Goal: Task Accomplishment & Management: Use online tool/utility

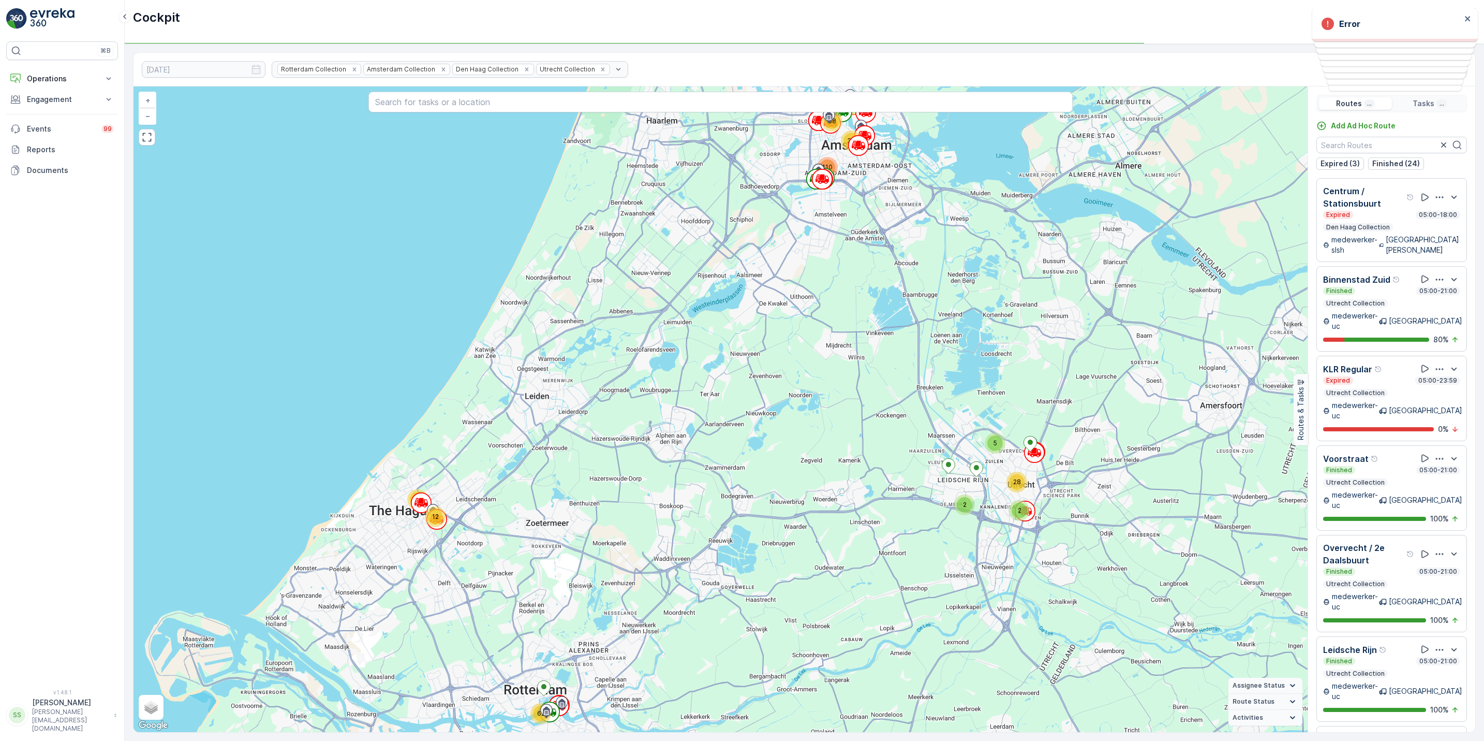
scroll to position [1455, 0]
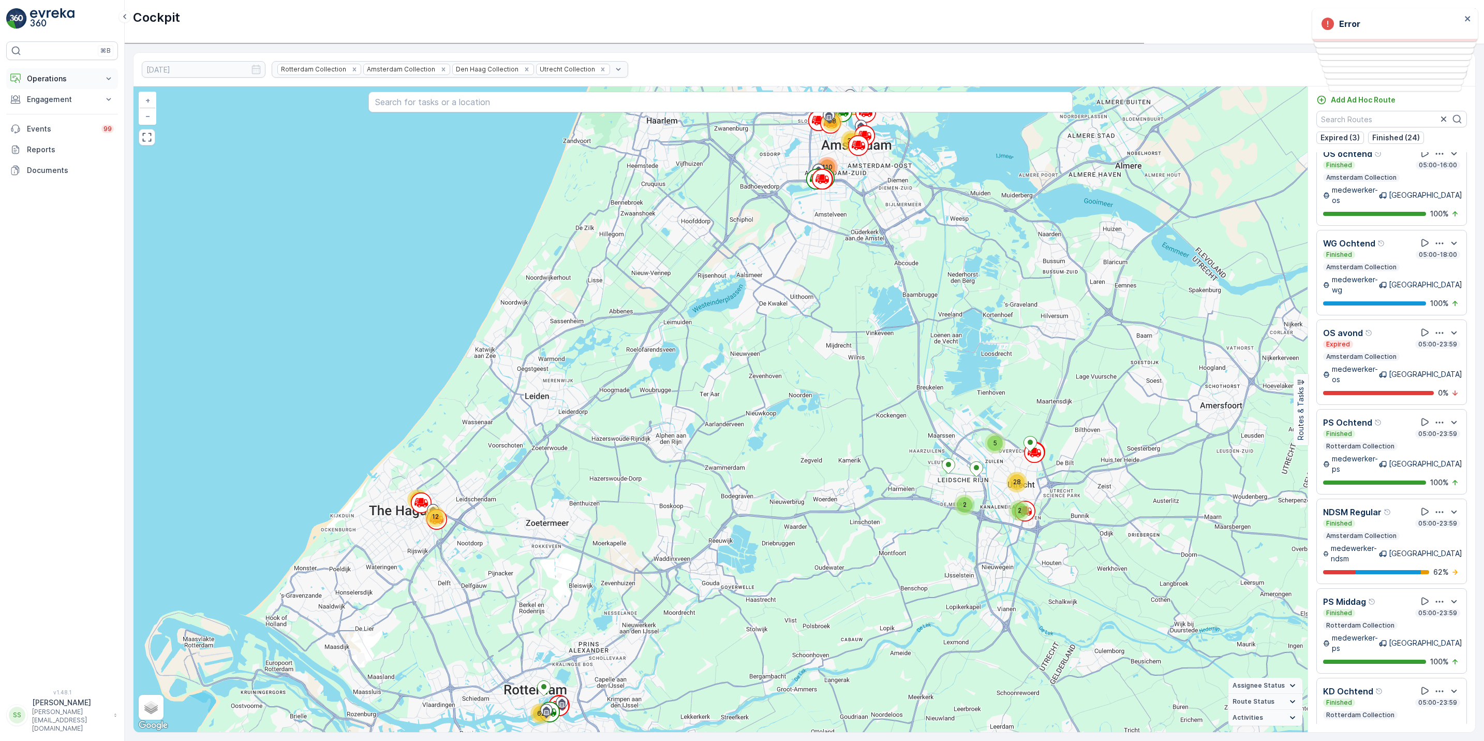
click at [61, 82] on p "Operations" at bounding box center [62, 78] width 70 height 10
click at [60, 123] on p "Routes & Tasks" at bounding box center [52, 125] width 53 height 10
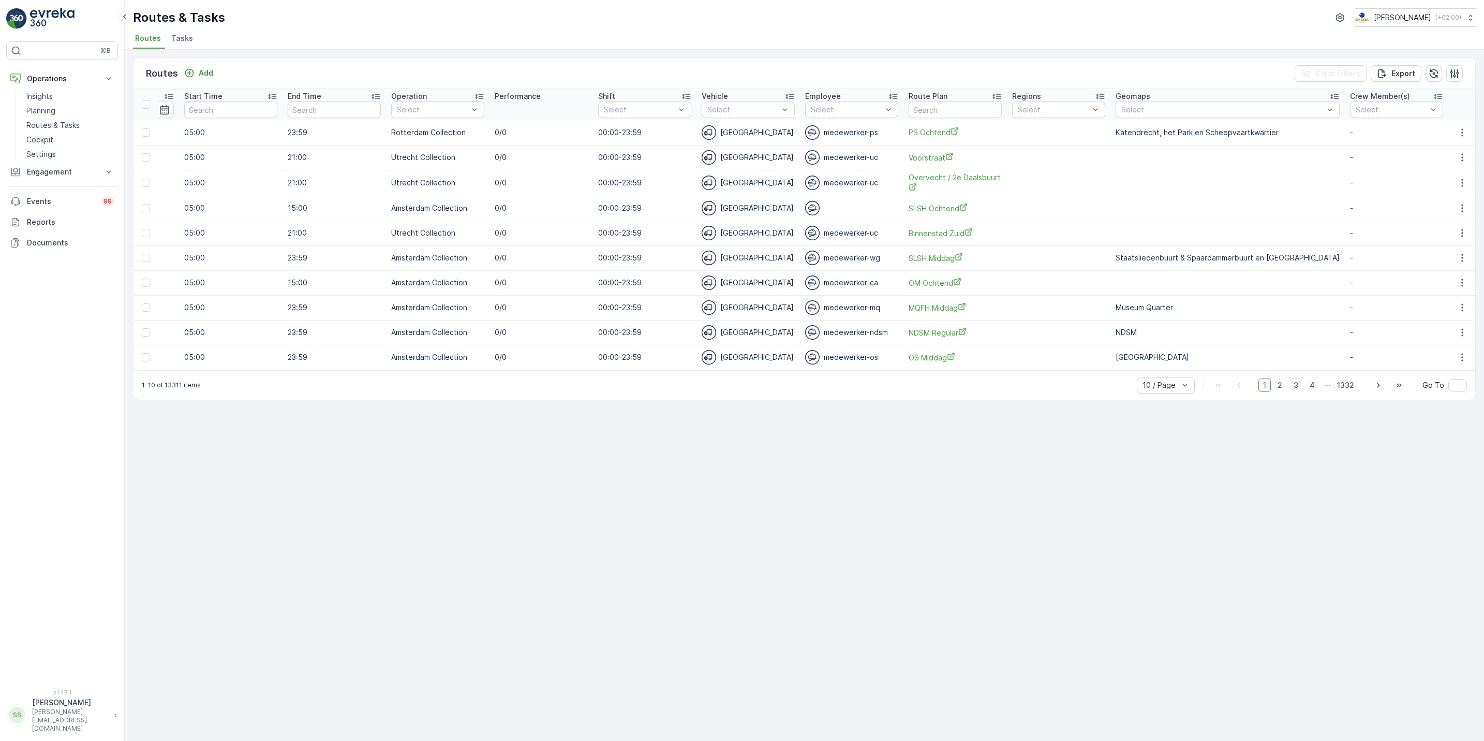
scroll to position [0, 449]
click at [183, 38] on span "Tasks" at bounding box center [182, 38] width 22 height 10
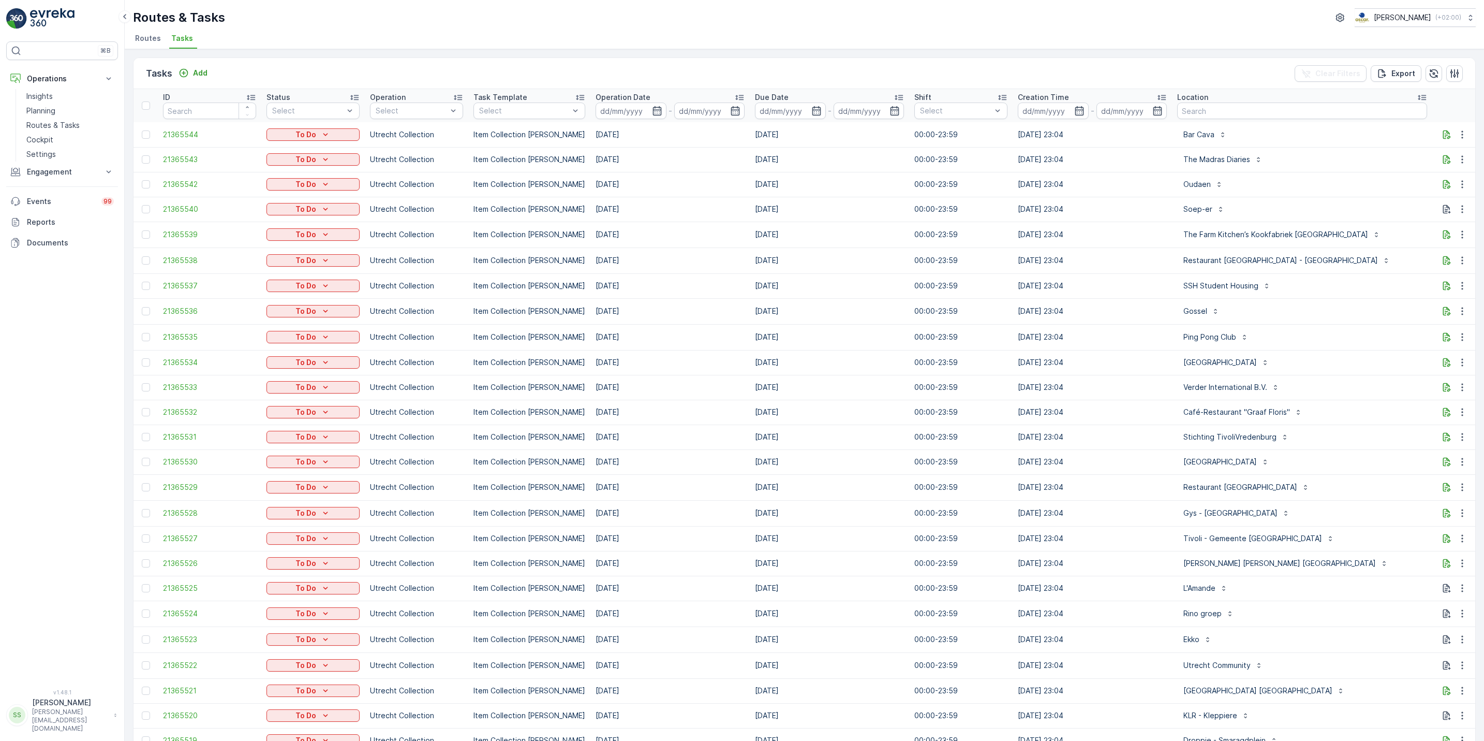
scroll to position [0, 247]
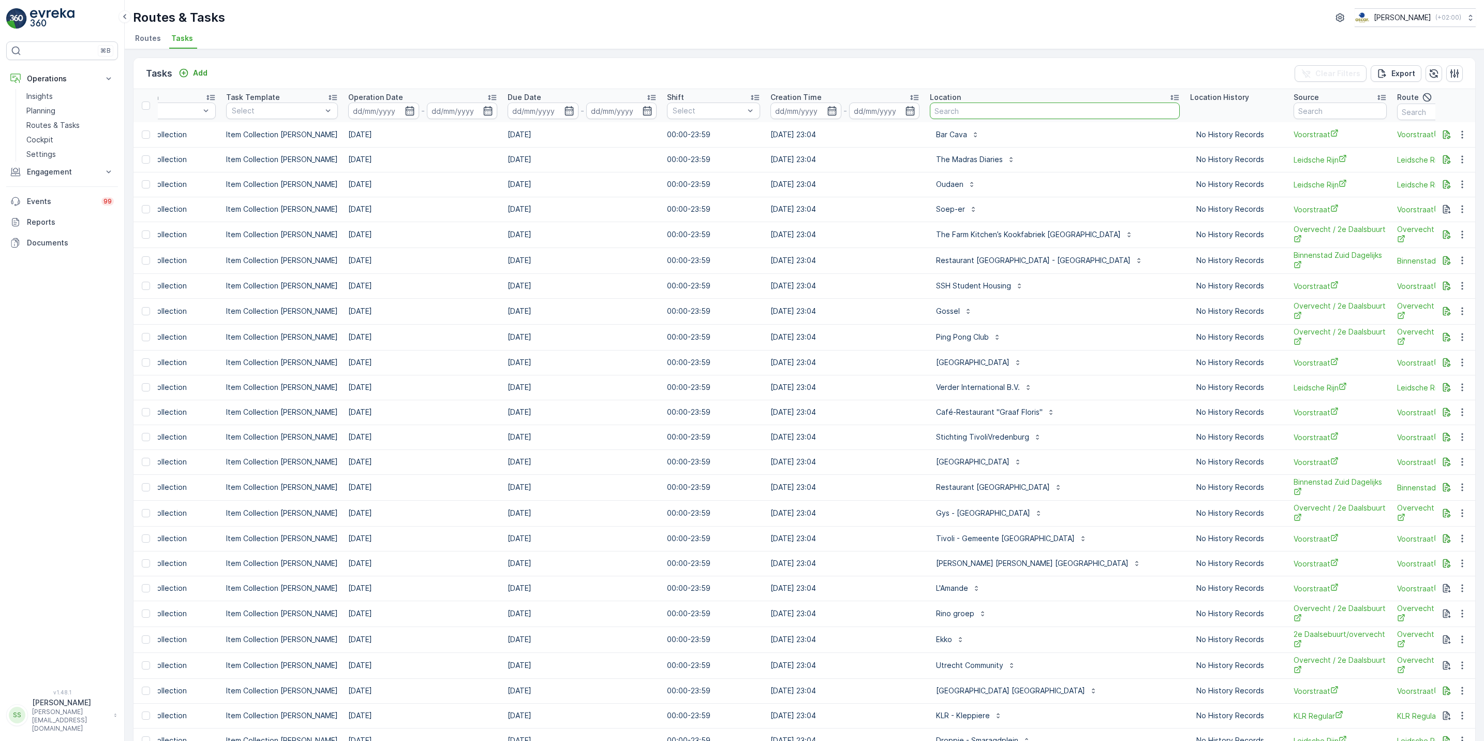
click at [960, 112] on input "text" at bounding box center [1055, 110] width 250 height 17
type input "f"
type input "droppie"
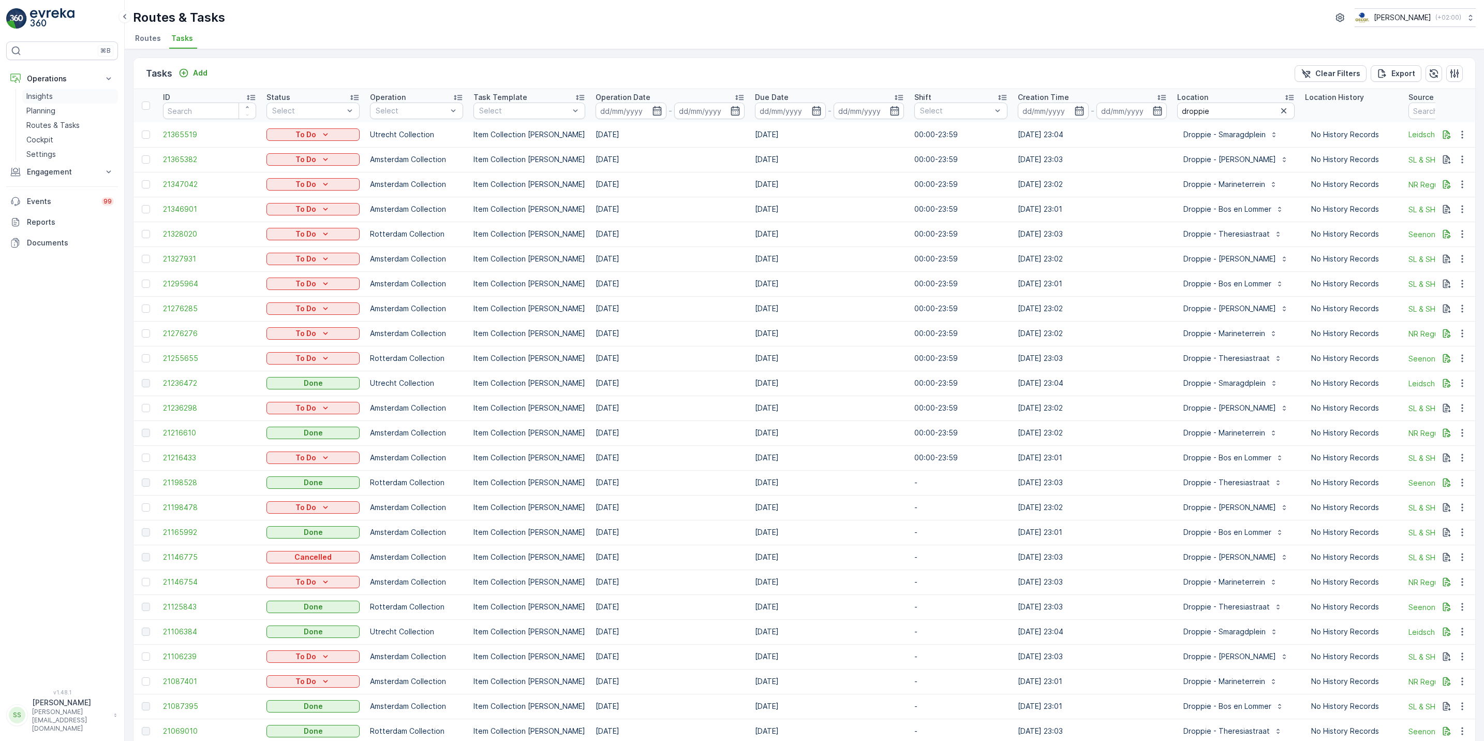
click at [53, 100] on p "Insights" at bounding box center [39, 96] width 26 height 10
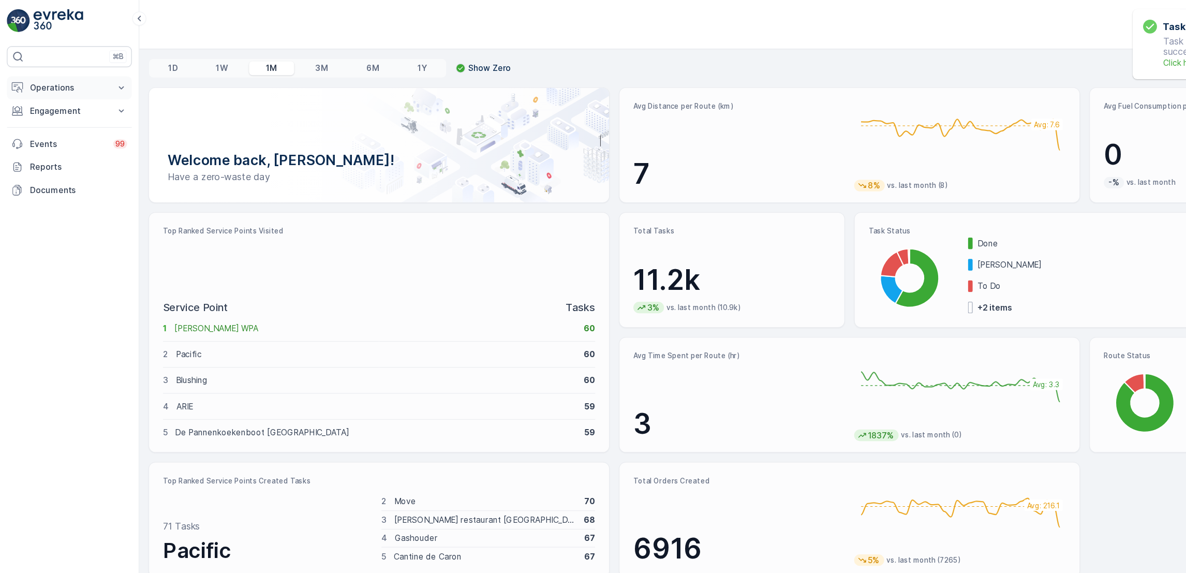
click at [60, 80] on p "Operations" at bounding box center [62, 78] width 70 height 10
click at [58, 125] on p "Routes & Tasks" at bounding box center [52, 125] width 53 height 10
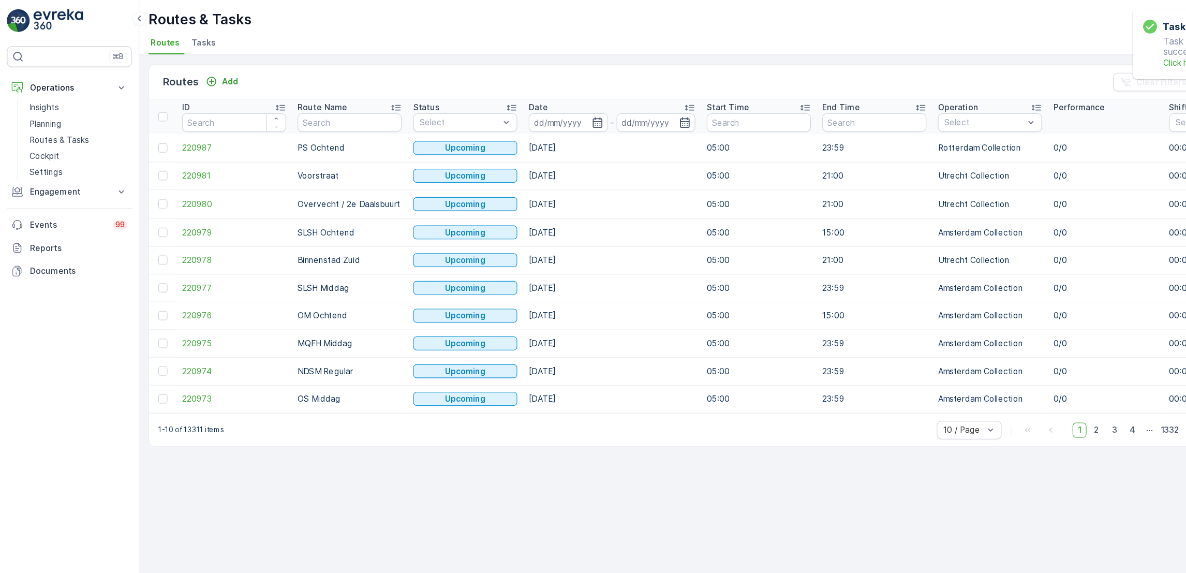
click at [178, 45] on li "Tasks" at bounding box center [183, 40] width 28 height 18
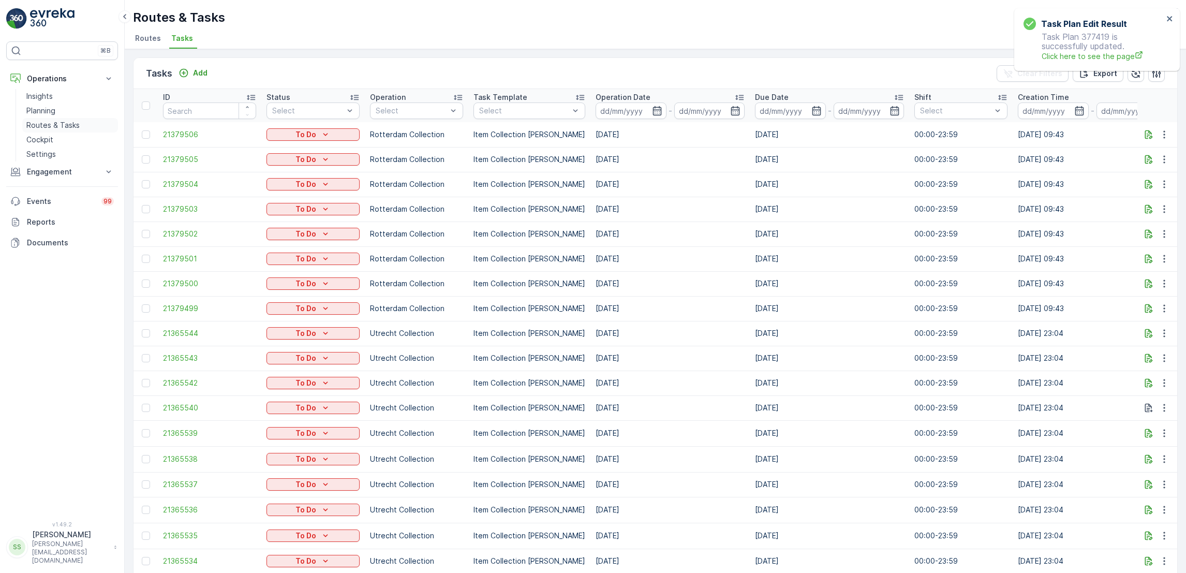
click at [50, 123] on p "Routes & Tasks" at bounding box center [52, 125] width 53 height 10
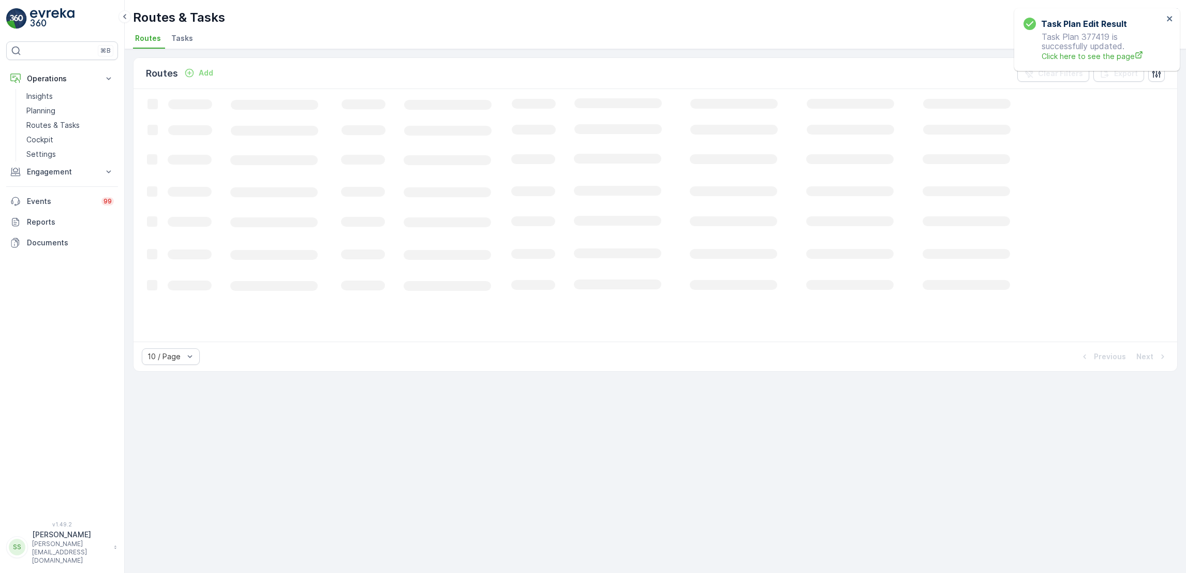
click at [182, 44] on li "Tasks" at bounding box center [183, 40] width 28 height 18
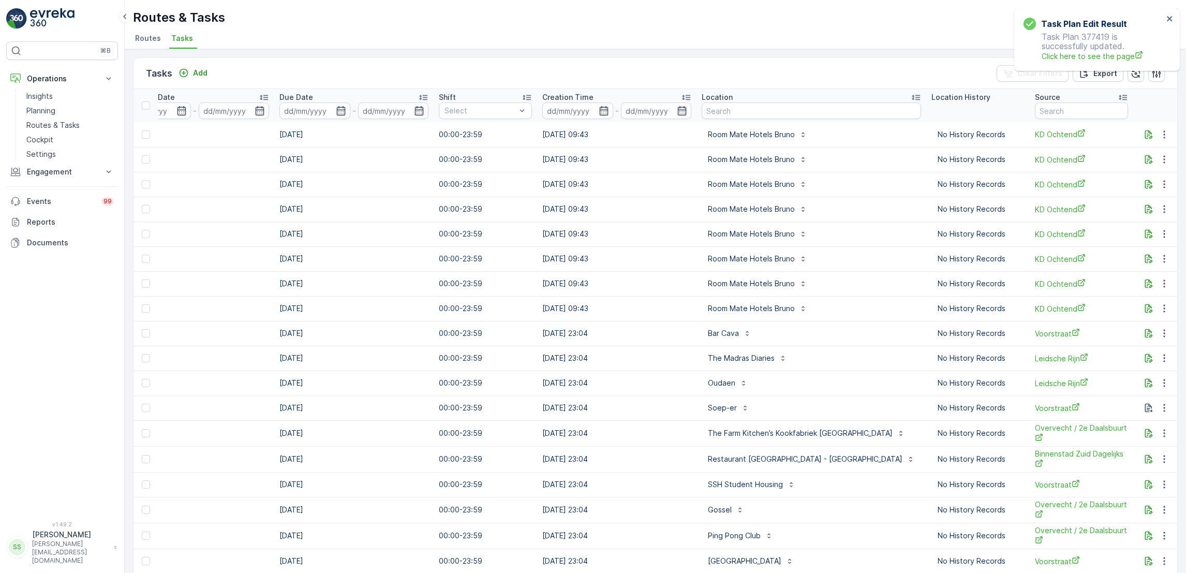
scroll to position [0, 477]
click at [791, 109] on input "text" at bounding box center [810, 110] width 219 height 17
type input "graefjes"
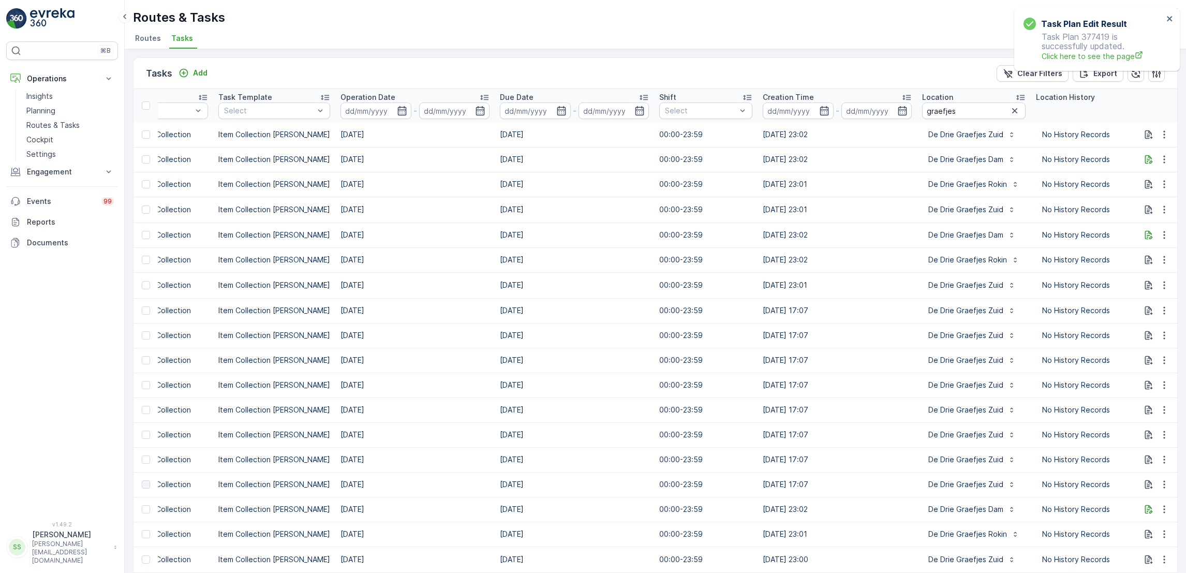
scroll to position [0, 276]
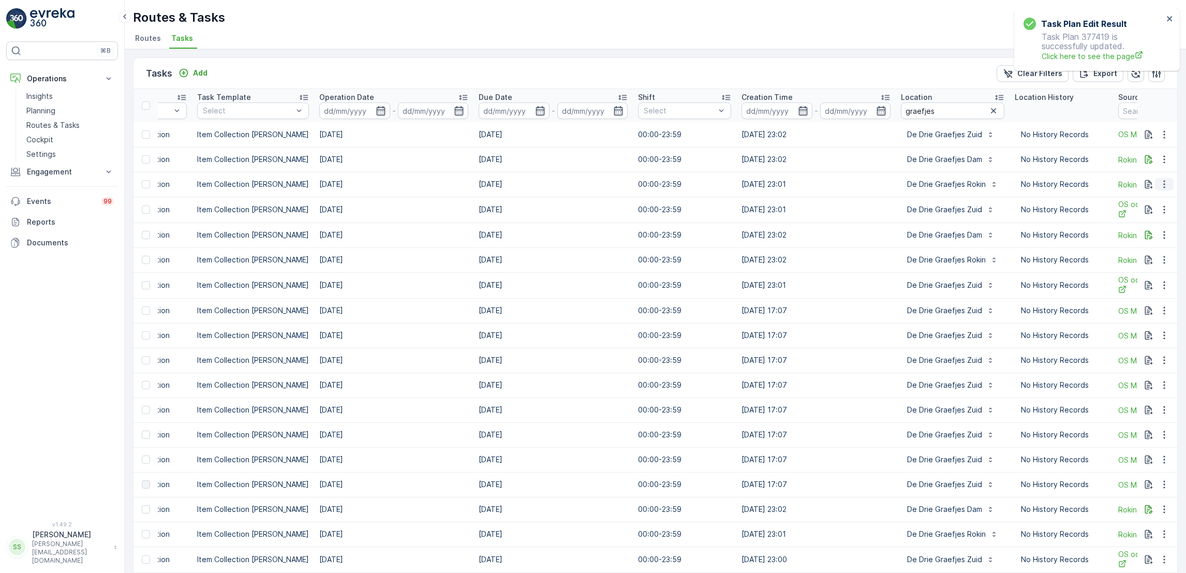
click at [1159, 182] on icon "button" at bounding box center [1164, 184] width 10 height 10
click at [1156, 199] on span "See More Details" at bounding box center [1143, 199] width 60 height 10
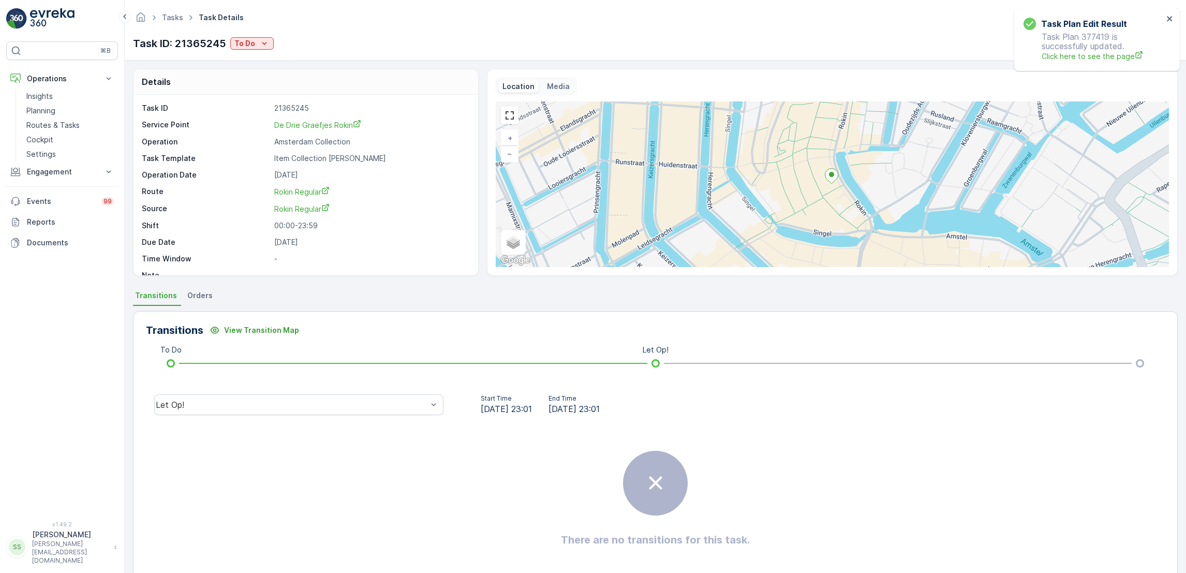
click at [380, 393] on div "Let Op!" at bounding box center [299, 404] width 306 height 33
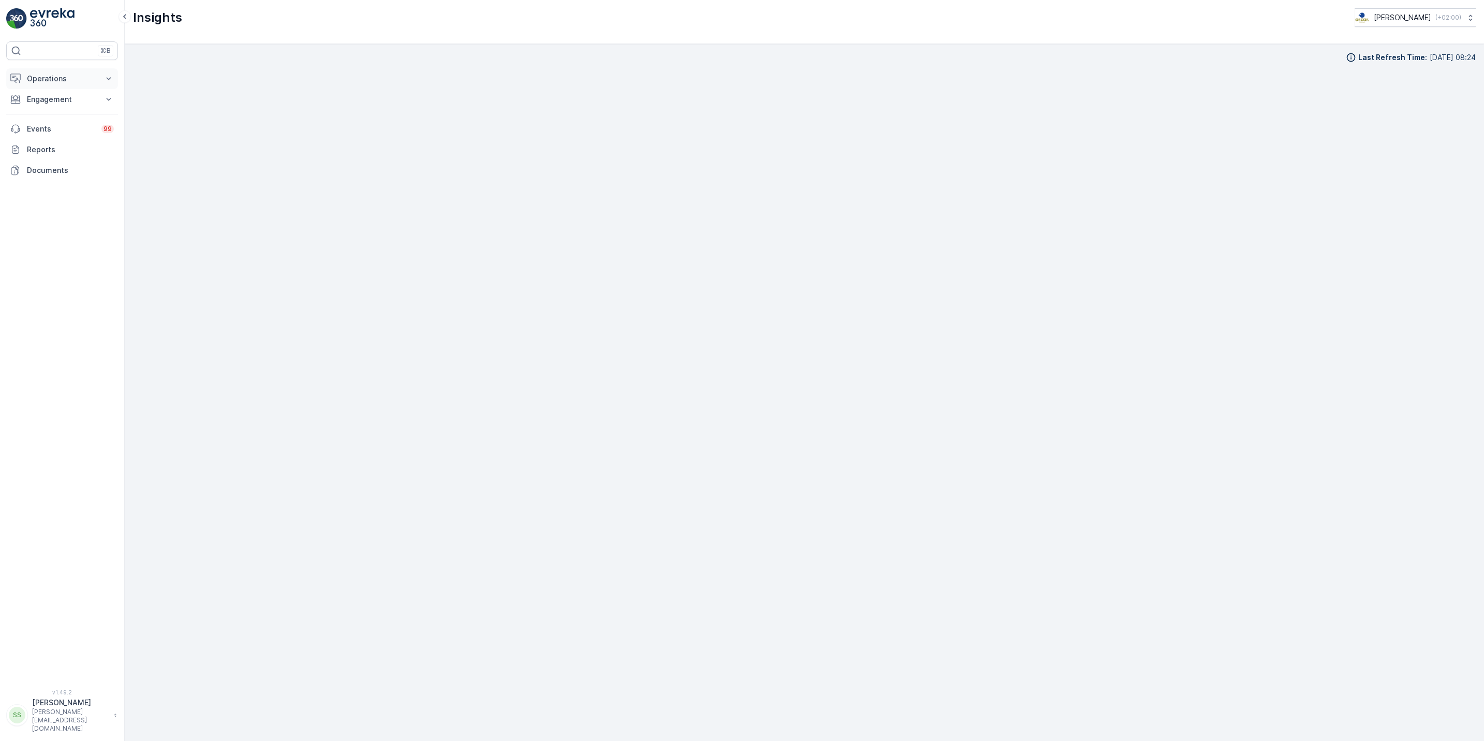
click at [67, 84] on p "Operations" at bounding box center [62, 78] width 70 height 10
click at [72, 119] on link "Routes & Tasks" at bounding box center [70, 125] width 96 height 14
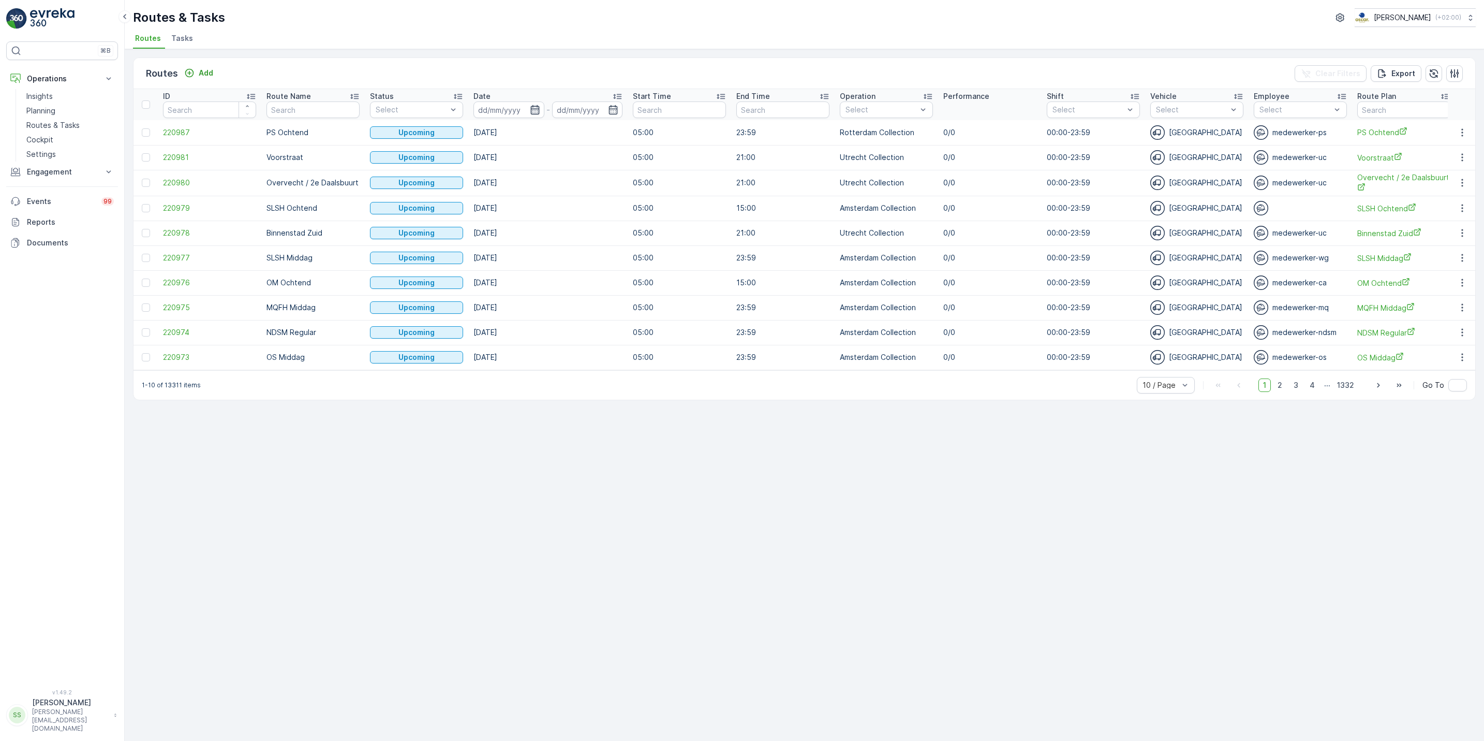
click at [536, 110] on icon "button" at bounding box center [535, 110] width 10 height 10
click at [623, 177] on div "3" at bounding box center [621, 174] width 17 height 17
type input "[DATE]"
click at [623, 177] on div "3" at bounding box center [621, 174] width 17 height 17
type input "[DATE]"
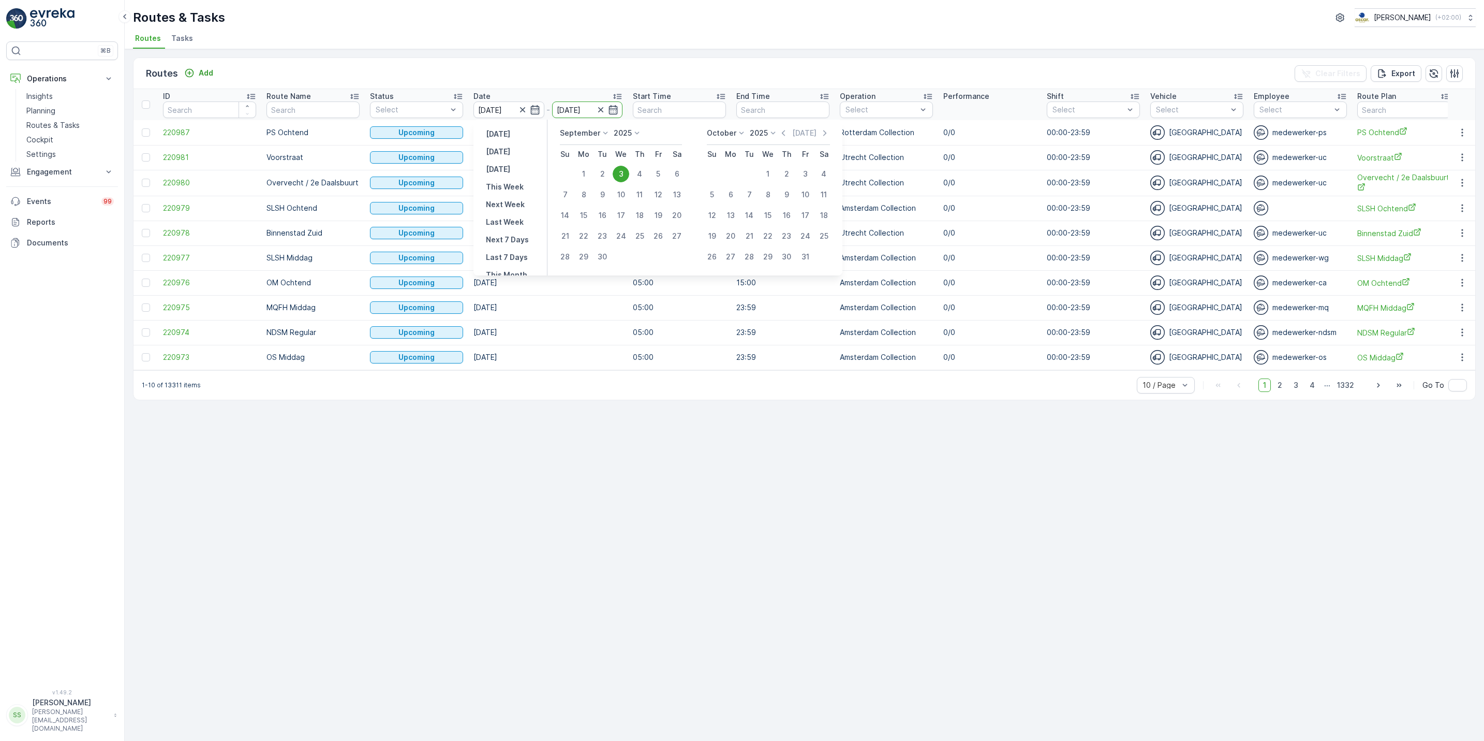
click at [623, 177] on div "3" at bounding box center [621, 174] width 17 height 17
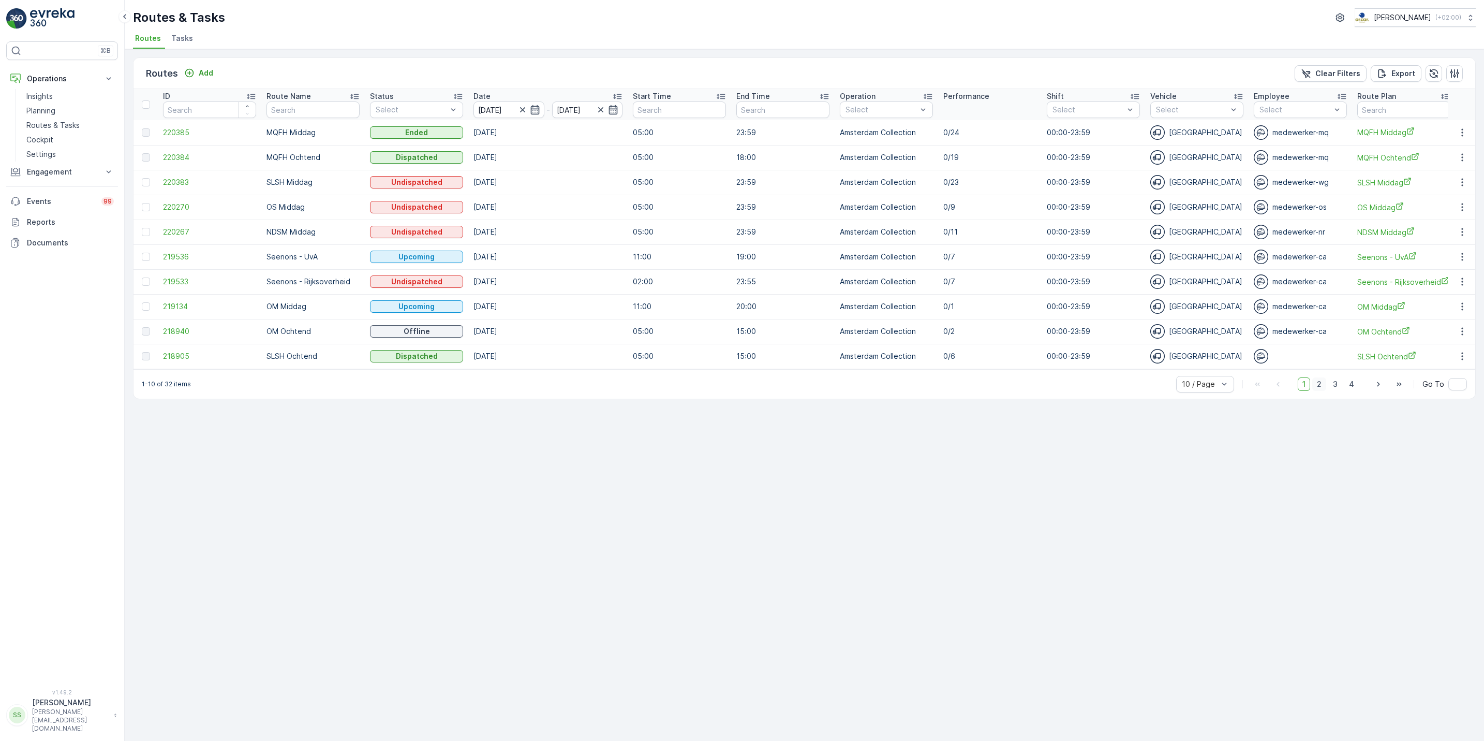
click at [1315, 388] on span "2" at bounding box center [1319, 383] width 14 height 13
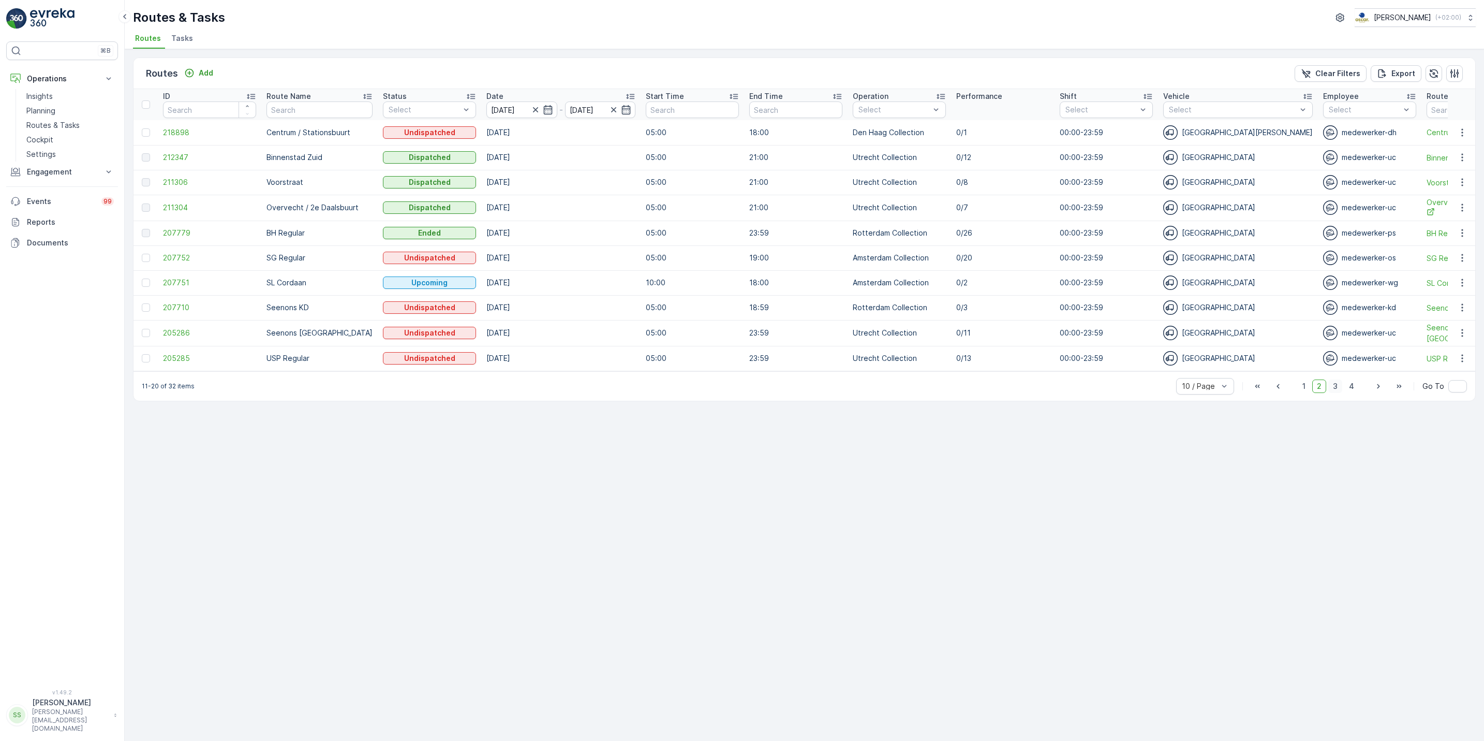
click at [1341, 393] on span "3" at bounding box center [1335, 385] width 14 height 13
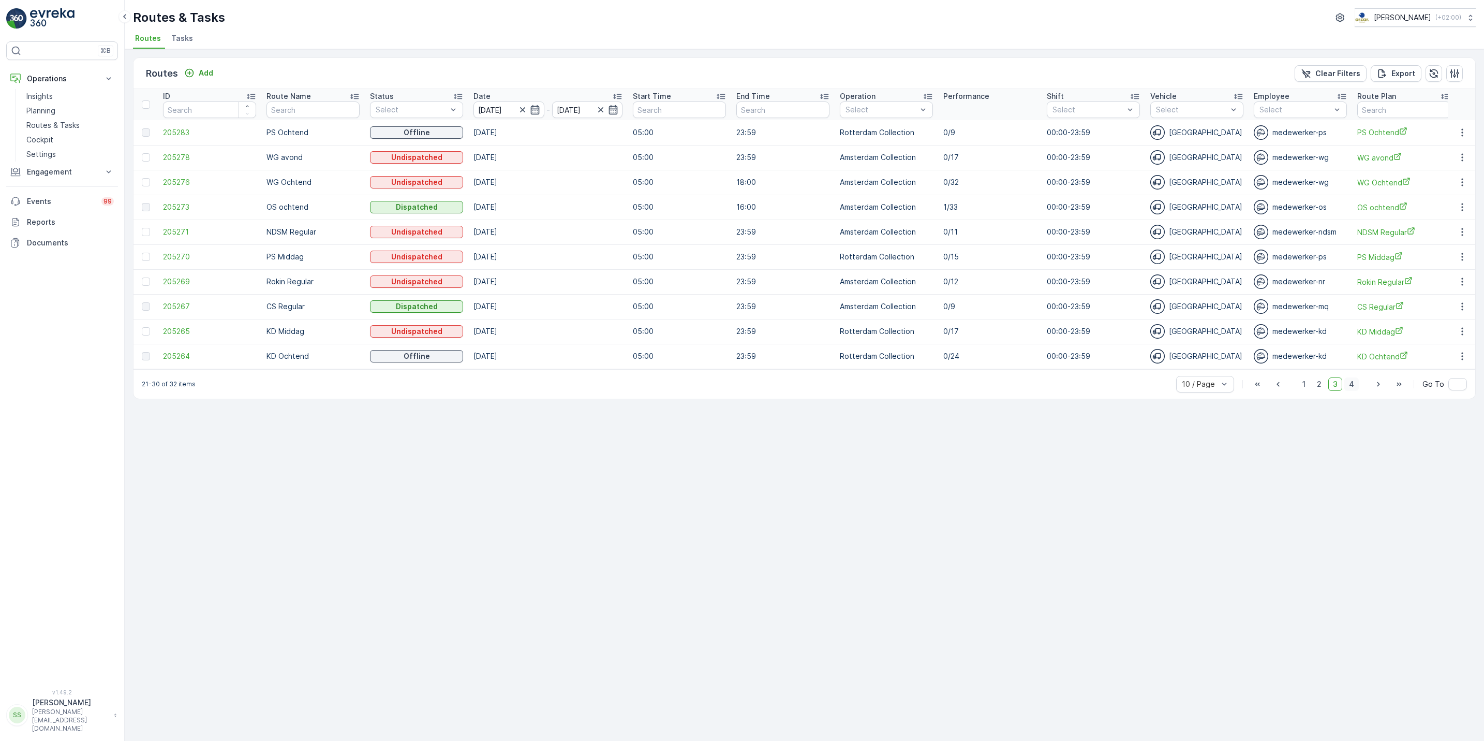
click at [1353, 386] on span "4" at bounding box center [1351, 383] width 14 height 13
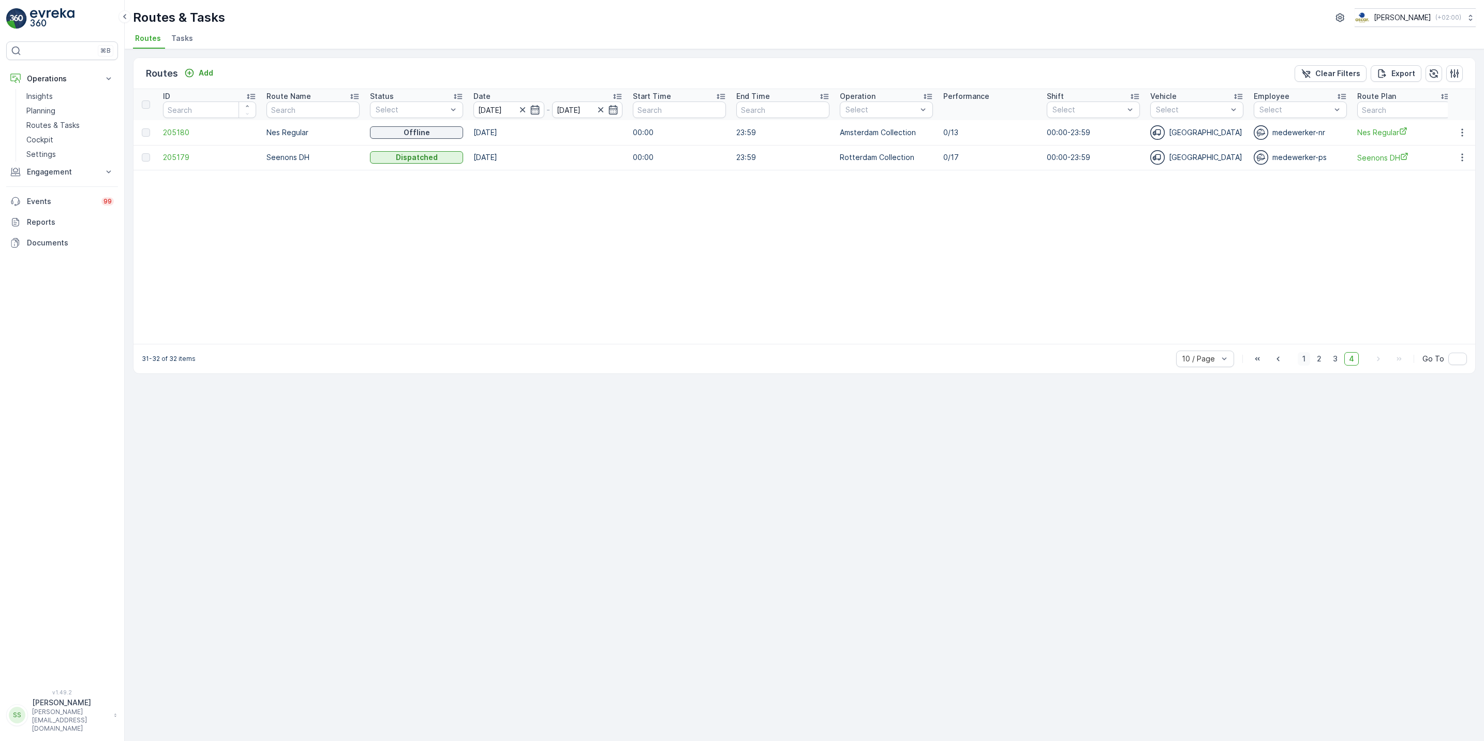
click at [1304, 364] on span "1" at bounding box center [1304, 358] width 12 height 13
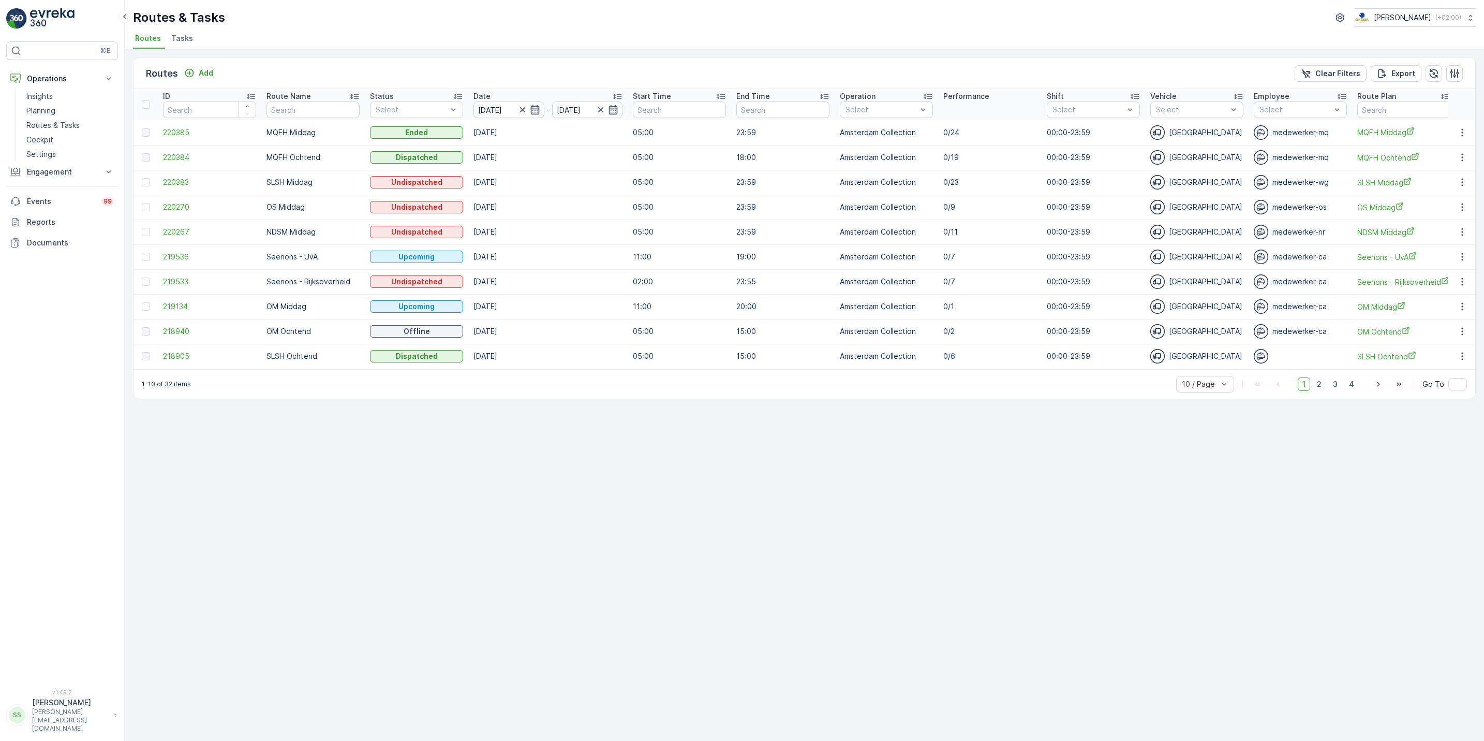
click at [1324, 391] on span "2" at bounding box center [1319, 383] width 14 height 13
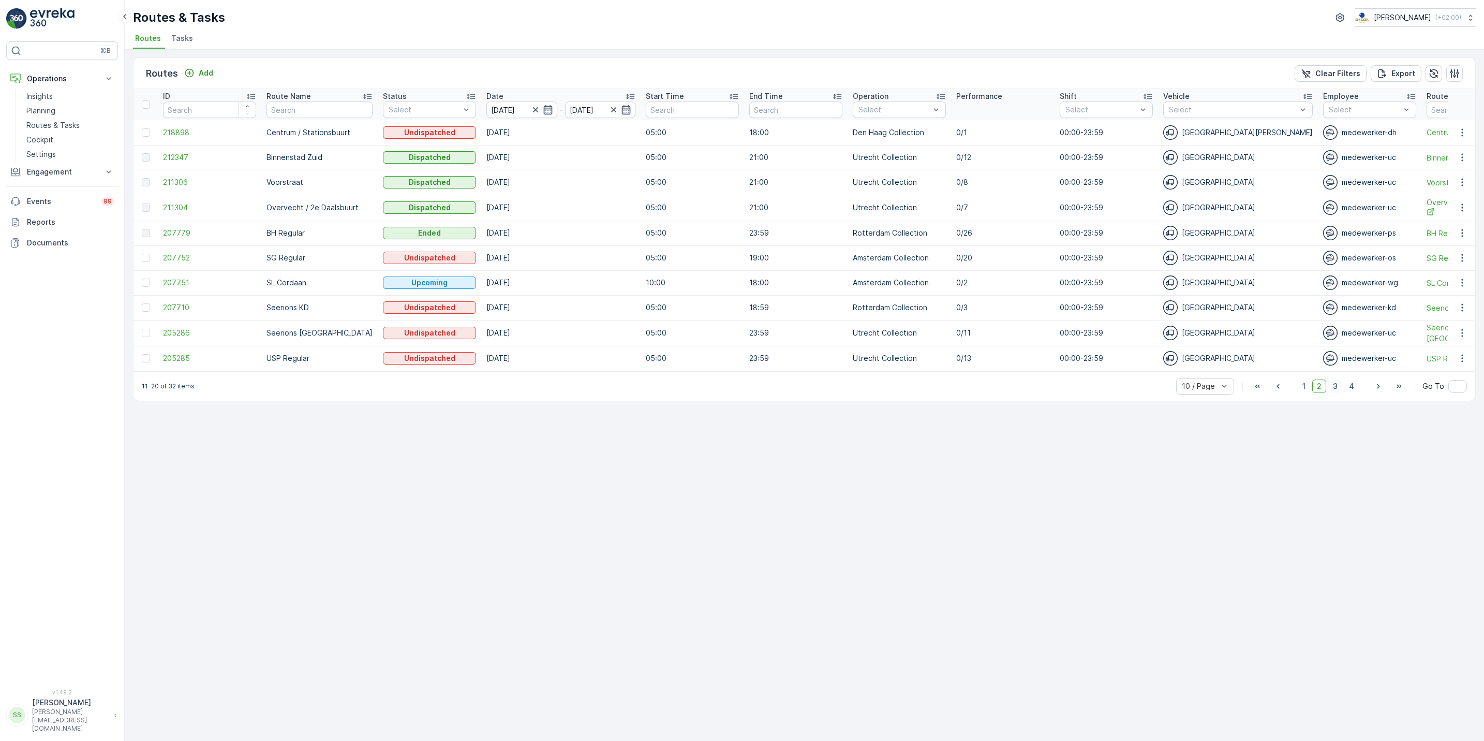
click at [1332, 393] on span "3" at bounding box center [1335, 385] width 14 height 13
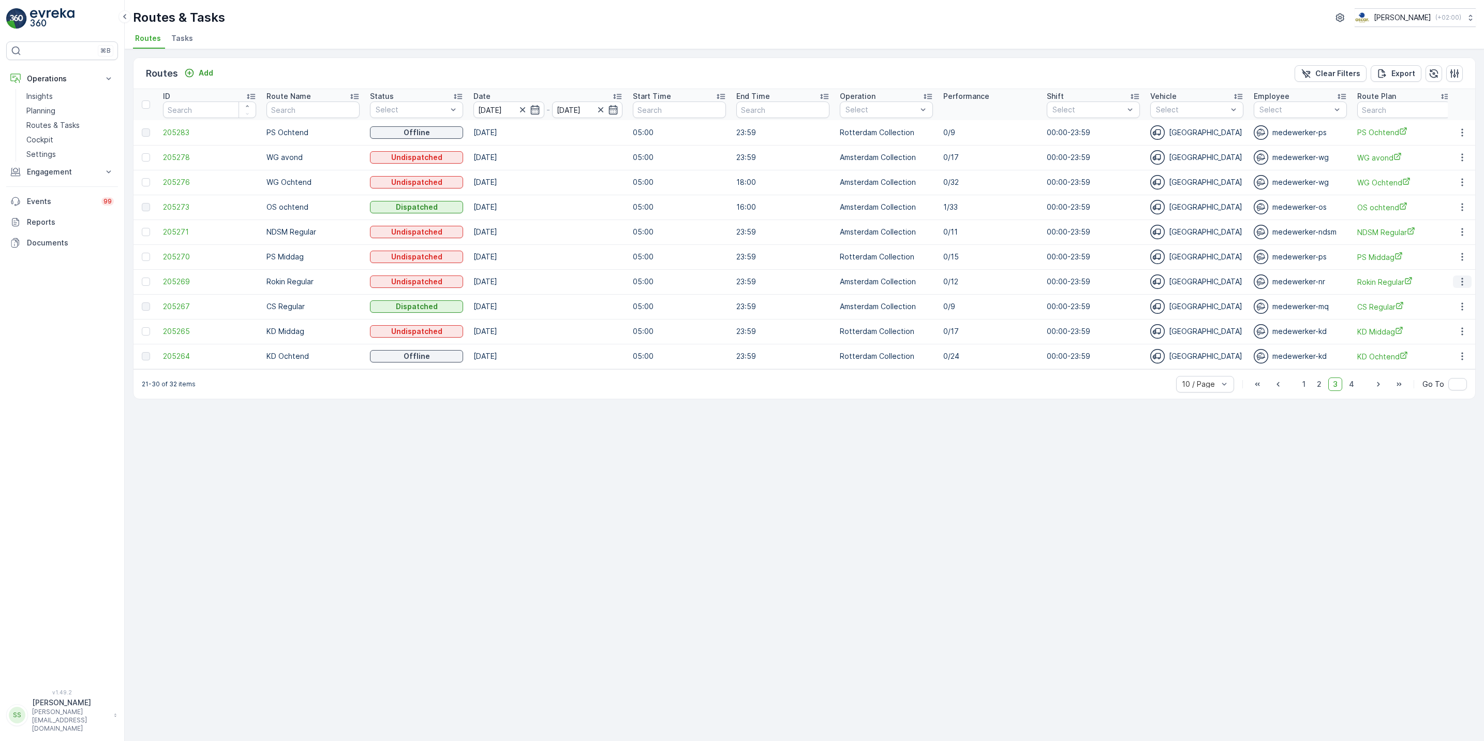
click at [1462, 283] on icon "button" at bounding box center [1462, 282] width 2 height 8
click at [1452, 295] on span "See More Details" at bounding box center [1438, 297] width 60 height 10
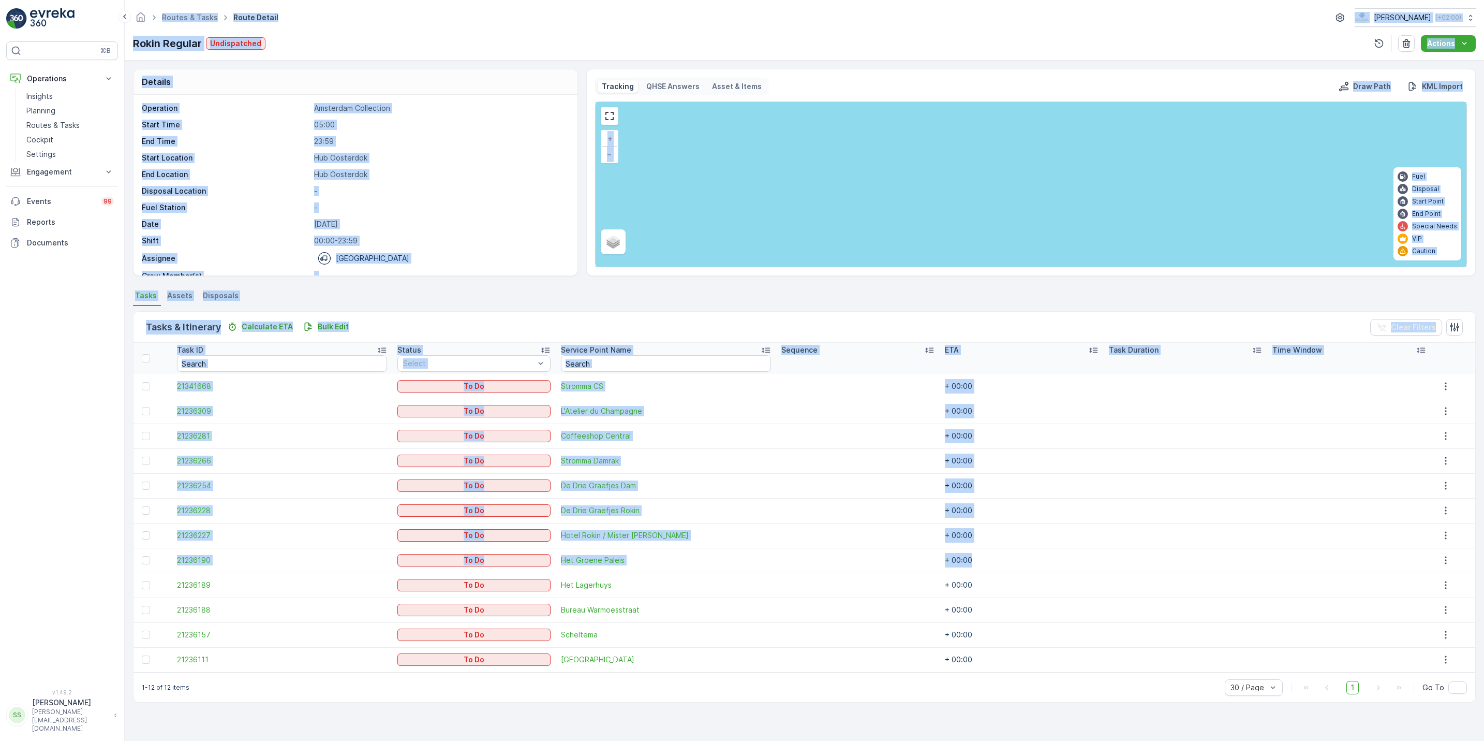
click at [955, 568] on td "+ 00:00" at bounding box center [1022, 560] width 164 height 25
click at [545, 707] on div "Tasks & Itinerary Calculate ETA Bulk Edit Clear Filters Task ID Status Select S…" at bounding box center [804, 507] width 1343 height 402
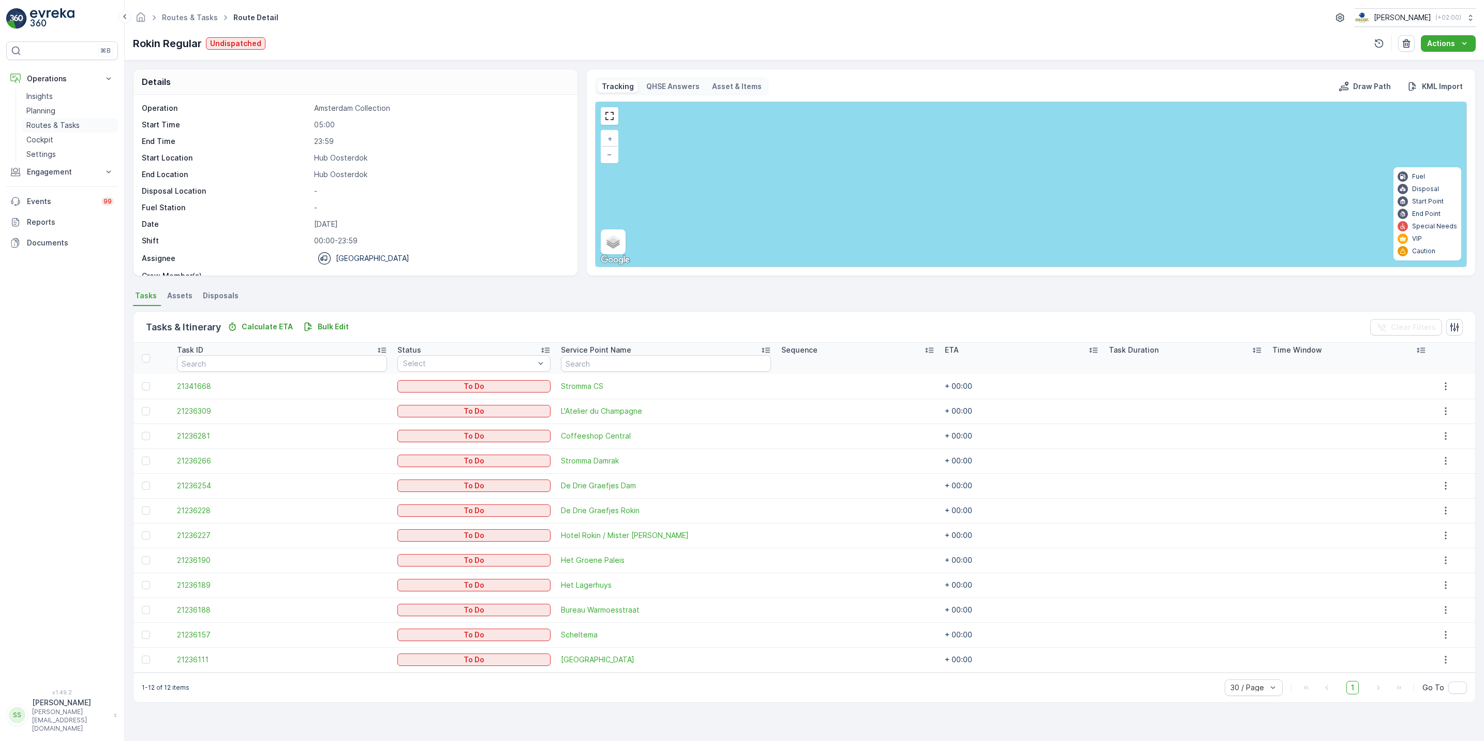
click at [59, 130] on p "Routes & Tasks" at bounding box center [52, 125] width 53 height 10
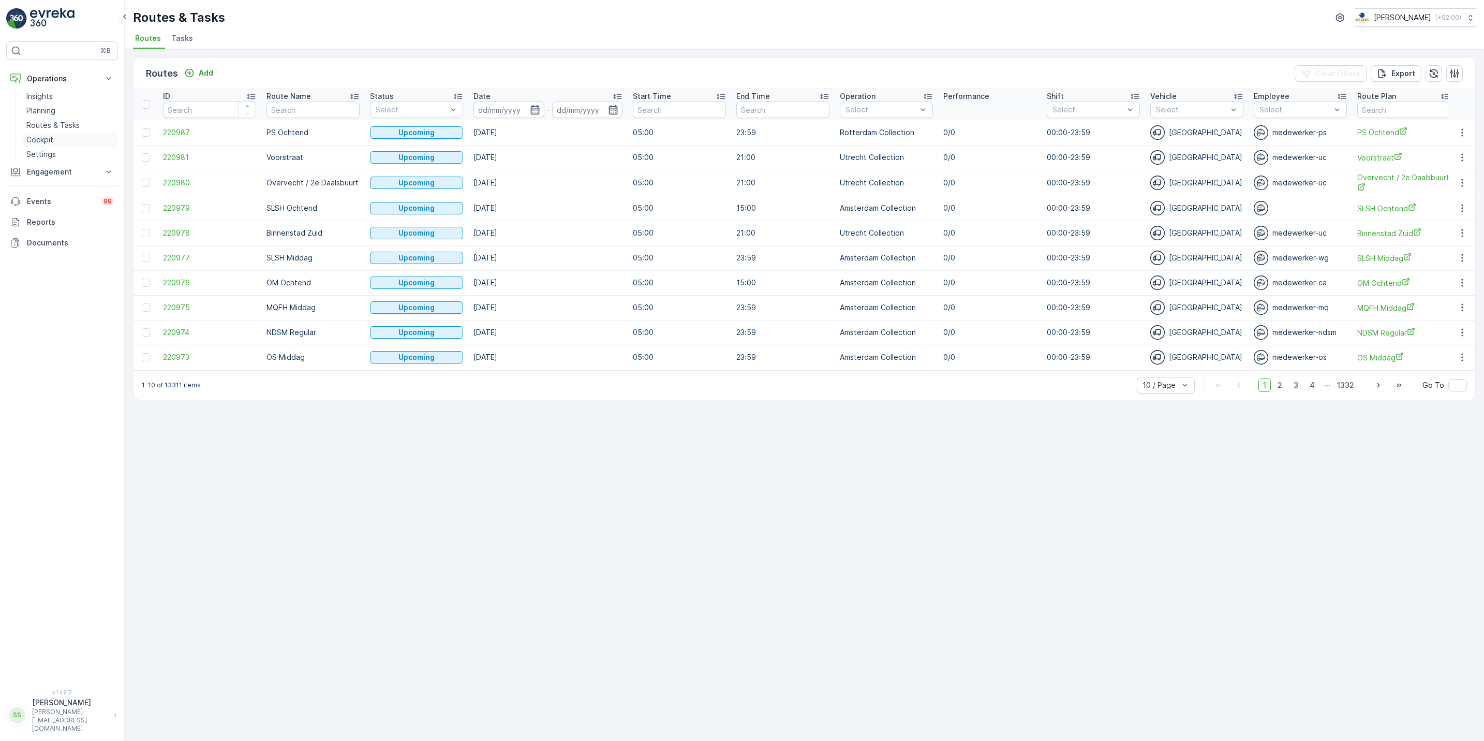
click at [50, 140] on p "Cockpit" at bounding box center [39, 140] width 27 height 10
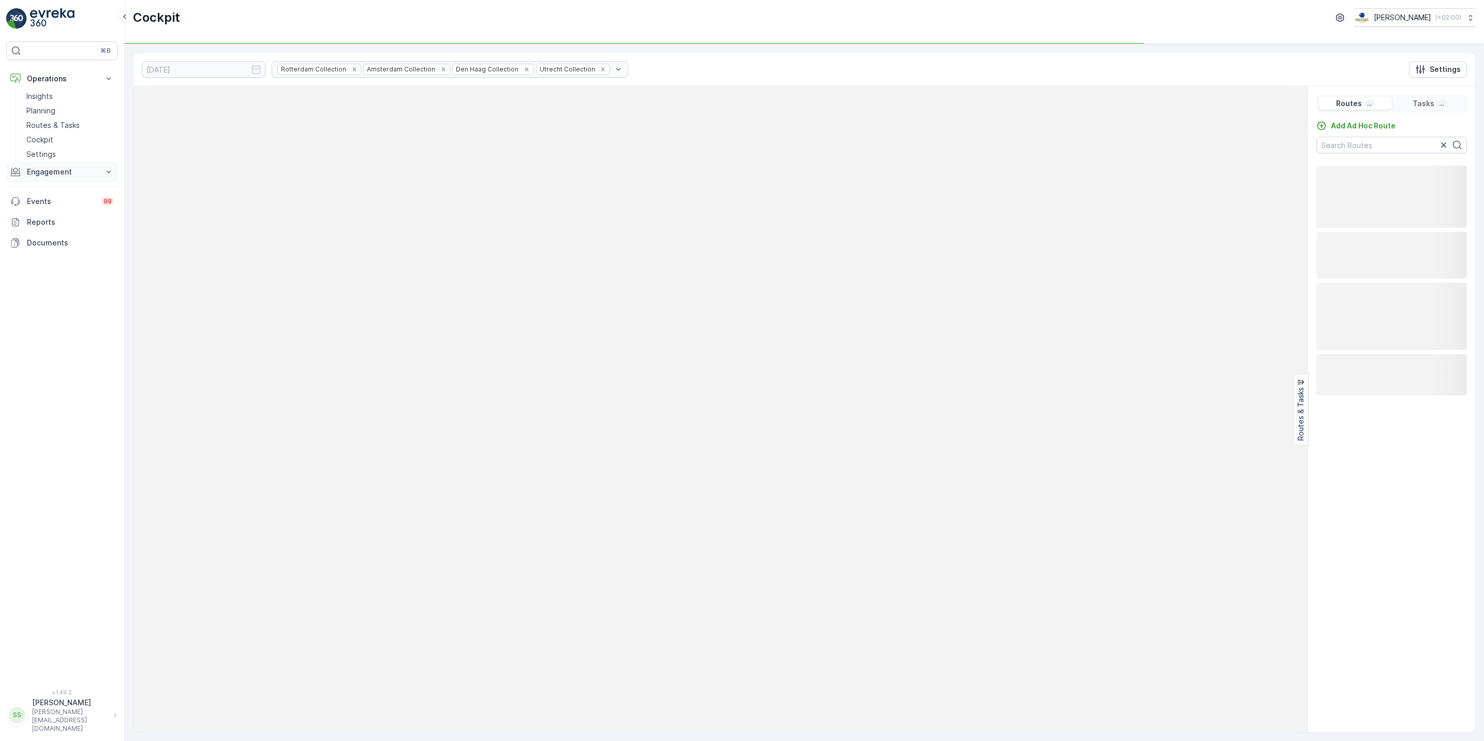
click at [72, 171] on p "Engagement" at bounding box center [62, 172] width 70 height 10
click at [60, 230] on p "Service Points" at bounding box center [51, 233] width 50 height 10
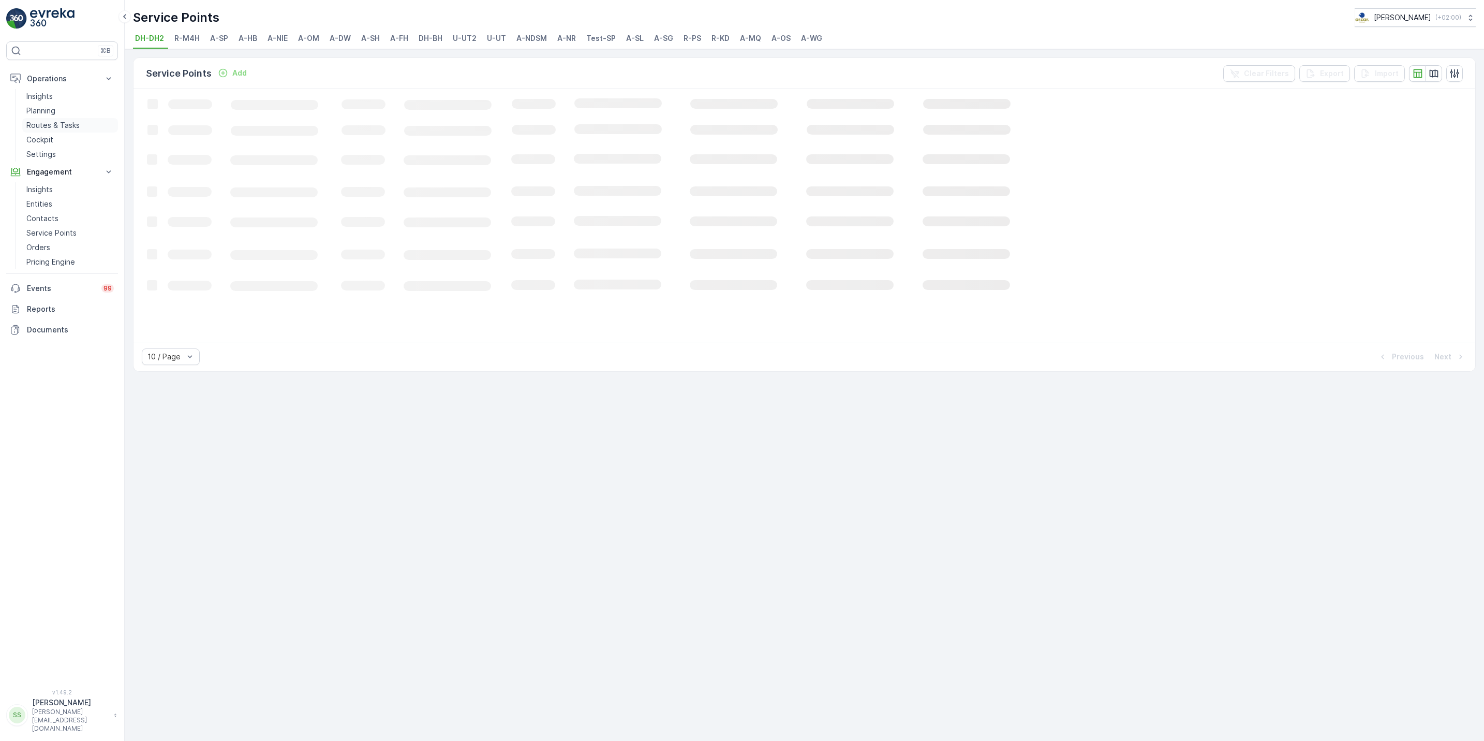
click at [63, 123] on p "Routes & Tasks" at bounding box center [52, 125] width 53 height 10
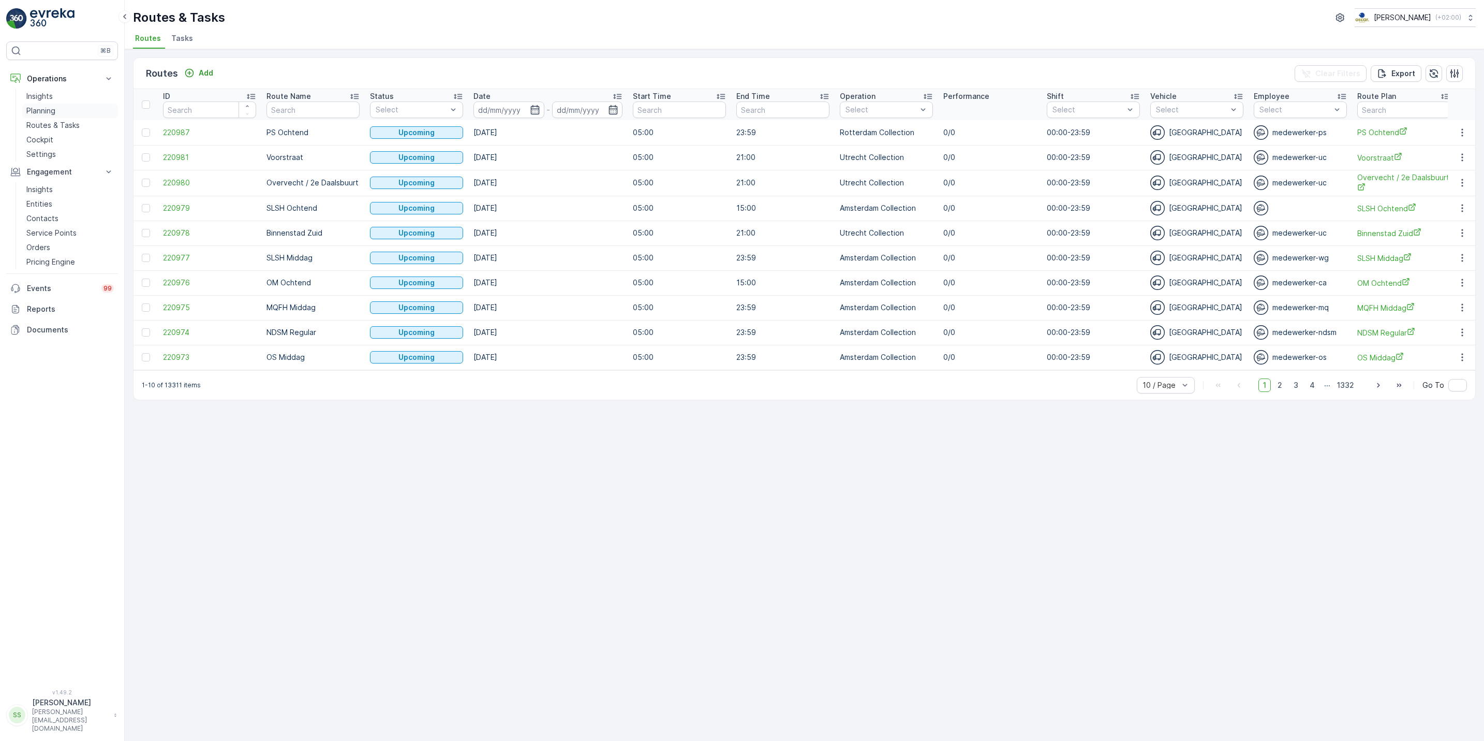
click at [53, 112] on p "Planning" at bounding box center [40, 111] width 29 height 10
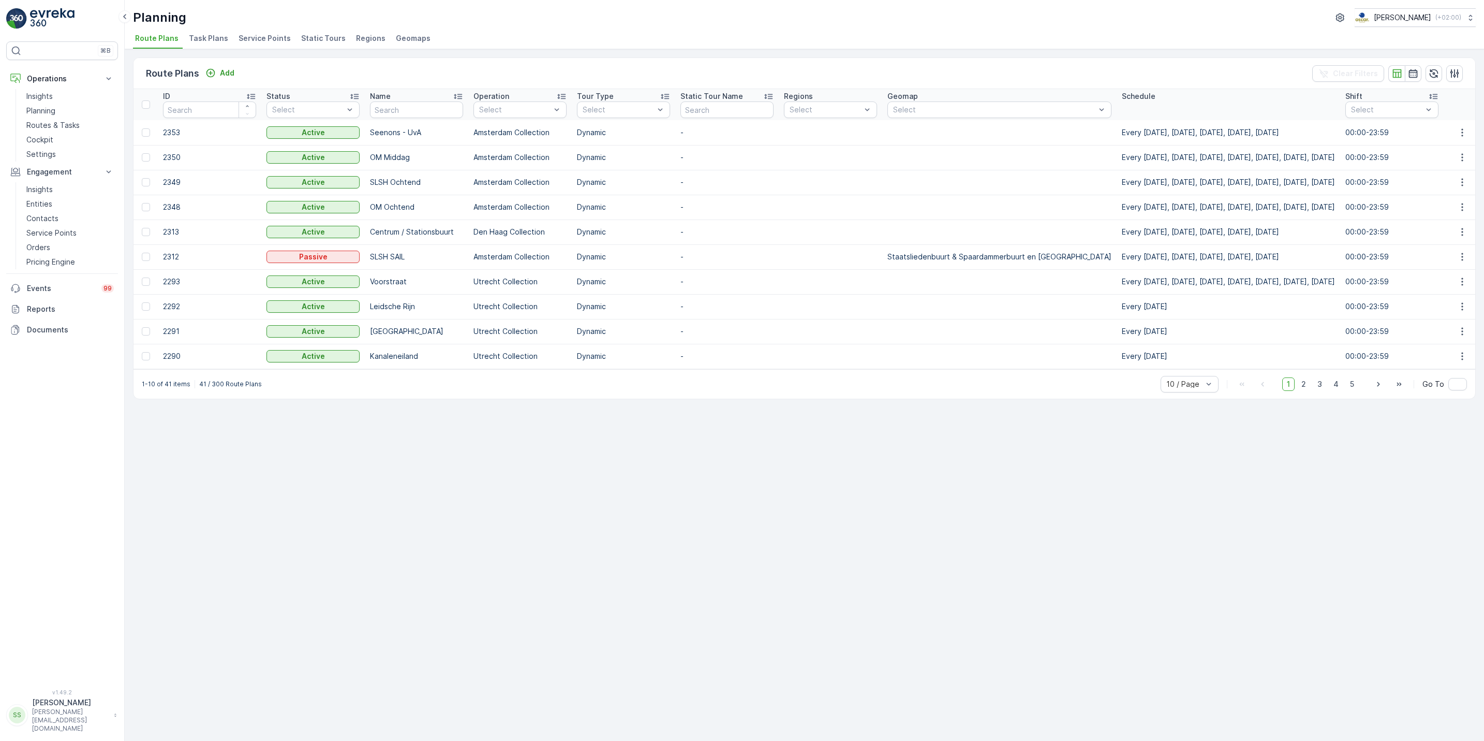
click at [193, 39] on span "Task Plans" at bounding box center [208, 38] width 39 height 10
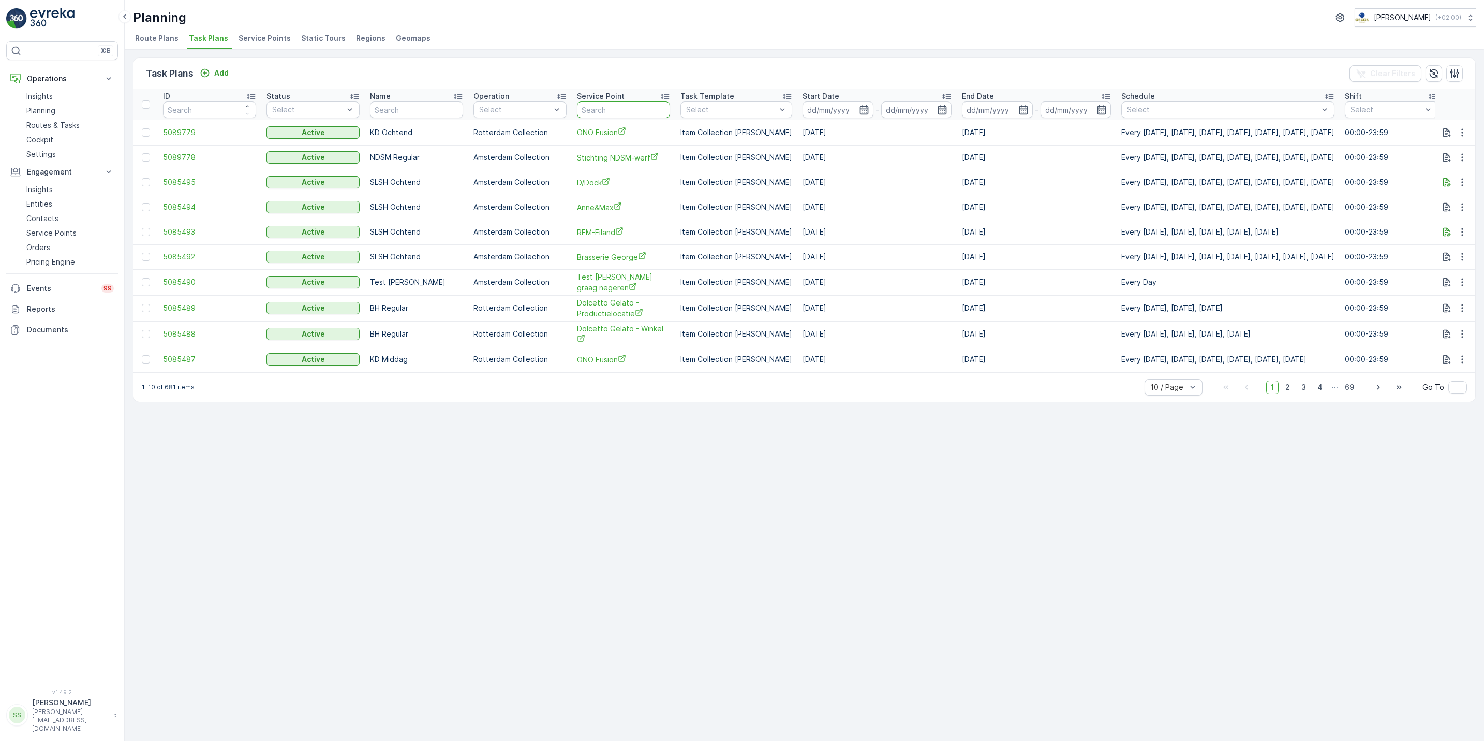
click at [632, 113] on input "text" at bounding box center [623, 109] width 93 height 17
type input "nruno"
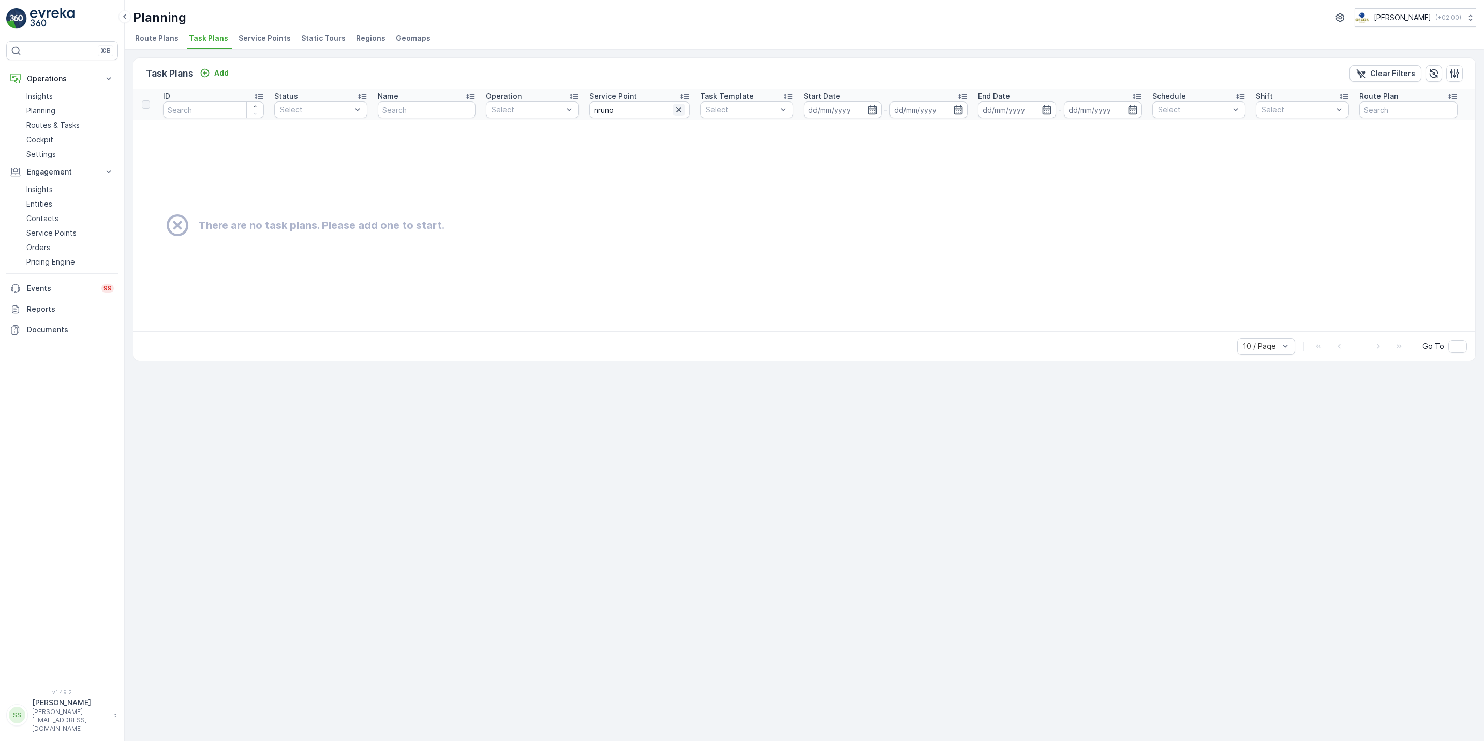
click at [678, 113] on icon "button" at bounding box center [679, 110] width 10 height 10
type input "bruno"
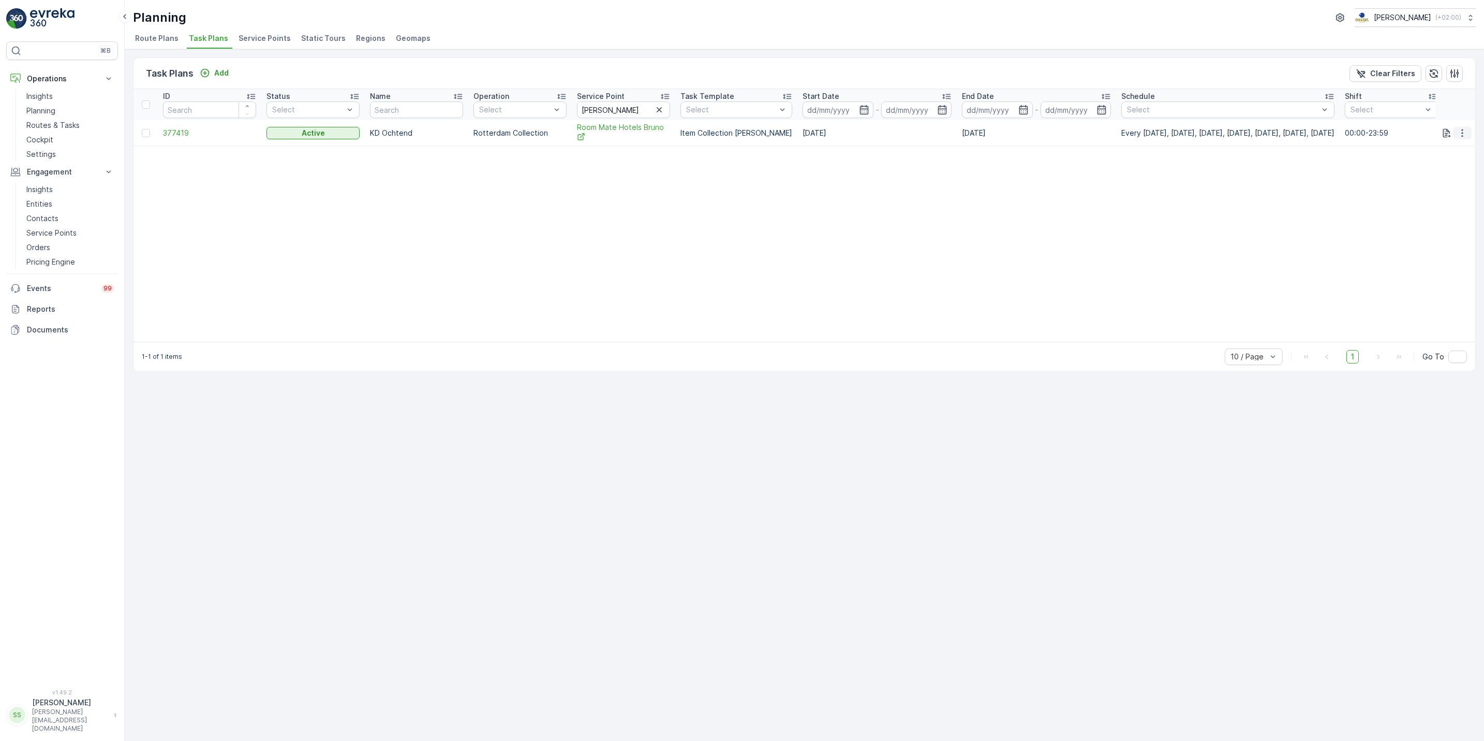
click at [1470, 130] on button "button" at bounding box center [1462, 133] width 19 height 12
click at [1443, 166] on span "Edit Task Plan" at bounding box center [1444, 163] width 48 height 10
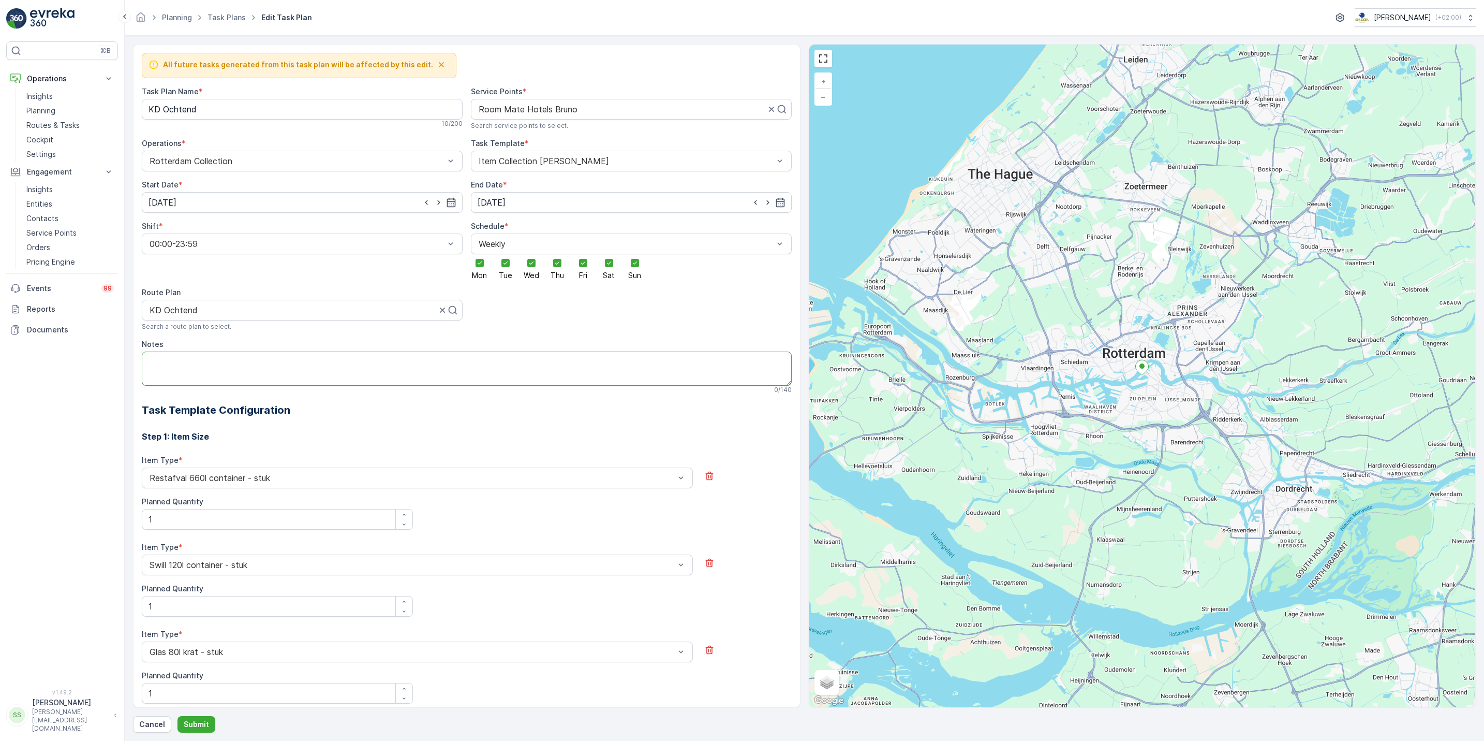
click at [278, 381] on textarea "Notes" at bounding box center [467, 368] width 650 height 34
paste textarea "+31 20 899 0629"
type textarea "+31 20 899 0629 bellen voor openen poort"
click at [195, 724] on p "Submit" at bounding box center [196, 724] width 25 height 10
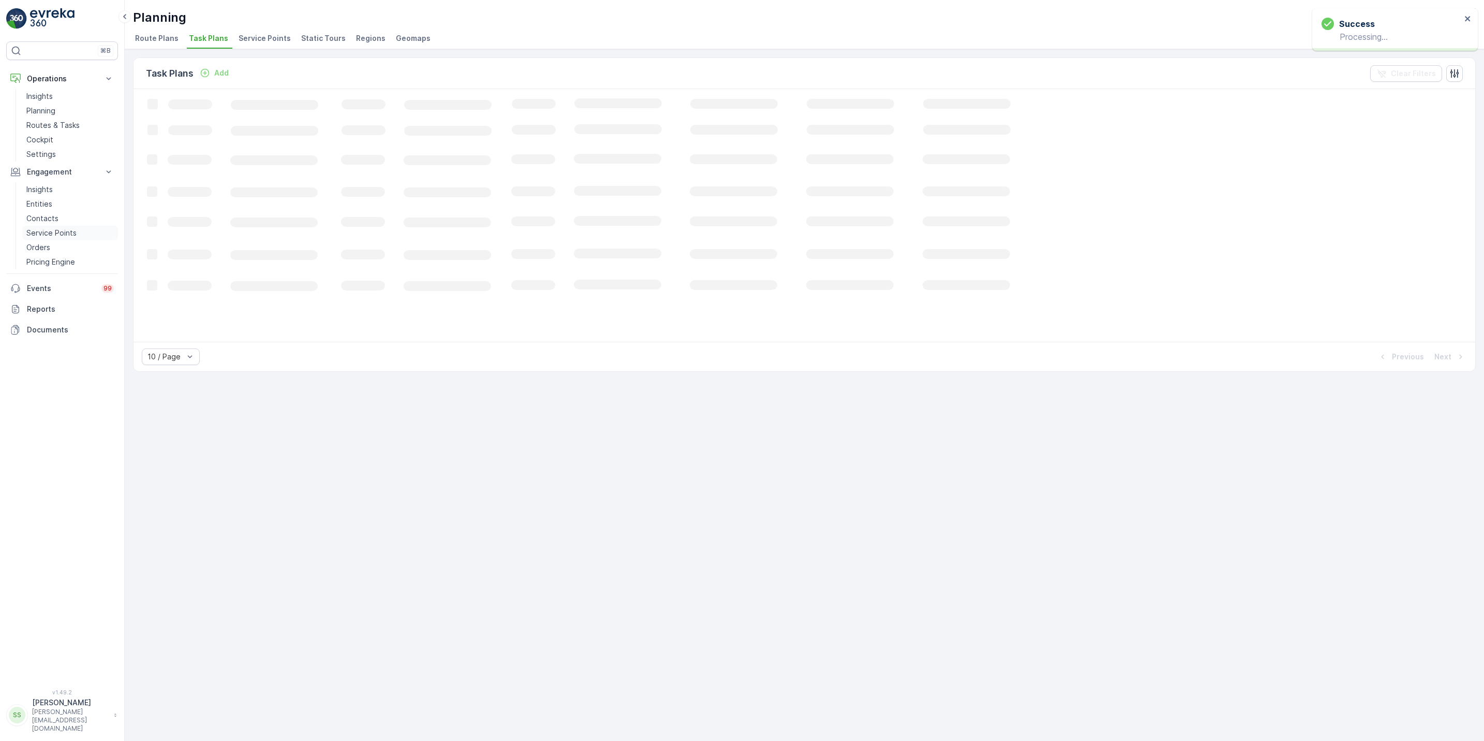
click at [70, 229] on p "Service Points" at bounding box center [51, 233] width 50 height 10
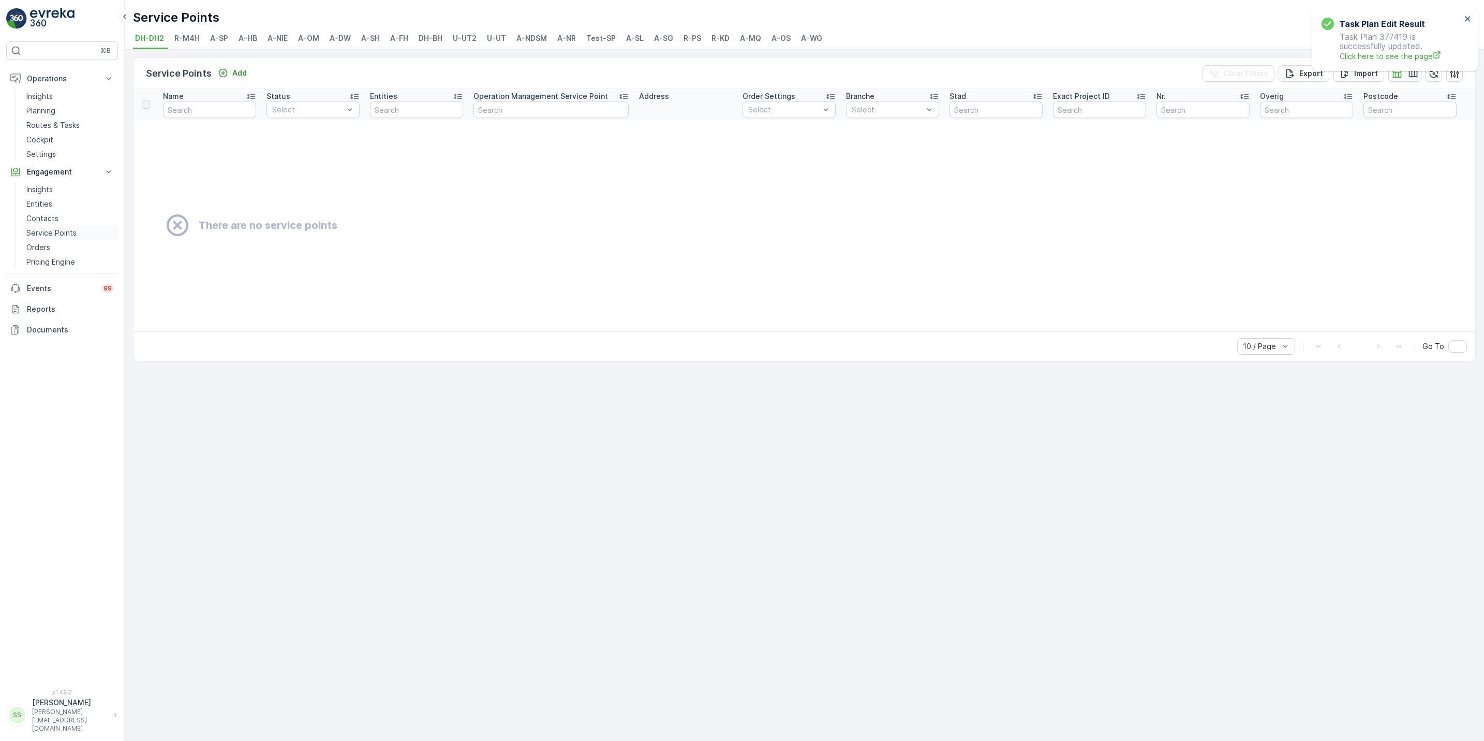
click at [62, 226] on link "Service Points" at bounding box center [70, 233] width 96 height 14
click at [67, 217] on link "Contacts" at bounding box center [70, 218] width 96 height 14
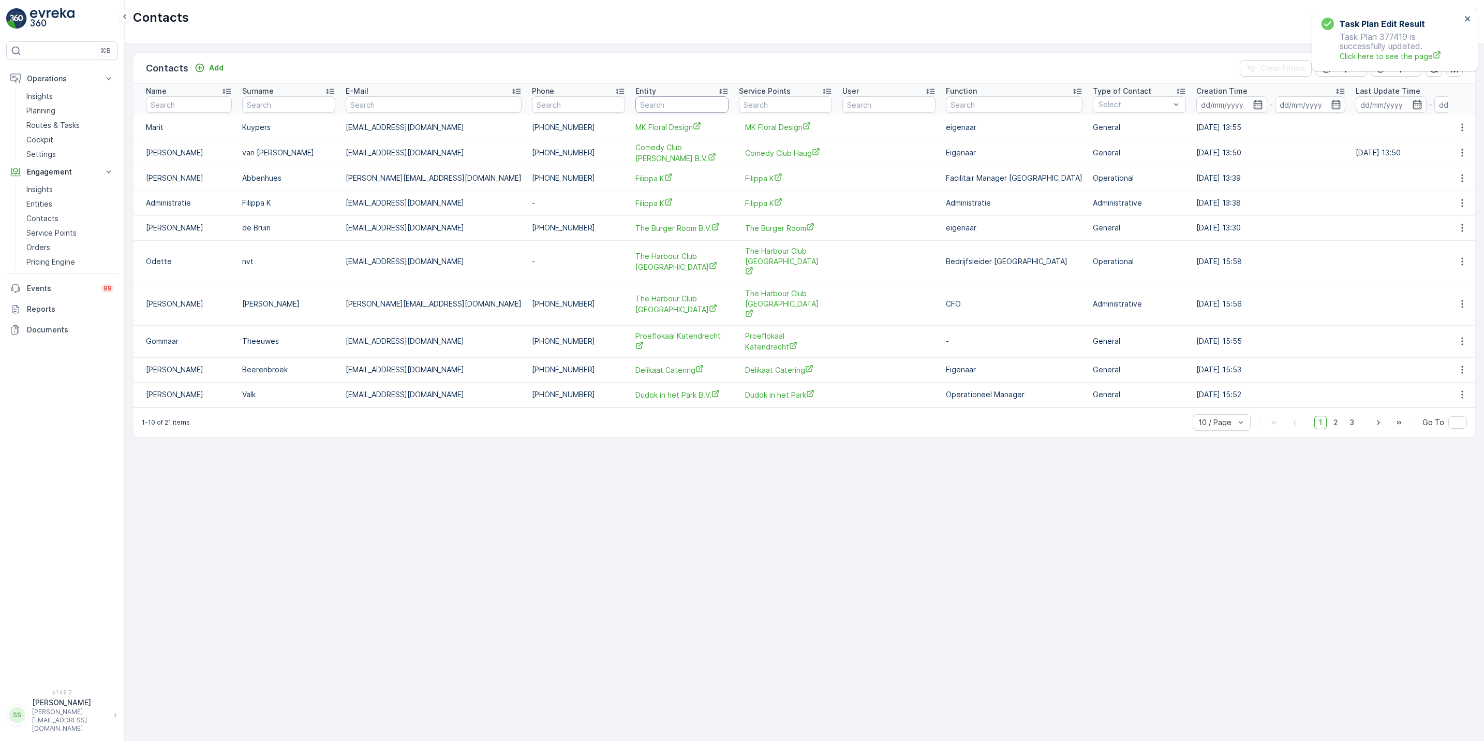
click at [635, 105] on input "text" at bounding box center [681, 104] width 93 height 17
type input "bruno"
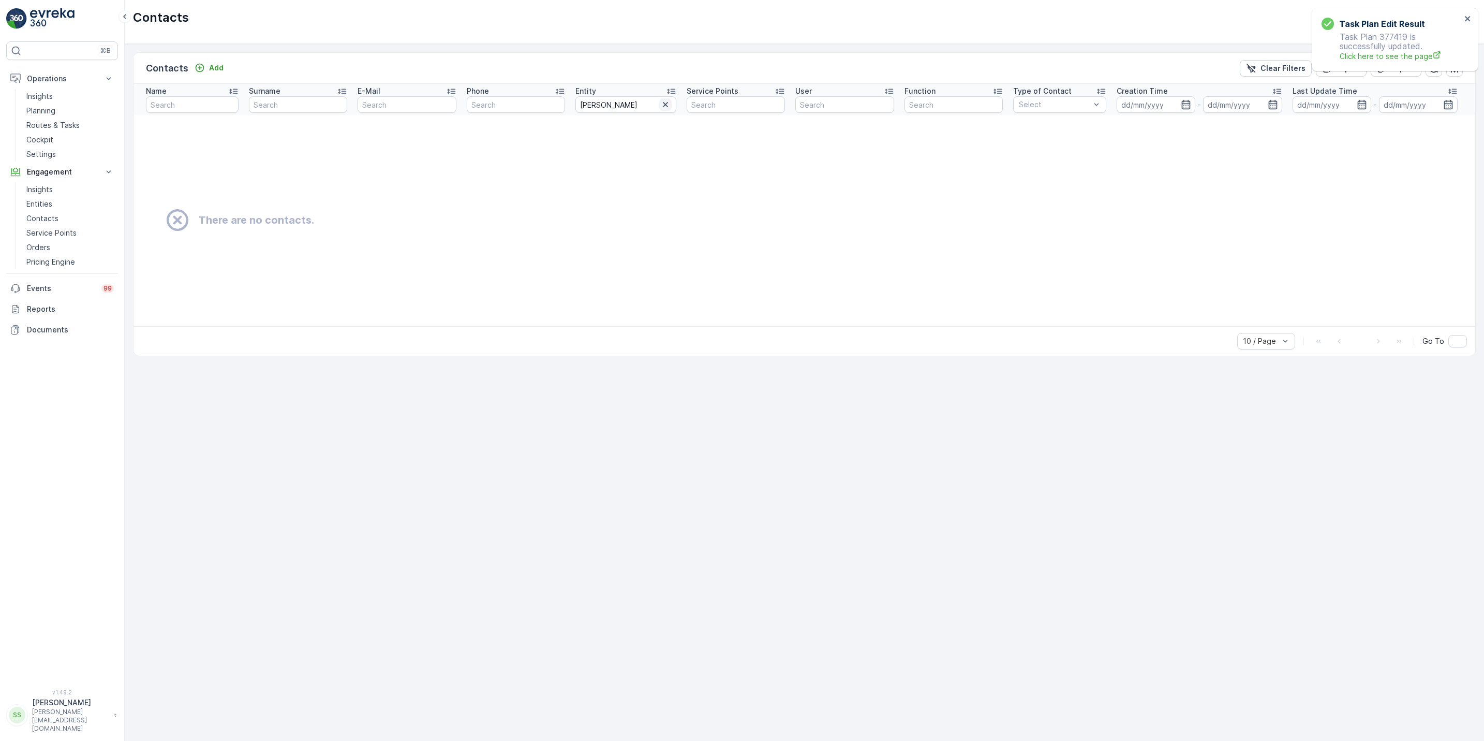
click at [668, 109] on icon "button" at bounding box center [665, 104] width 10 height 10
click at [705, 108] on input "text" at bounding box center [734, 104] width 99 height 17
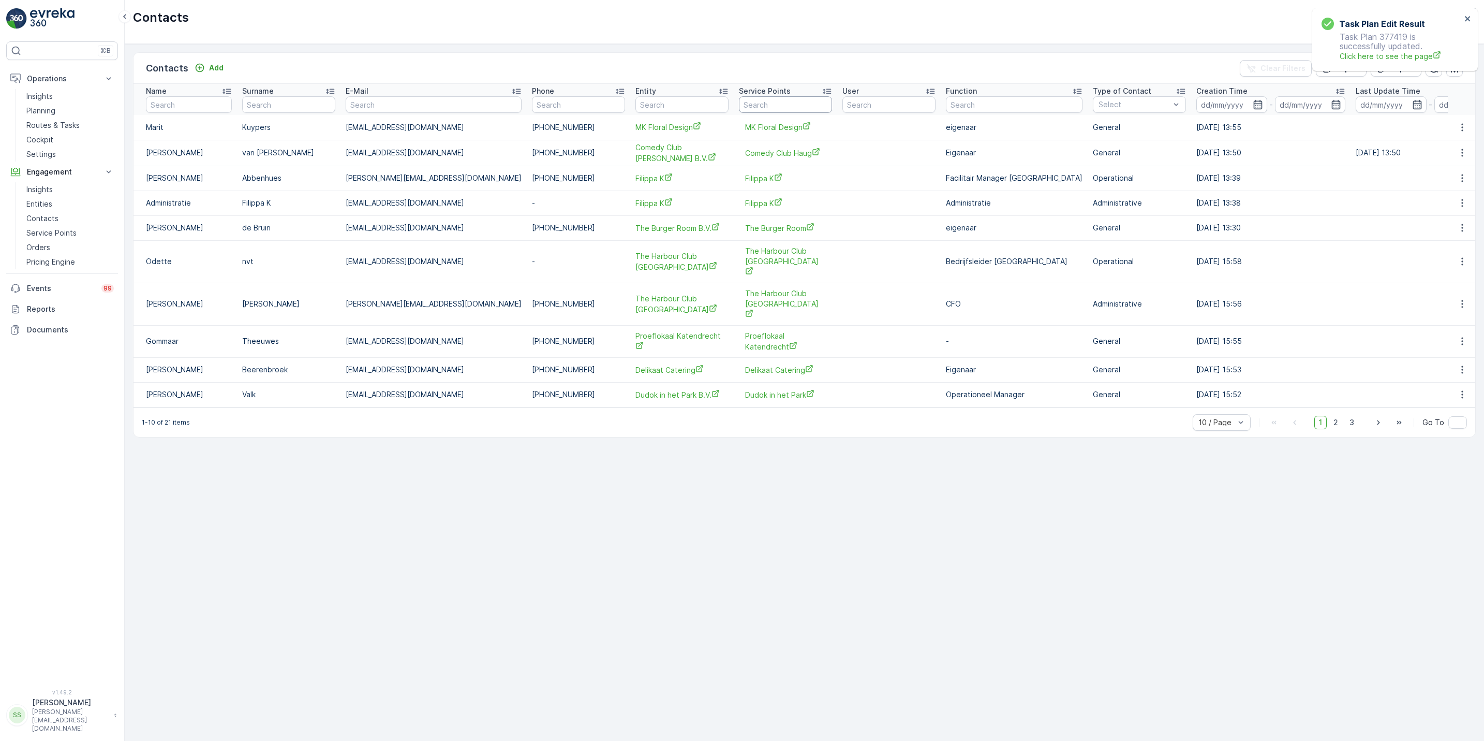
click at [739, 108] on input "text" at bounding box center [785, 104] width 93 height 17
type input "bruno"
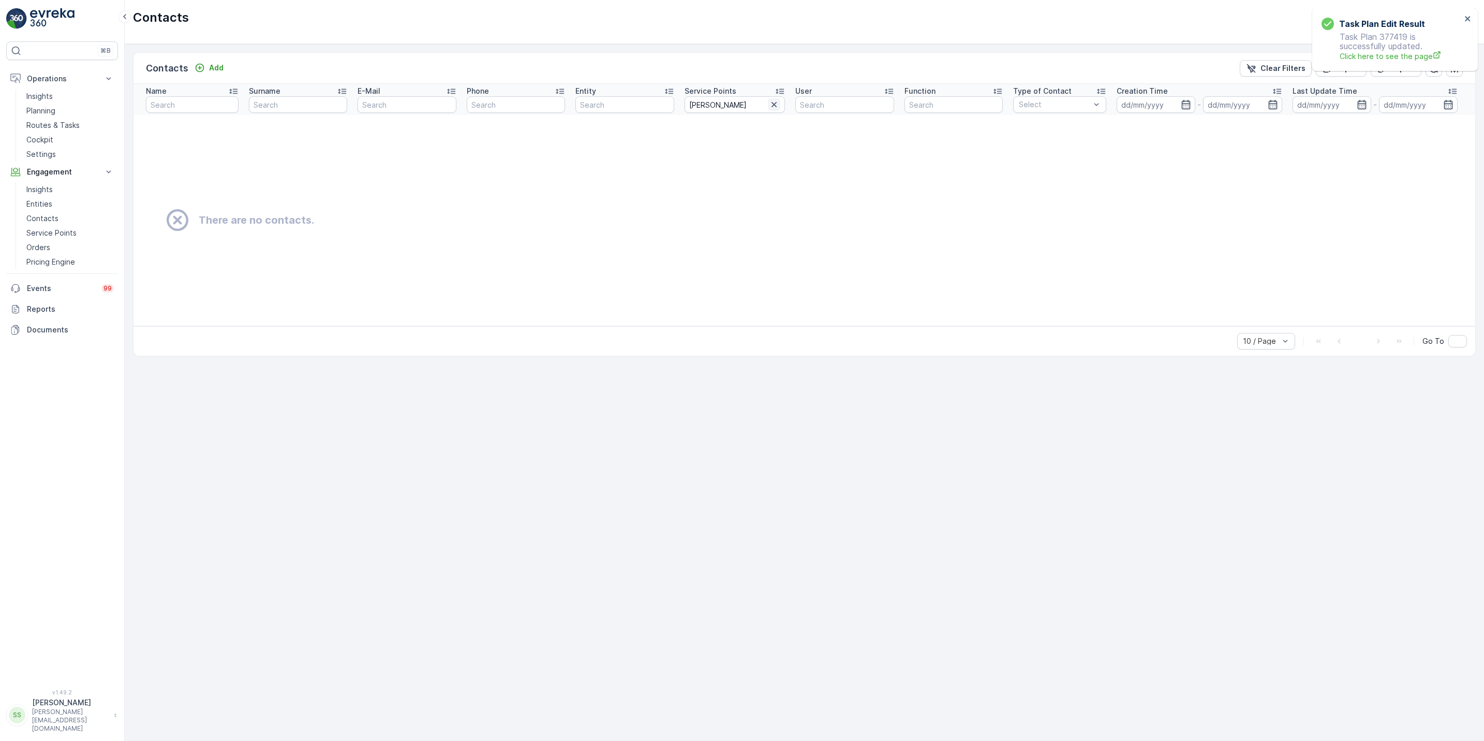
click at [772, 104] on icon "button" at bounding box center [774, 104] width 10 height 10
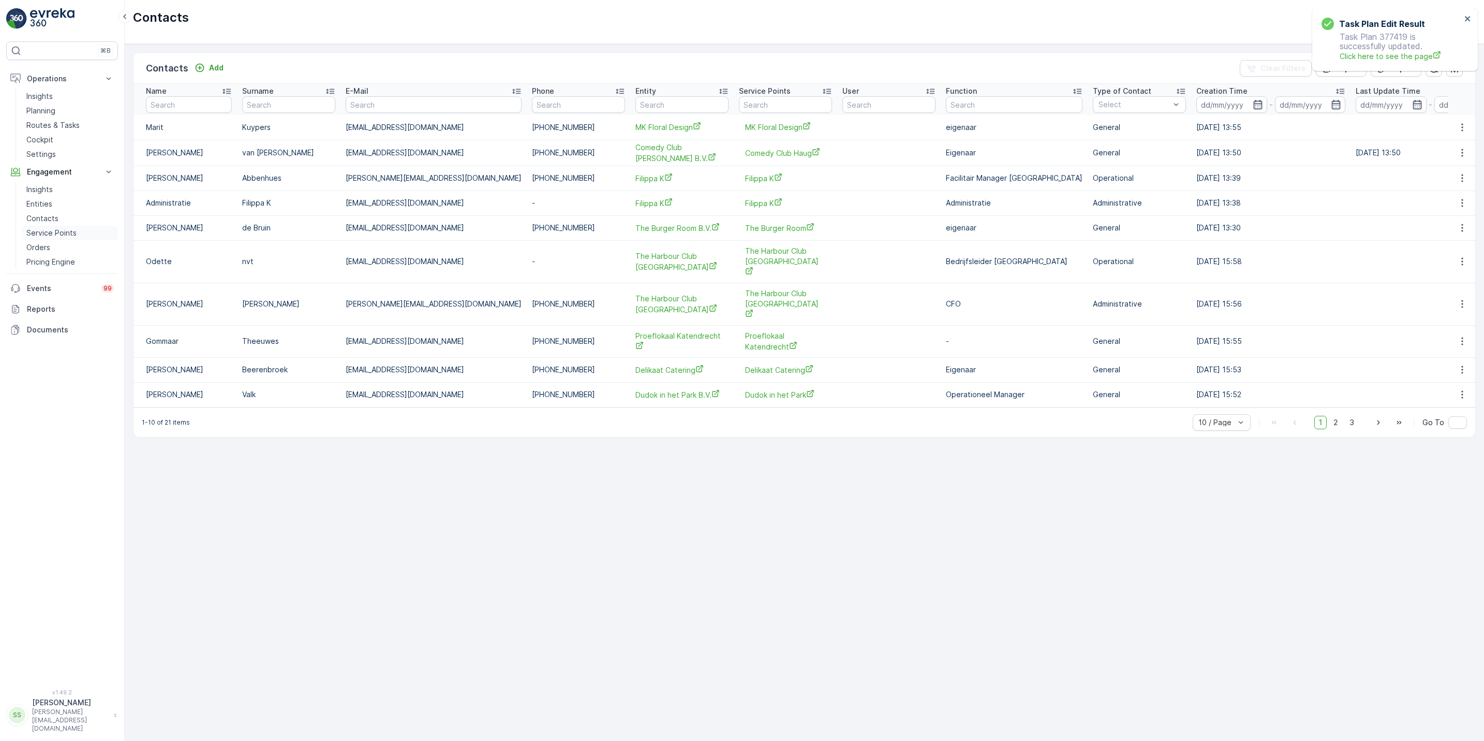
click at [58, 235] on p "Service Points" at bounding box center [51, 233] width 50 height 10
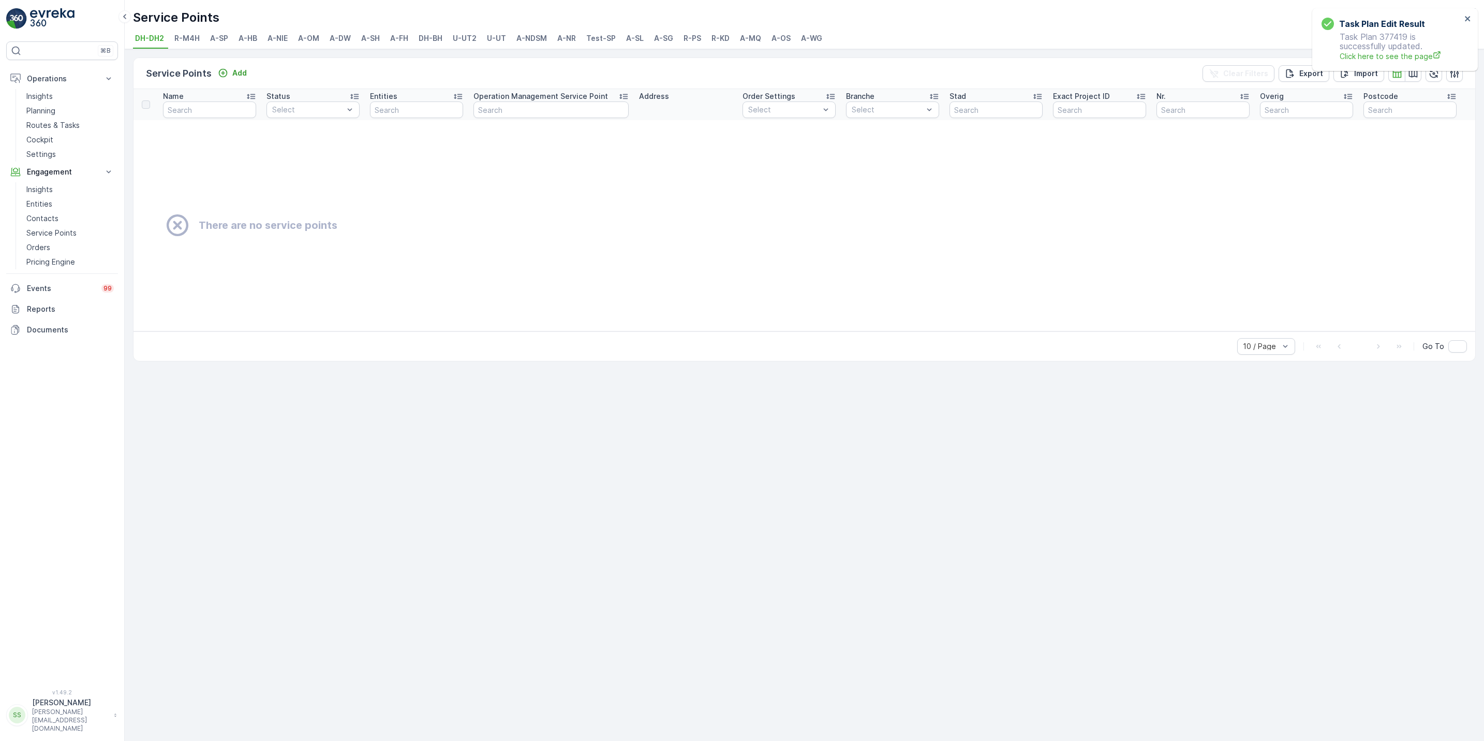
click at [721, 46] on li "R-KD" at bounding box center [721, 40] width 24 height 18
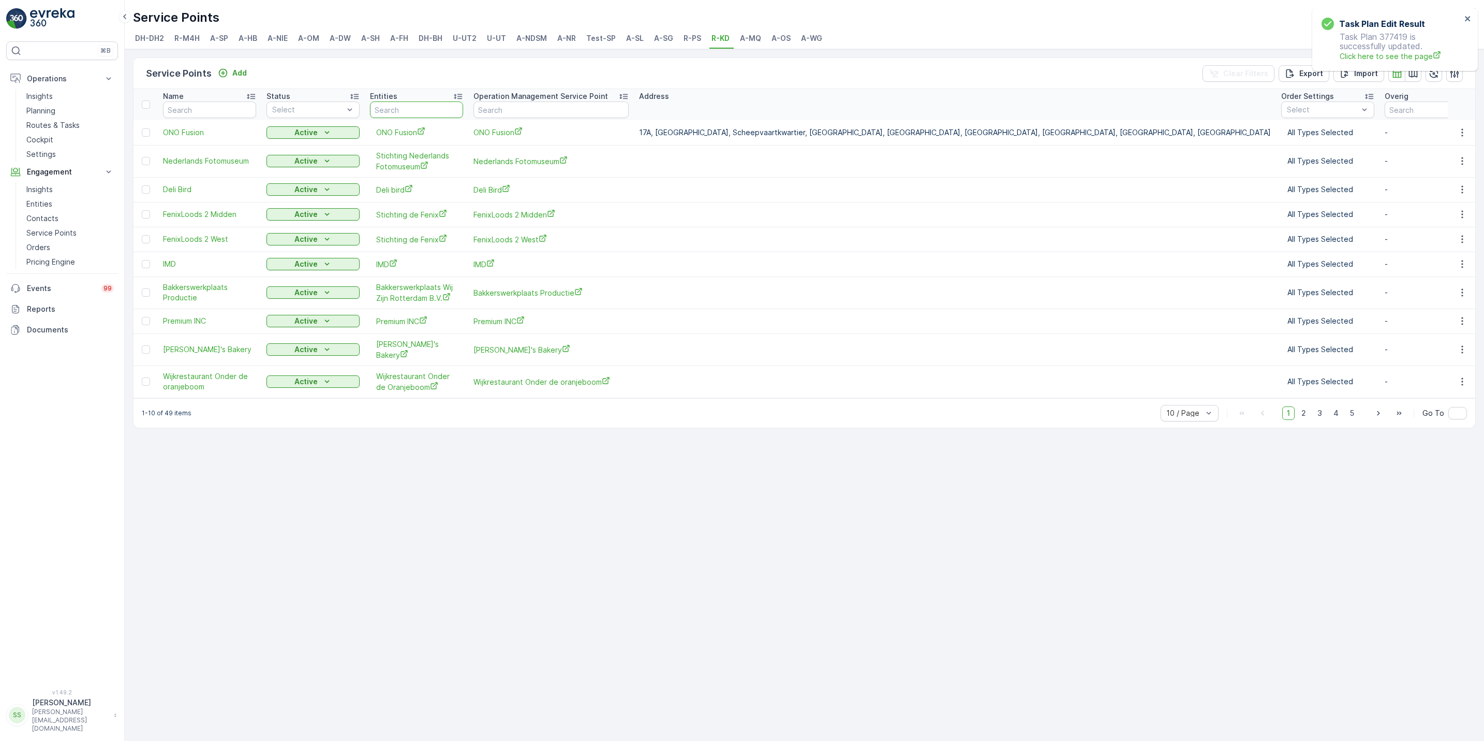
click at [421, 112] on input "text" at bounding box center [416, 109] width 93 height 17
click at [527, 110] on input "text" at bounding box center [551, 109] width 155 height 17
click at [424, 111] on input "text" at bounding box center [416, 109] width 93 height 17
type input "bruno"
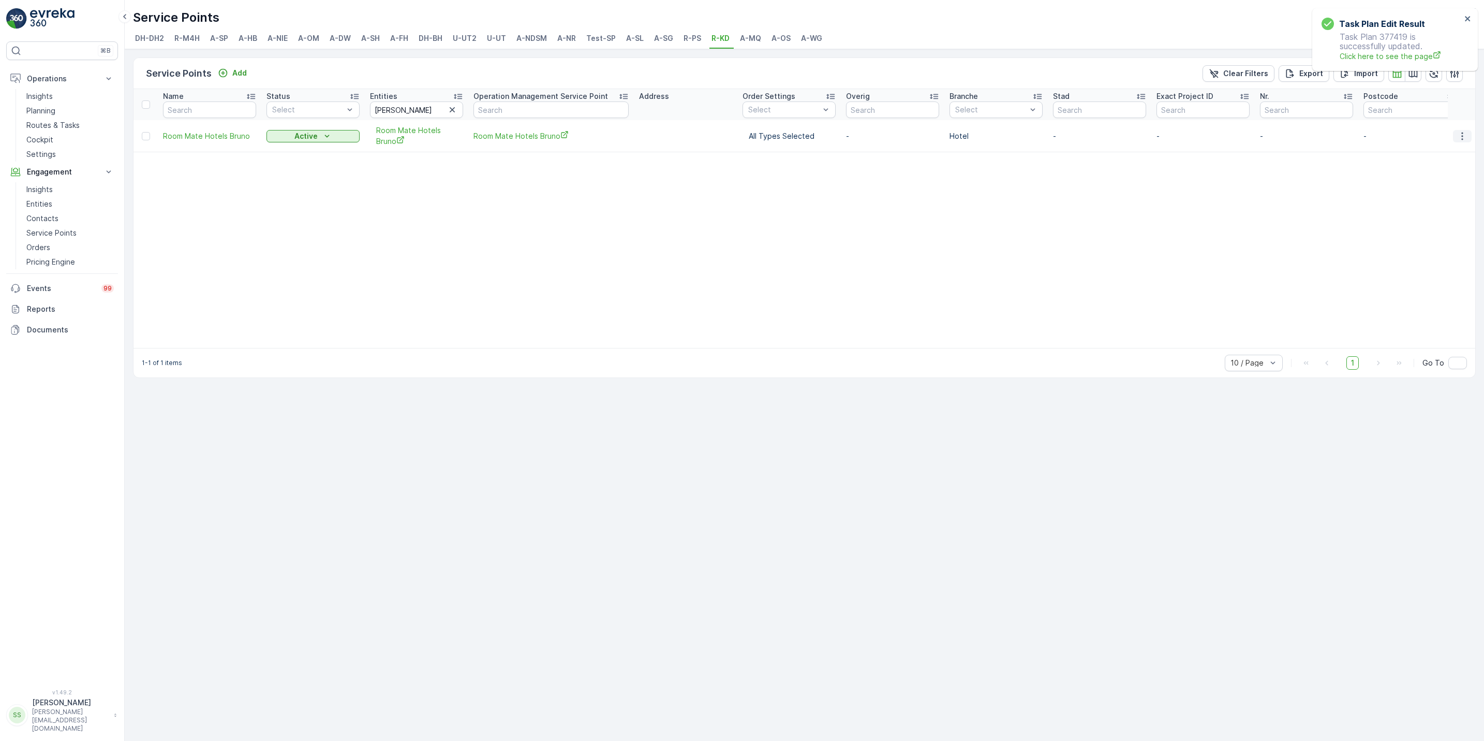
click at [1469, 136] on button "button" at bounding box center [1462, 136] width 19 height 12
click at [1461, 165] on span "Edit Service Point" at bounding box center [1437, 166] width 62 height 10
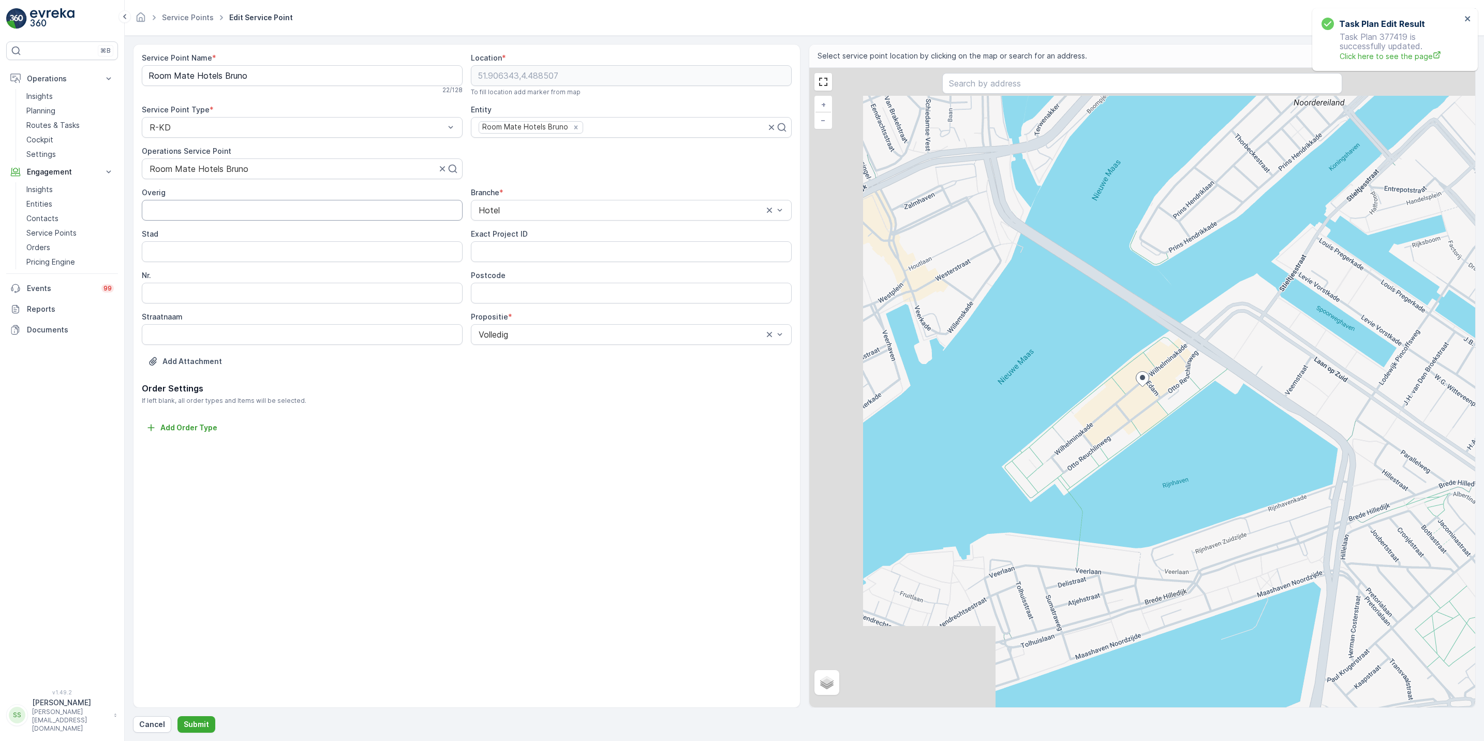
click at [357, 216] on input "Overig" at bounding box center [302, 210] width 321 height 21
click at [360, 247] on input "Stad" at bounding box center [302, 251] width 321 height 21
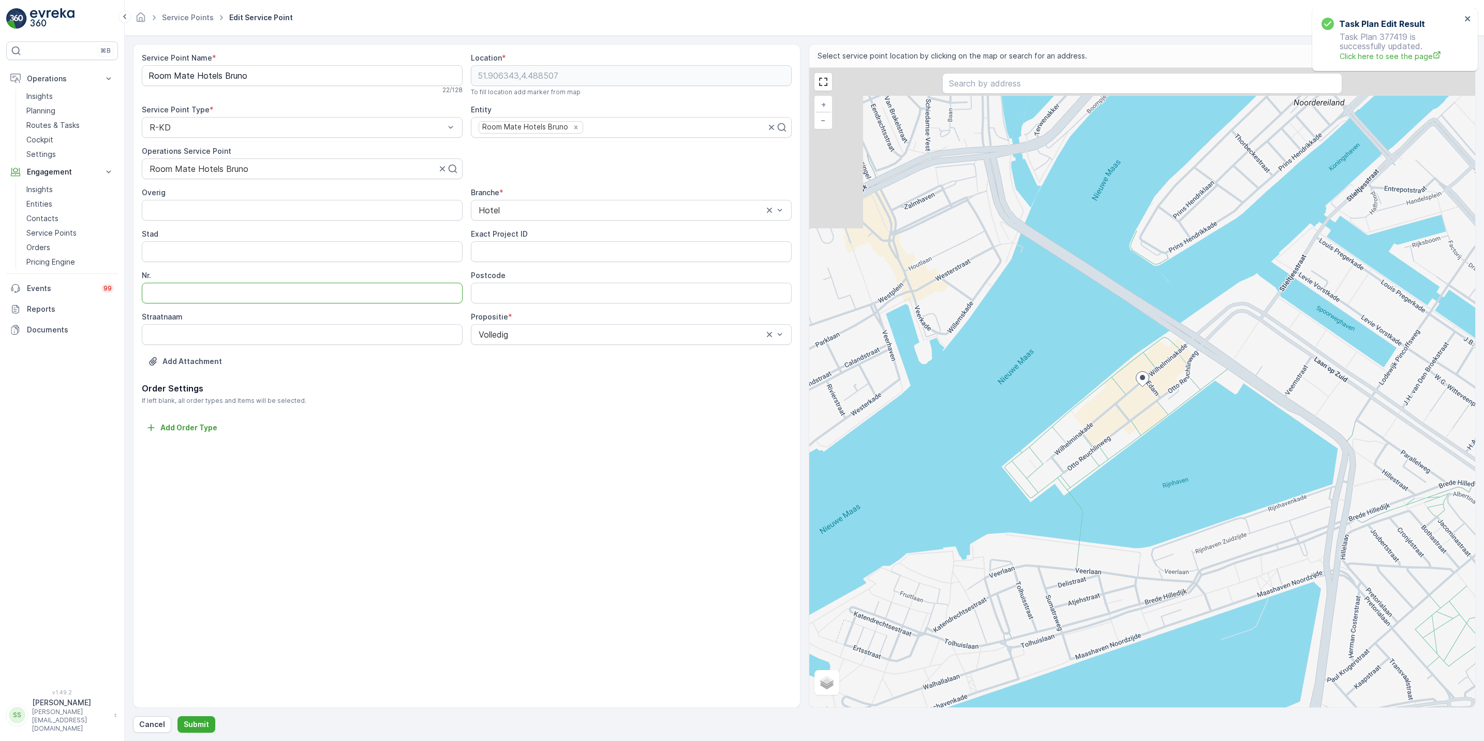
click at [353, 284] on input "Nr." at bounding box center [302, 293] width 321 height 21
click at [359, 224] on div "Overig Branche * Hotel Stad Exact Project ID Nr. Postcode Straatnaam Propositie…" at bounding box center [467, 265] width 650 height 157
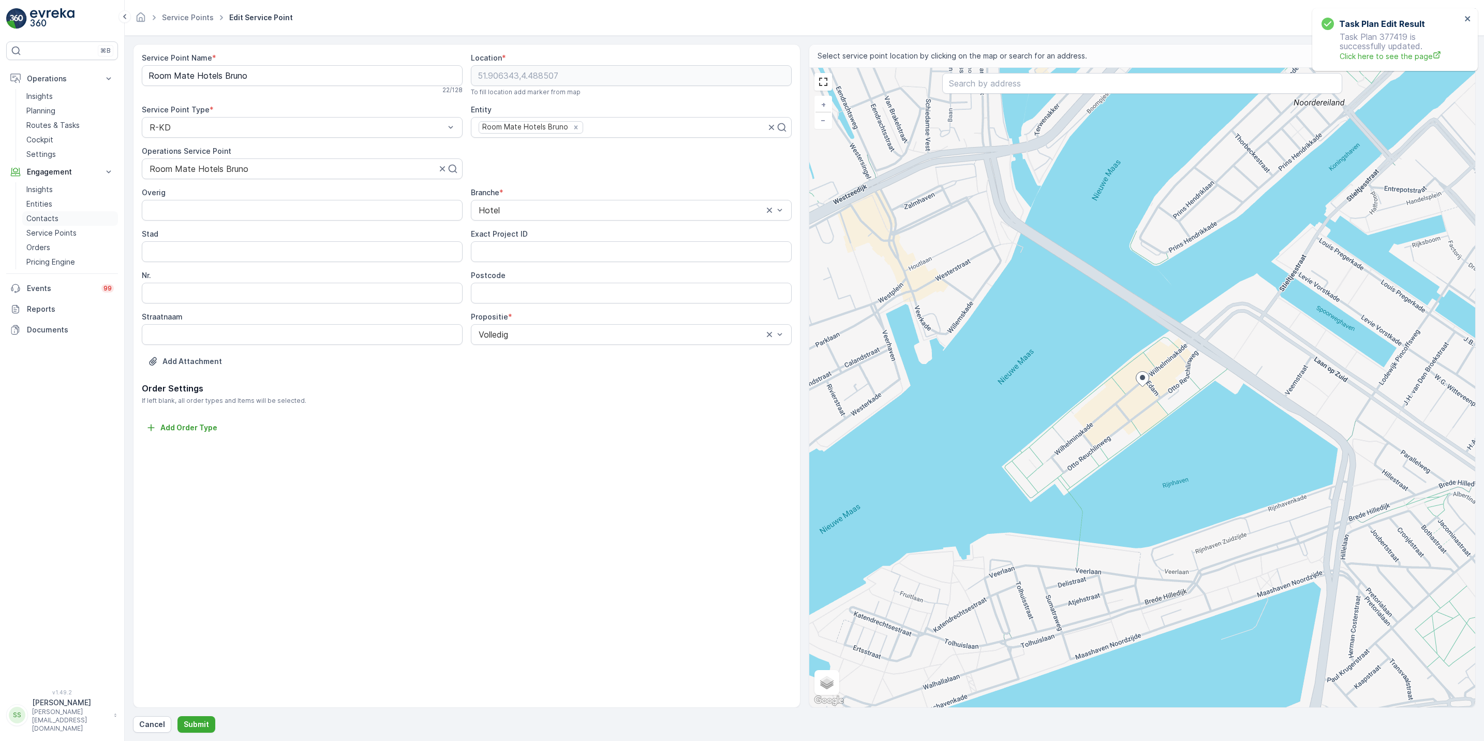
click at [64, 221] on link "Contacts" at bounding box center [70, 218] width 96 height 14
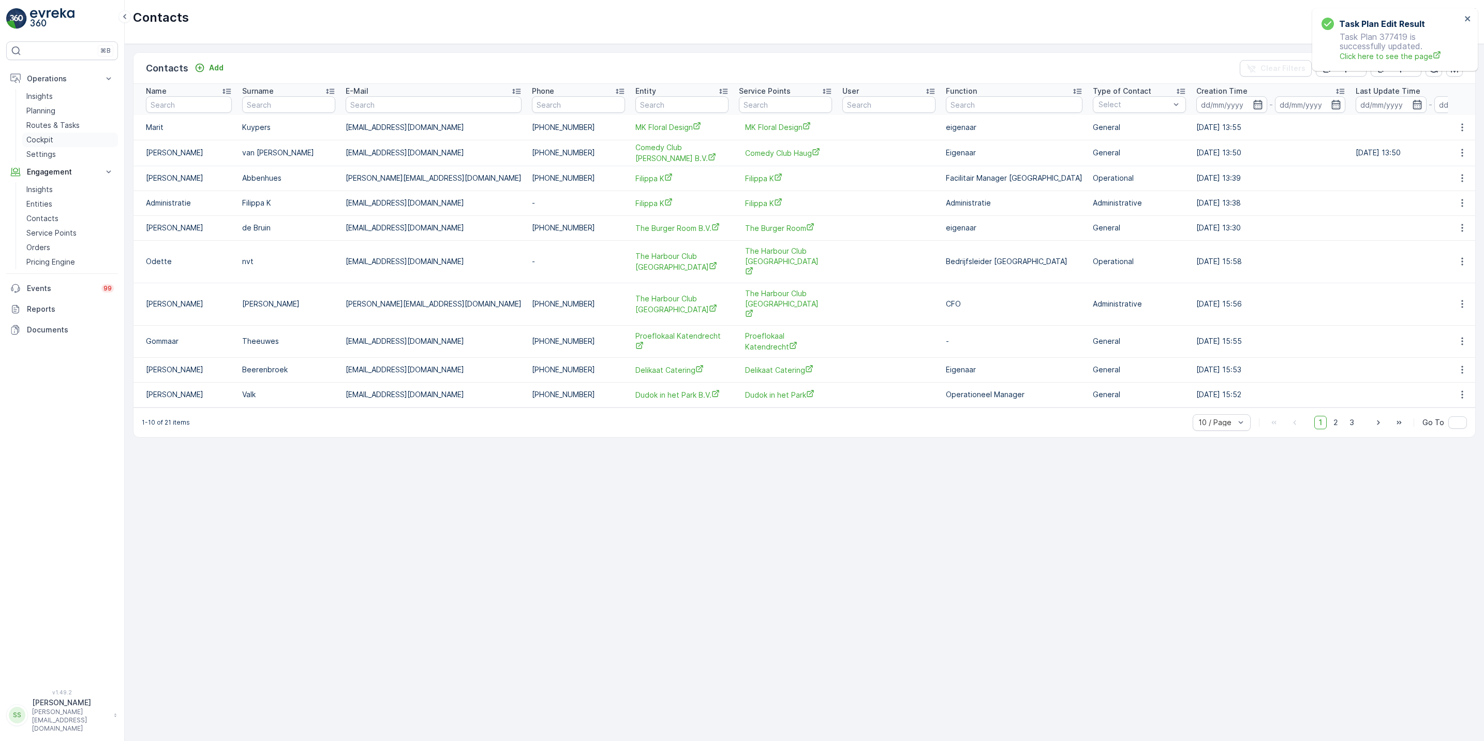
click at [61, 145] on link "Cockpit" at bounding box center [70, 139] width 96 height 14
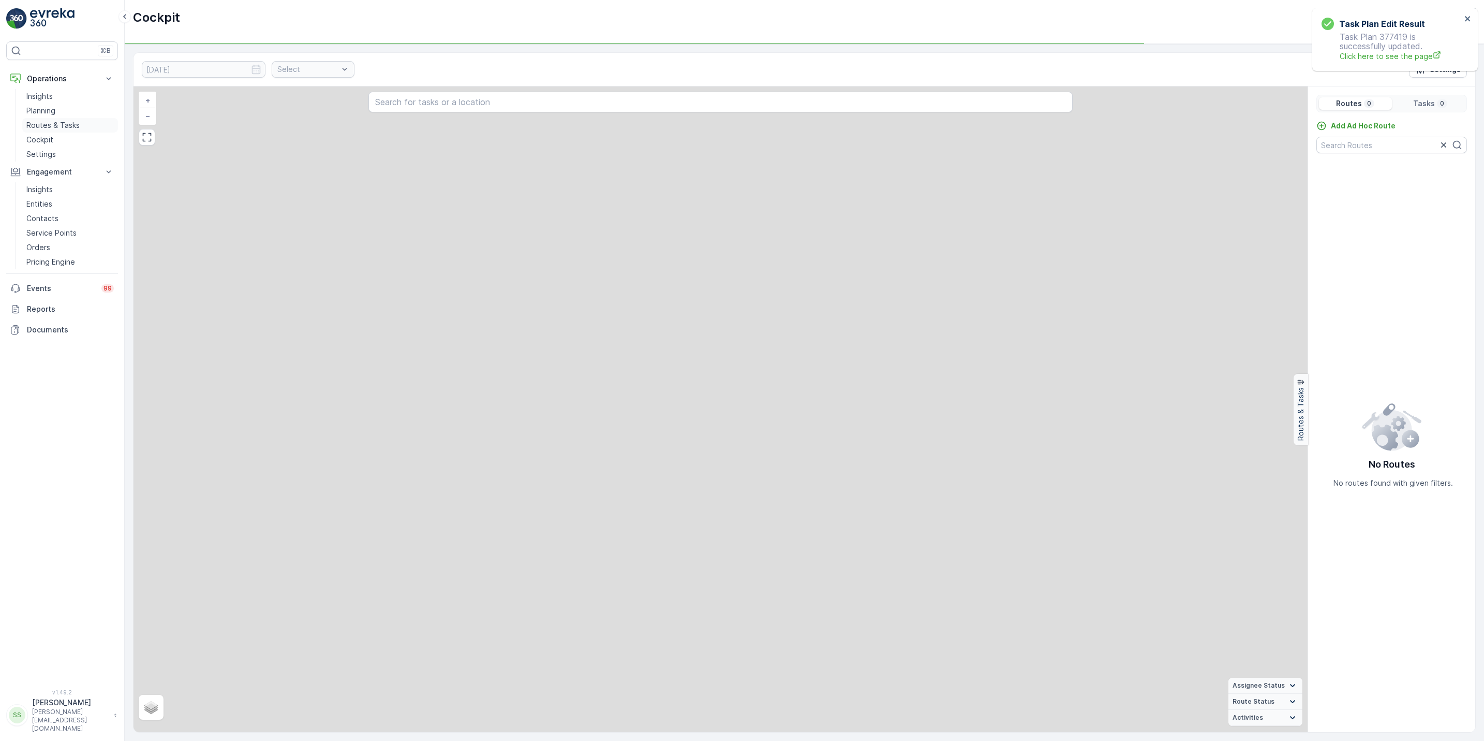
click at [62, 130] on p "Routes & Tasks" at bounding box center [52, 125] width 53 height 10
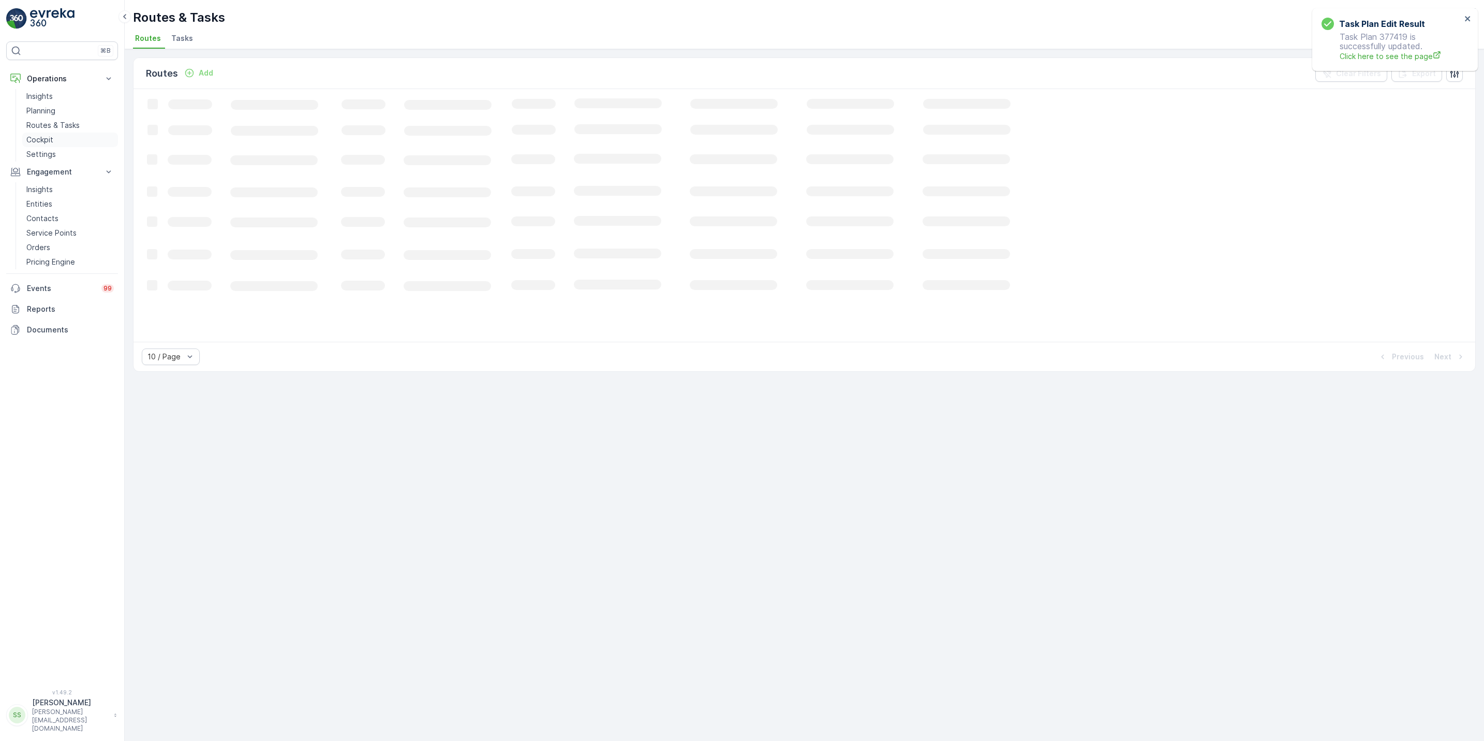
click at [61, 142] on link "Cockpit" at bounding box center [70, 139] width 96 height 14
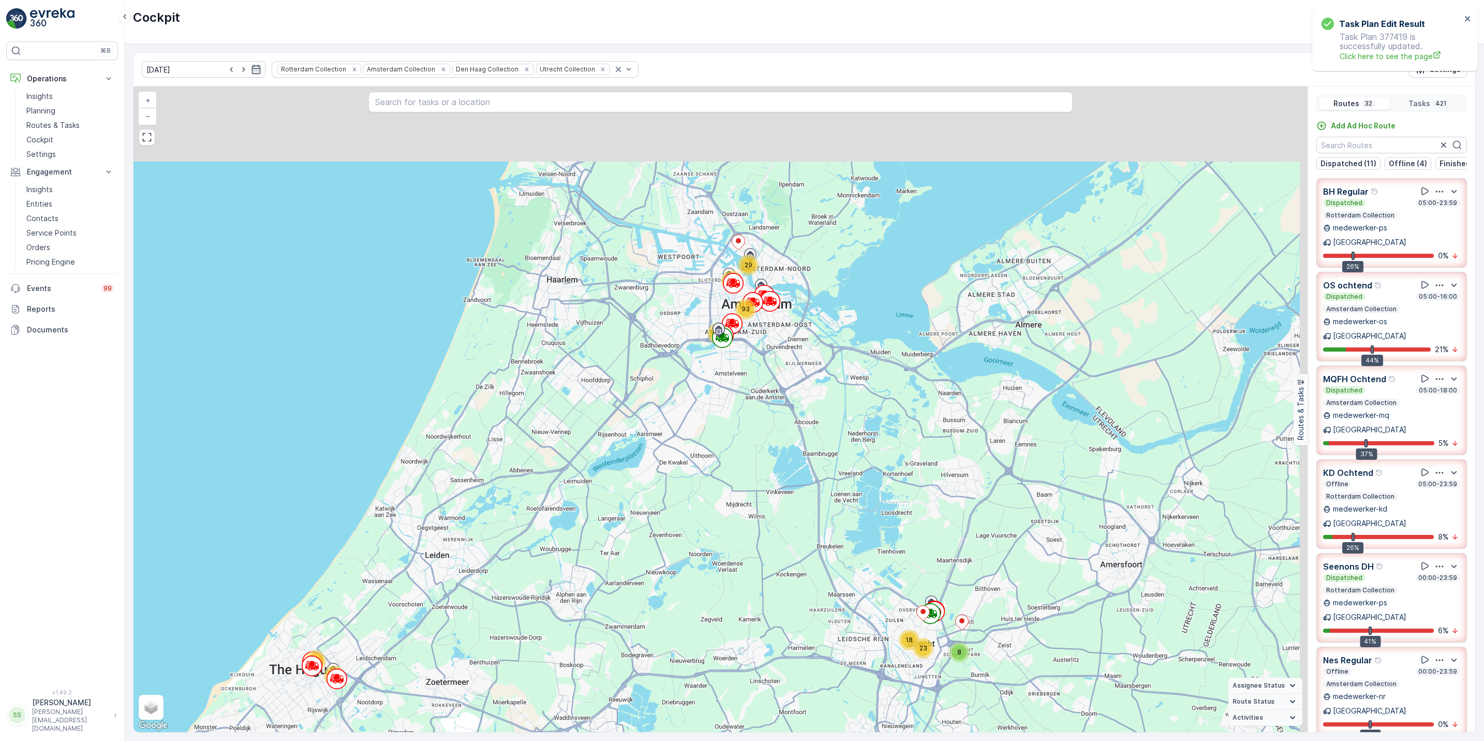
drag, startPoint x: 686, startPoint y: 284, endPoint x: 565, endPoint y: 491, distance: 239.4
click at [565, 491] on div "8 18 23 67 13 31 29 64 93 71 + − Satellite Roadmap Terrain Hybrid Leaflet Keybo…" at bounding box center [721, 408] width 1174 height 645
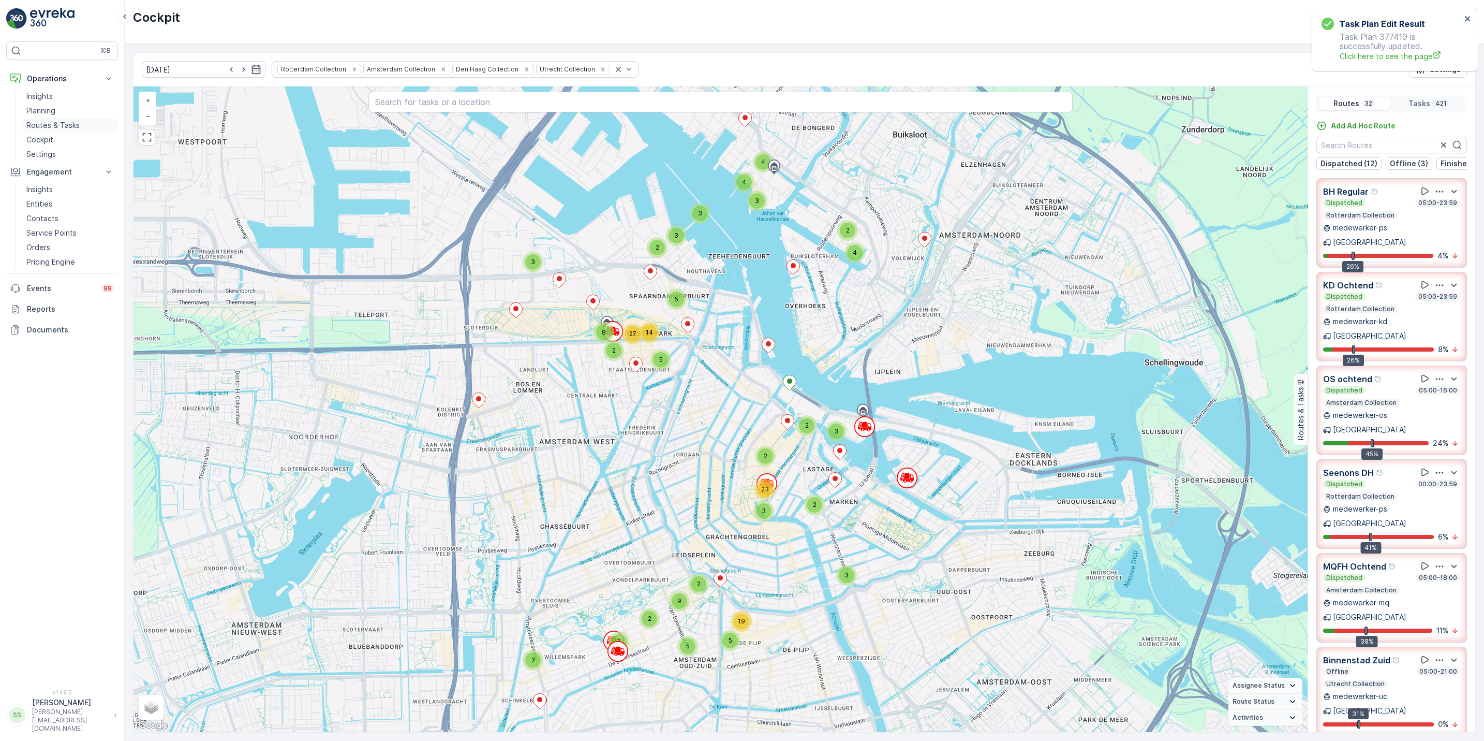
click at [40, 130] on p "Routes & Tasks" at bounding box center [52, 125] width 53 height 10
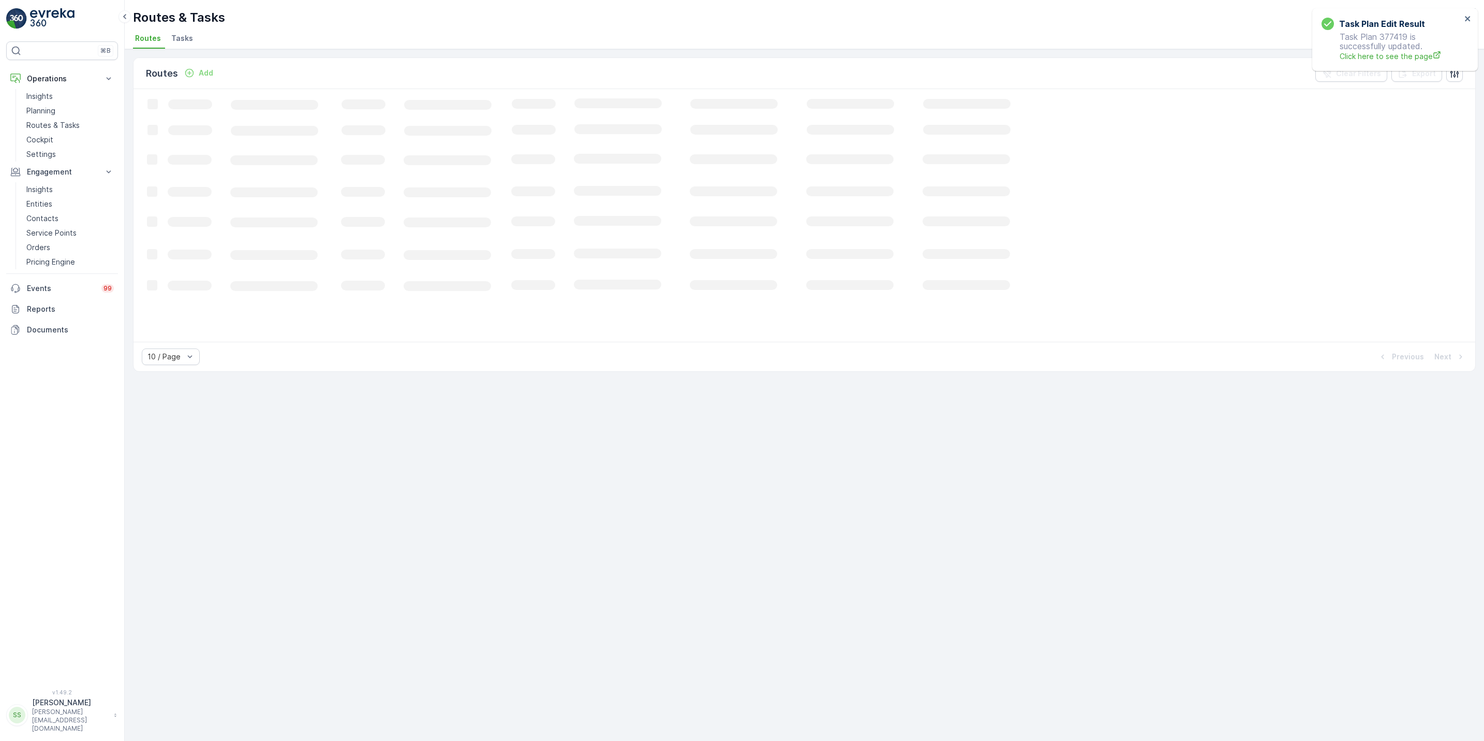
click at [184, 42] on span "Tasks" at bounding box center [182, 38] width 22 height 10
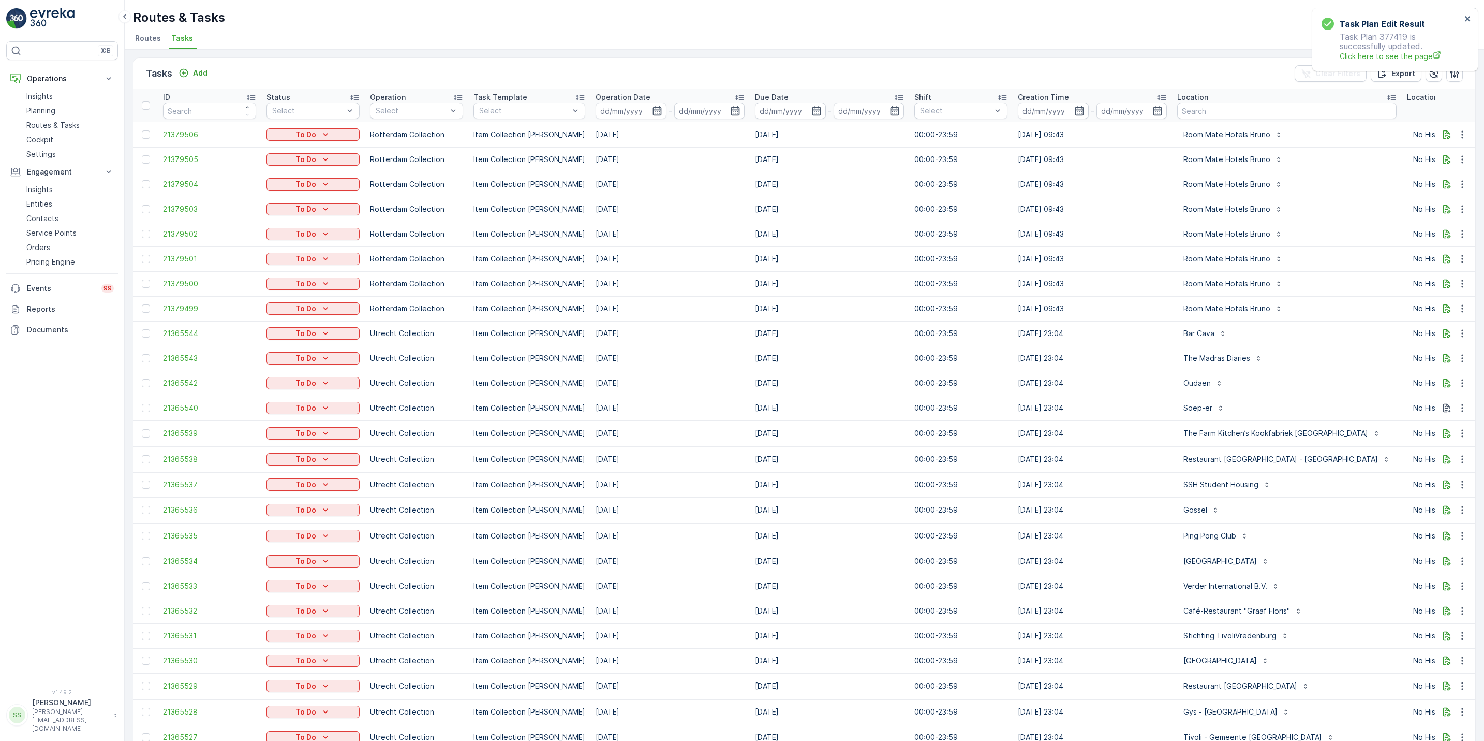
scroll to position [0, 316]
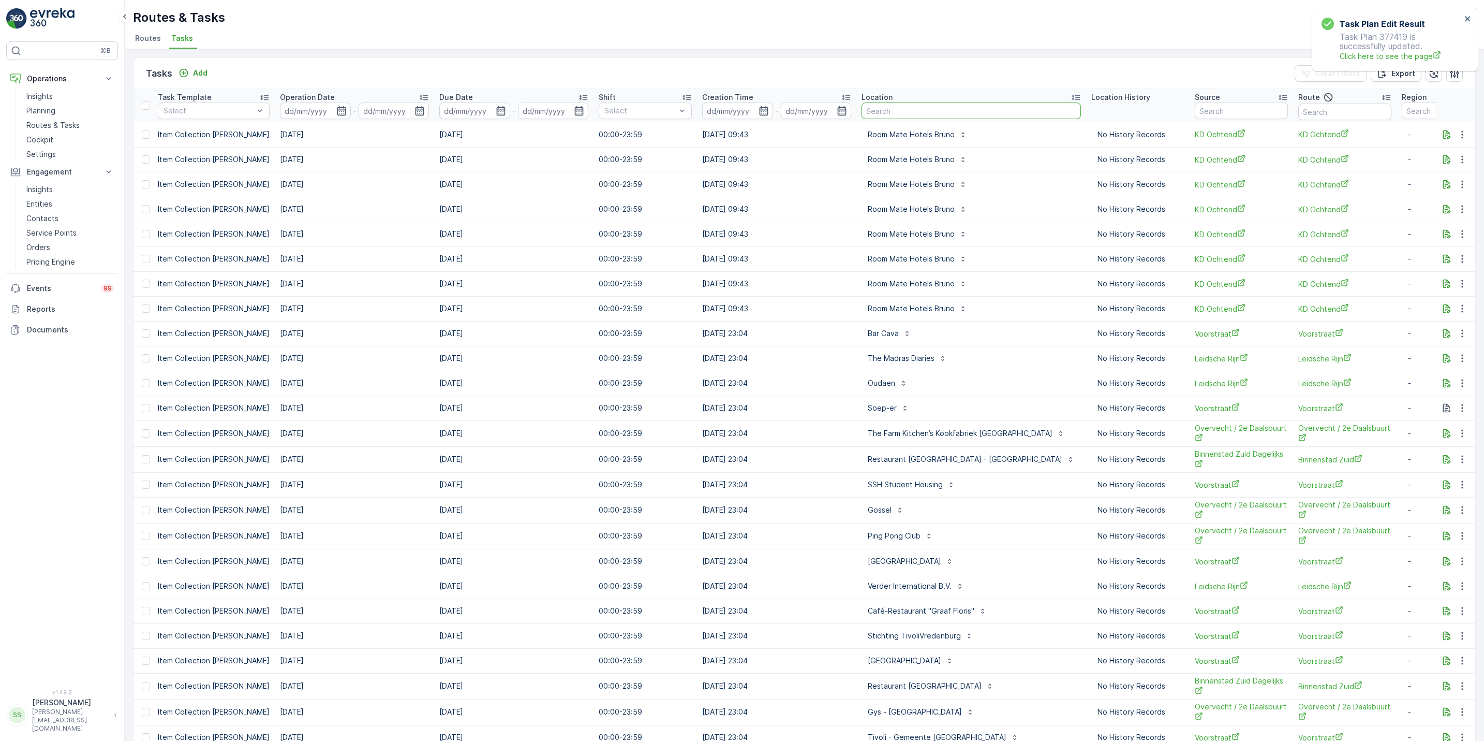
click at [920, 112] on input "text" at bounding box center [971, 110] width 219 height 17
type input "ono fusion"
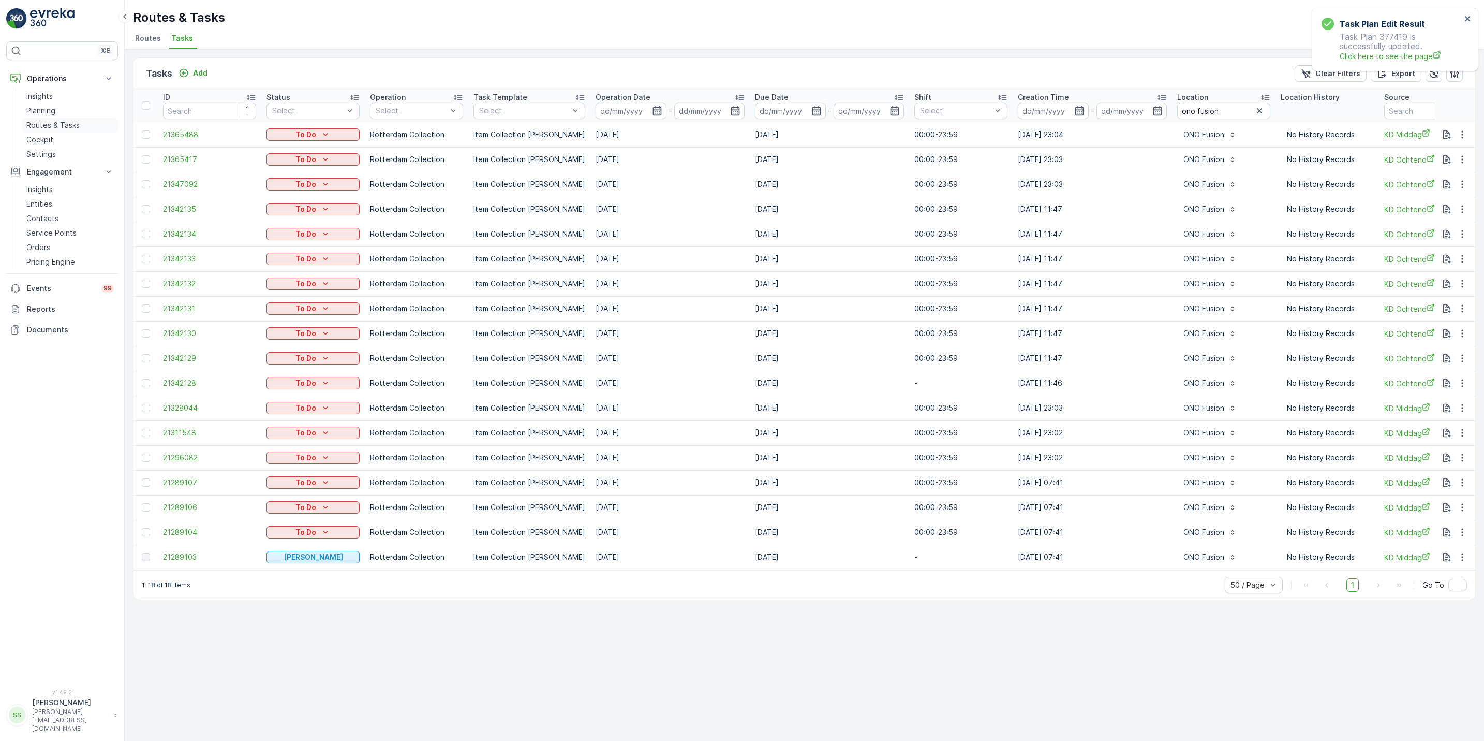
click at [54, 122] on p "Routes & Tasks" at bounding box center [52, 125] width 53 height 10
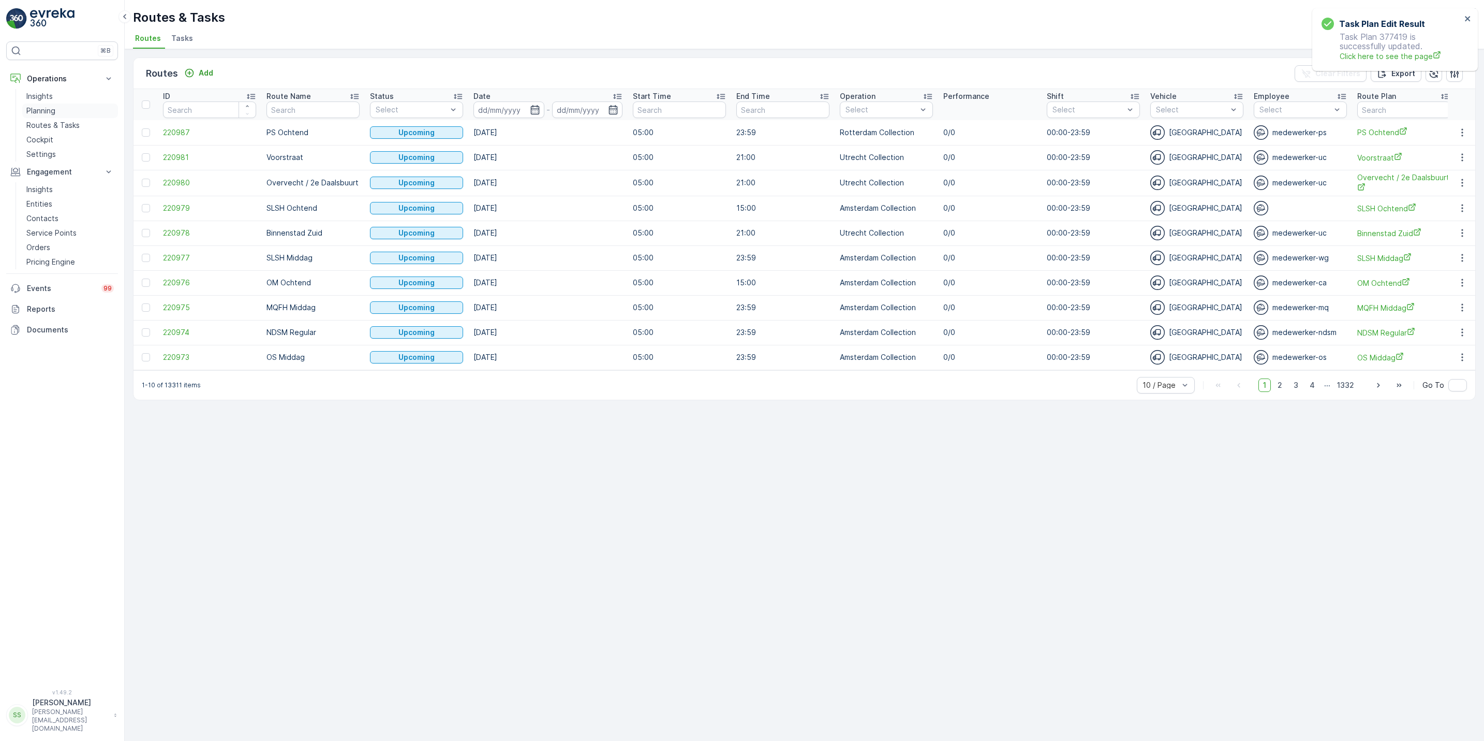
click at [39, 112] on p "Planning" at bounding box center [40, 111] width 29 height 10
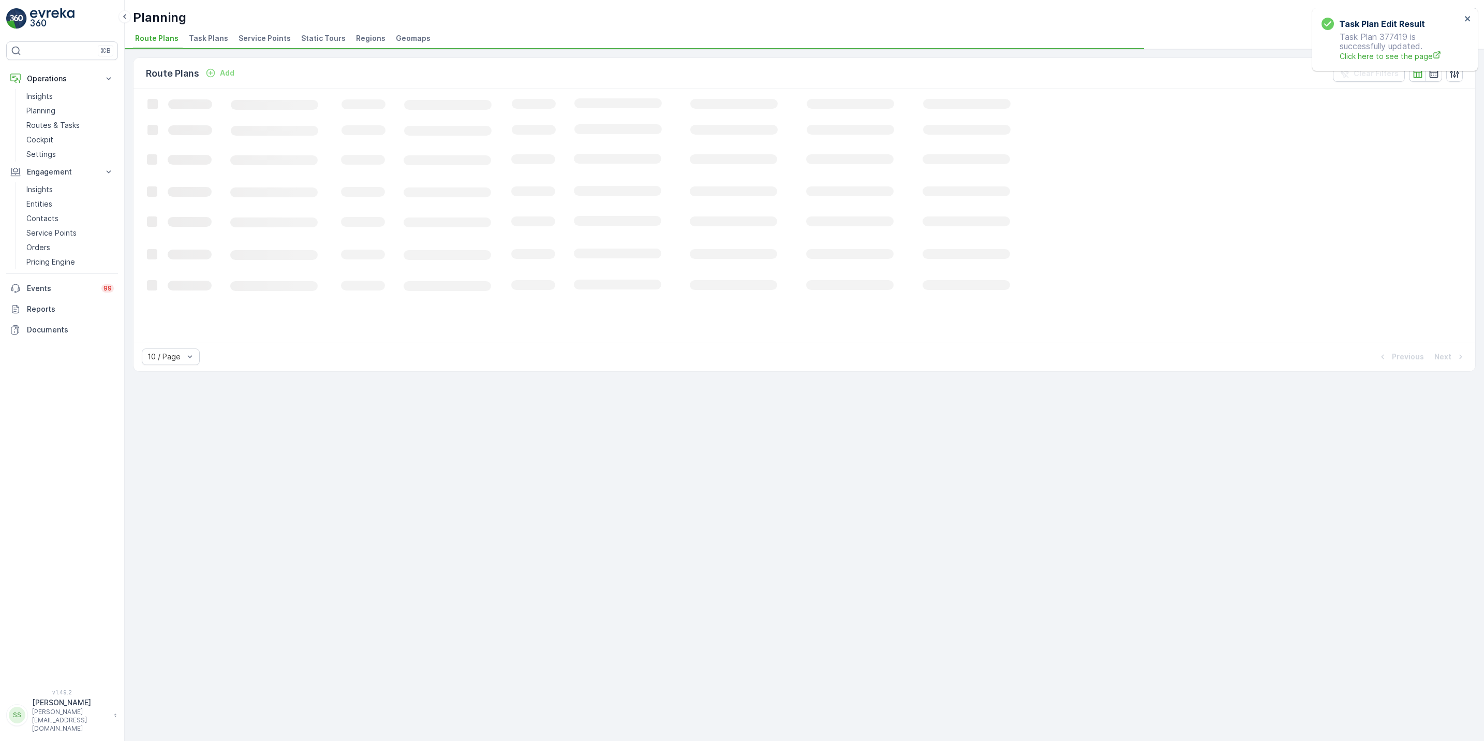
click at [196, 40] on span "Task Plans" at bounding box center [208, 38] width 39 height 10
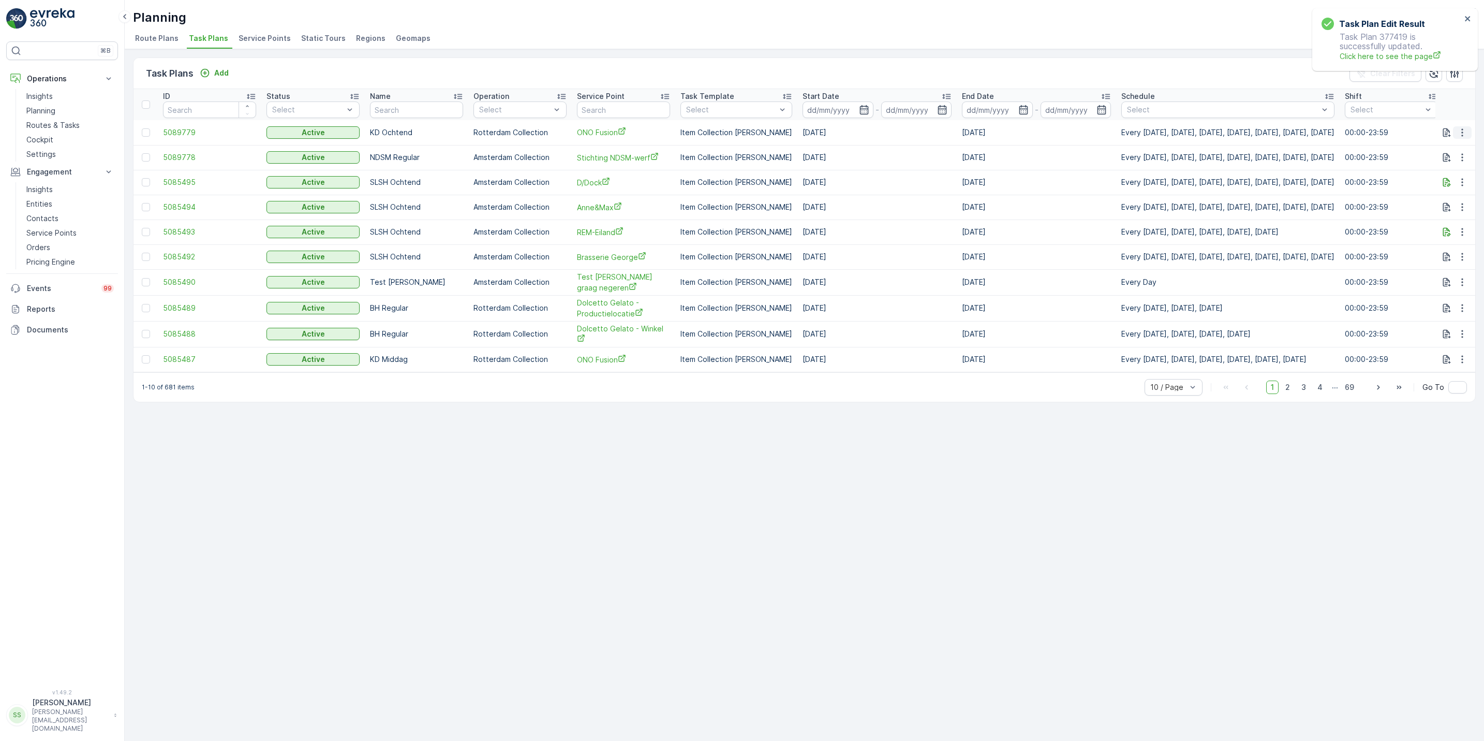
click at [1459, 136] on icon "button" at bounding box center [1462, 132] width 10 height 10
click at [1458, 159] on span "Edit Task Plan" at bounding box center [1444, 163] width 48 height 10
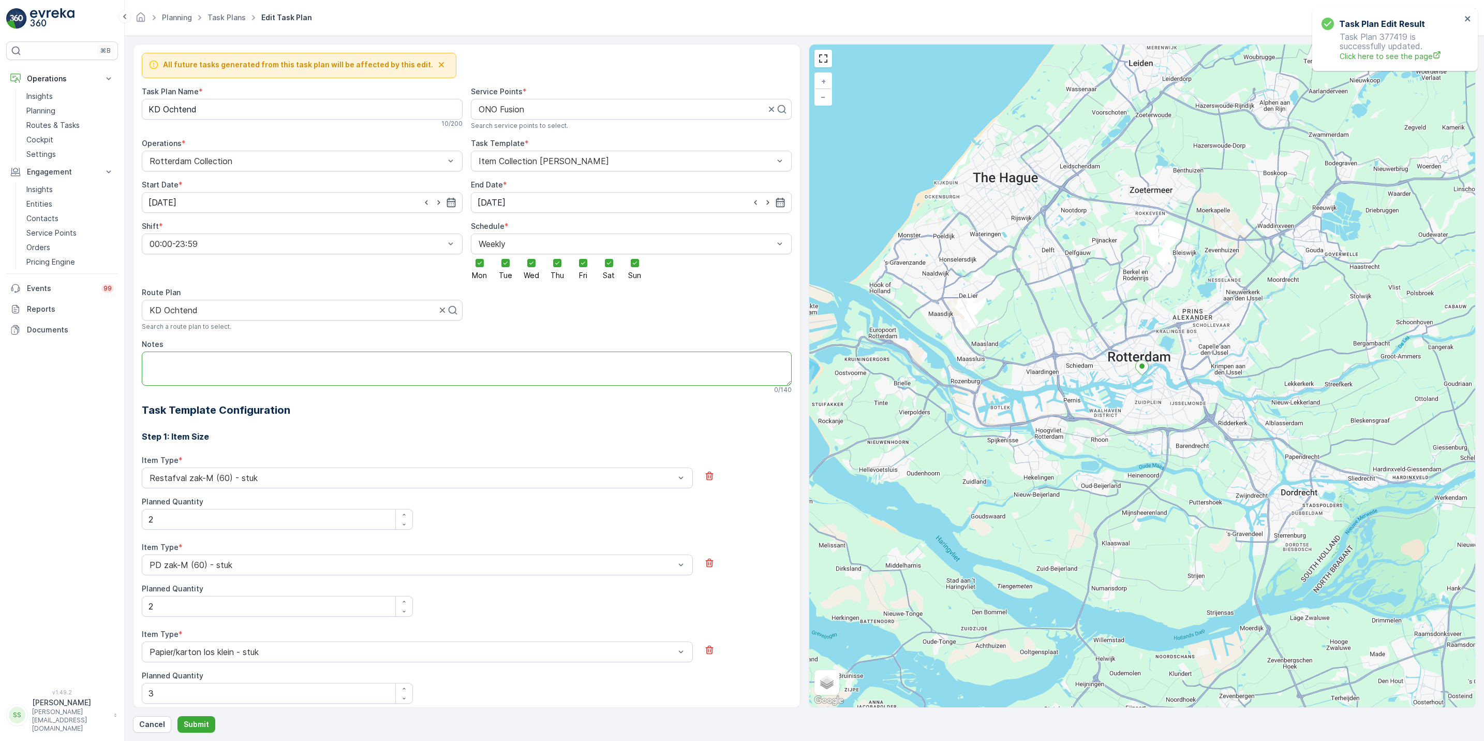
click at [328, 360] on textarea "Notes" at bounding box center [467, 368] width 650 height 34
click at [56, 232] on p "Service Points" at bounding box center [51, 233] width 50 height 10
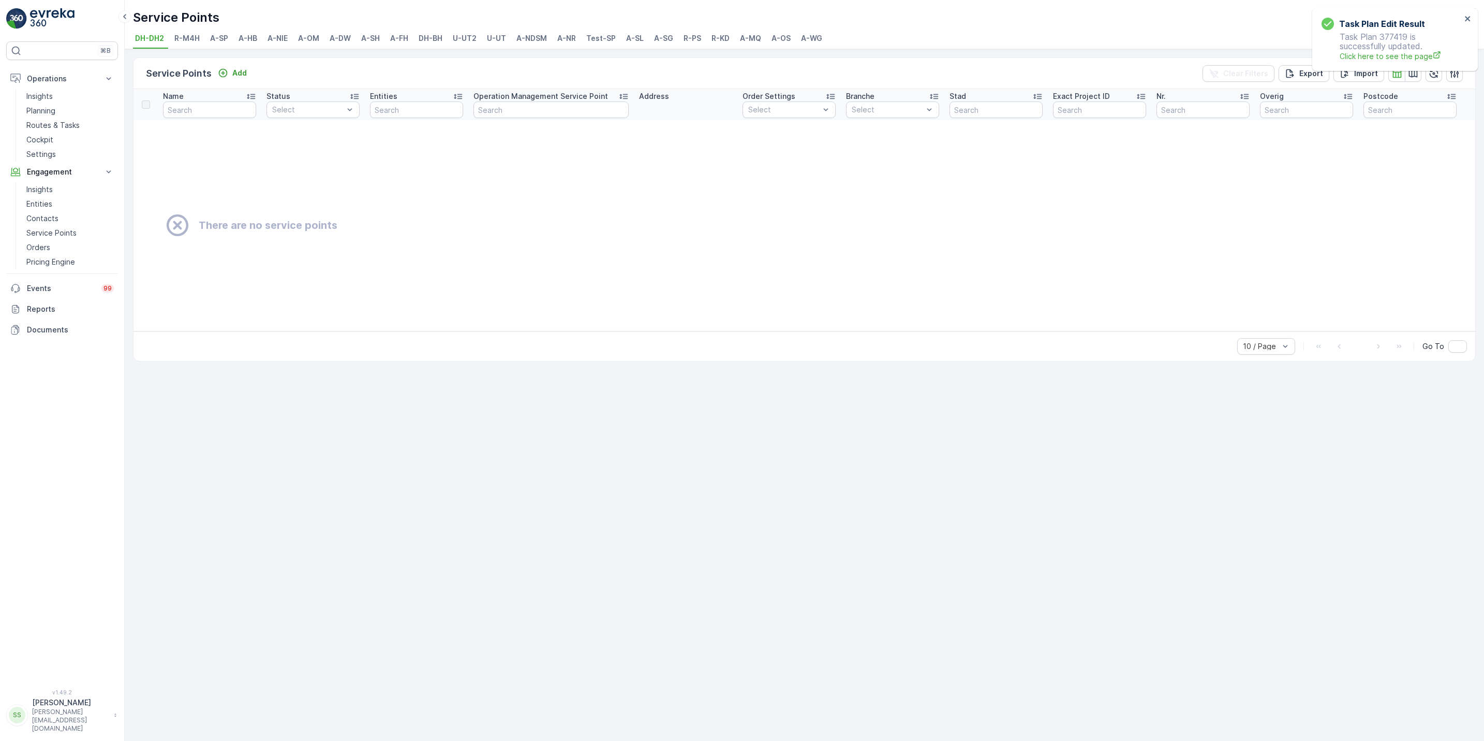
click at [545, 44] on li "A-NDSM" at bounding box center [532, 40] width 37 height 18
drag, startPoint x: 545, startPoint y: 44, endPoint x: 418, endPoint y: 3, distance: 133.7
click at [418, 3] on div "Service Points Oscar Circulair ( +02:00 ) DH-DH2 R-M4H A-SP A-HB A-NIE A-OM A-D…" at bounding box center [804, 24] width 1359 height 49
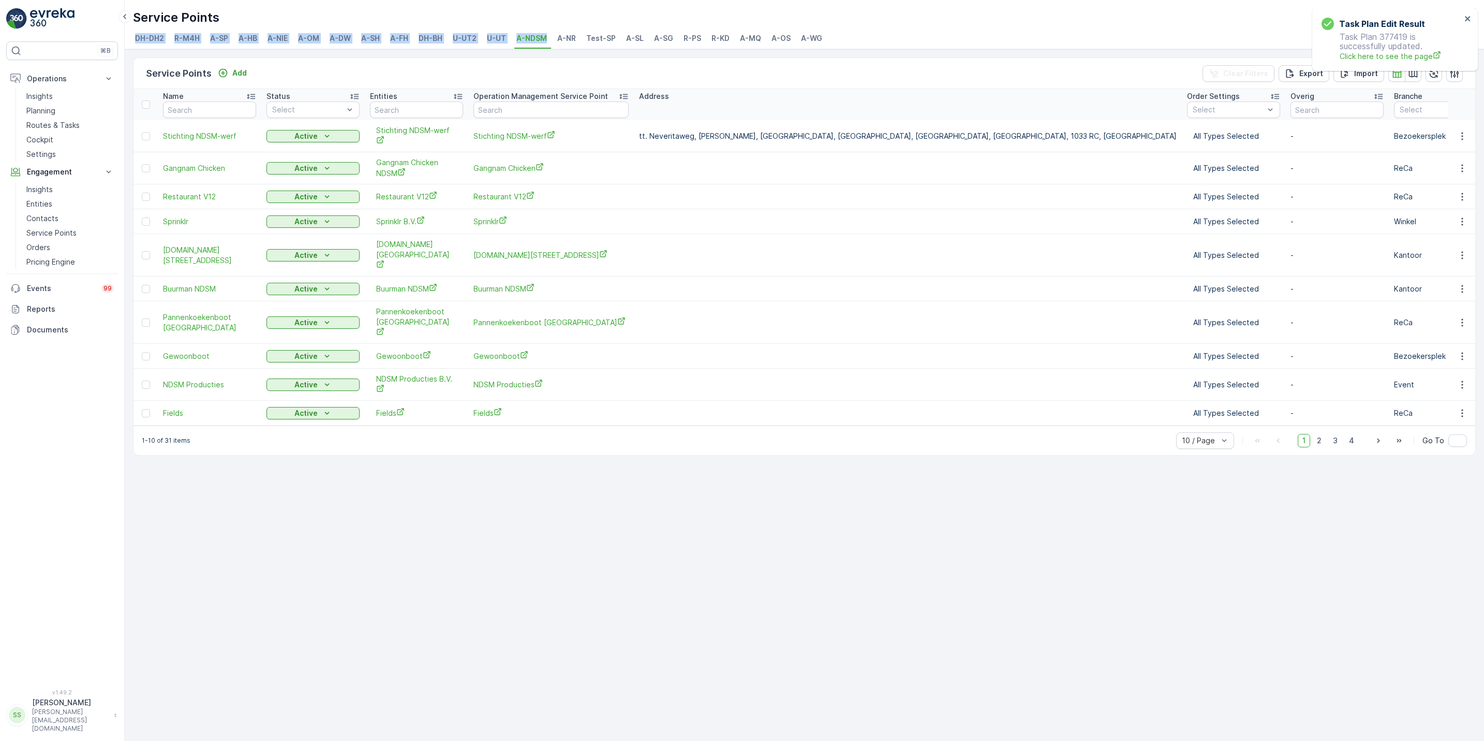
drag, startPoint x: 418, startPoint y: 3, endPoint x: 339, endPoint y: 21, distance: 81.1
click at [339, 21] on div "Service Points Oscar Circulair ( +02:00 )" at bounding box center [804, 17] width 1343 height 19
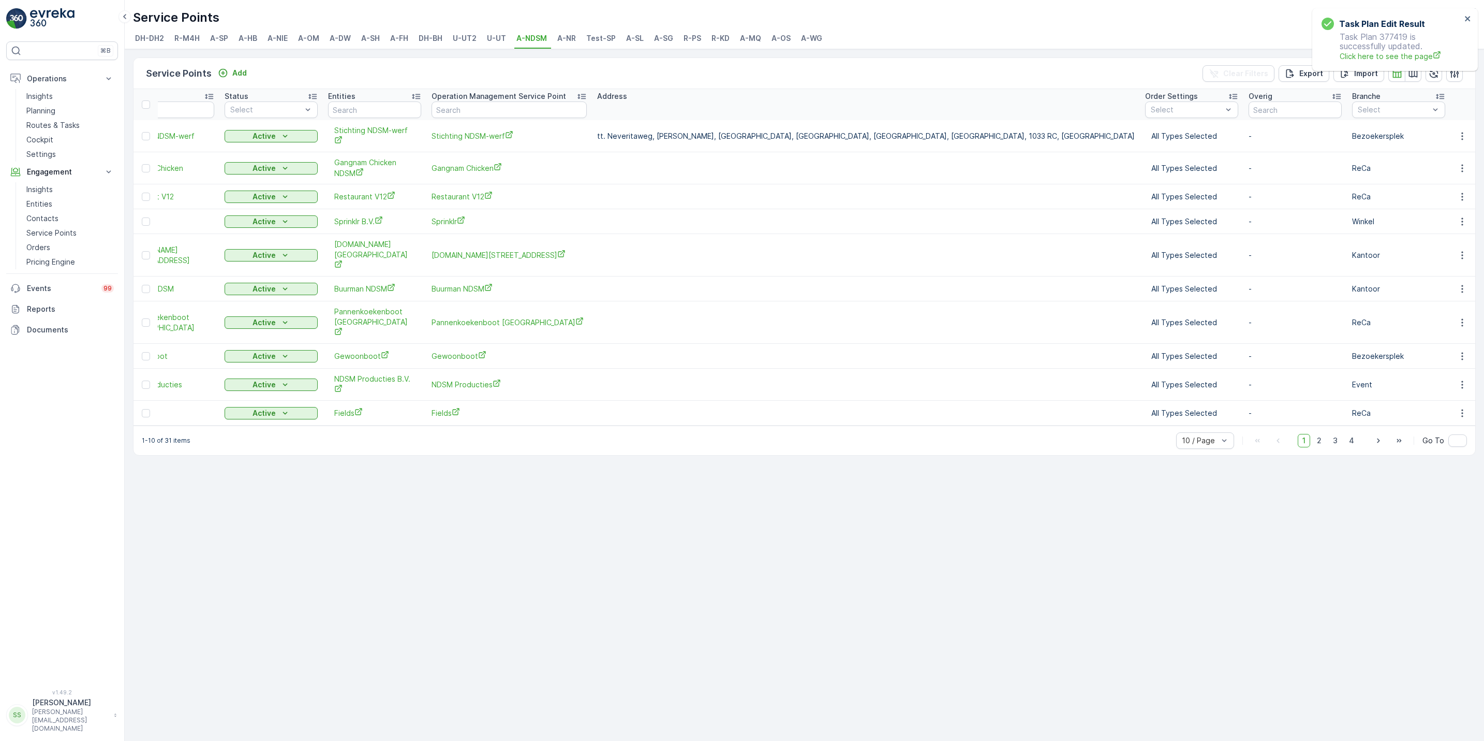
click at [724, 42] on span "R-KD" at bounding box center [721, 38] width 18 height 10
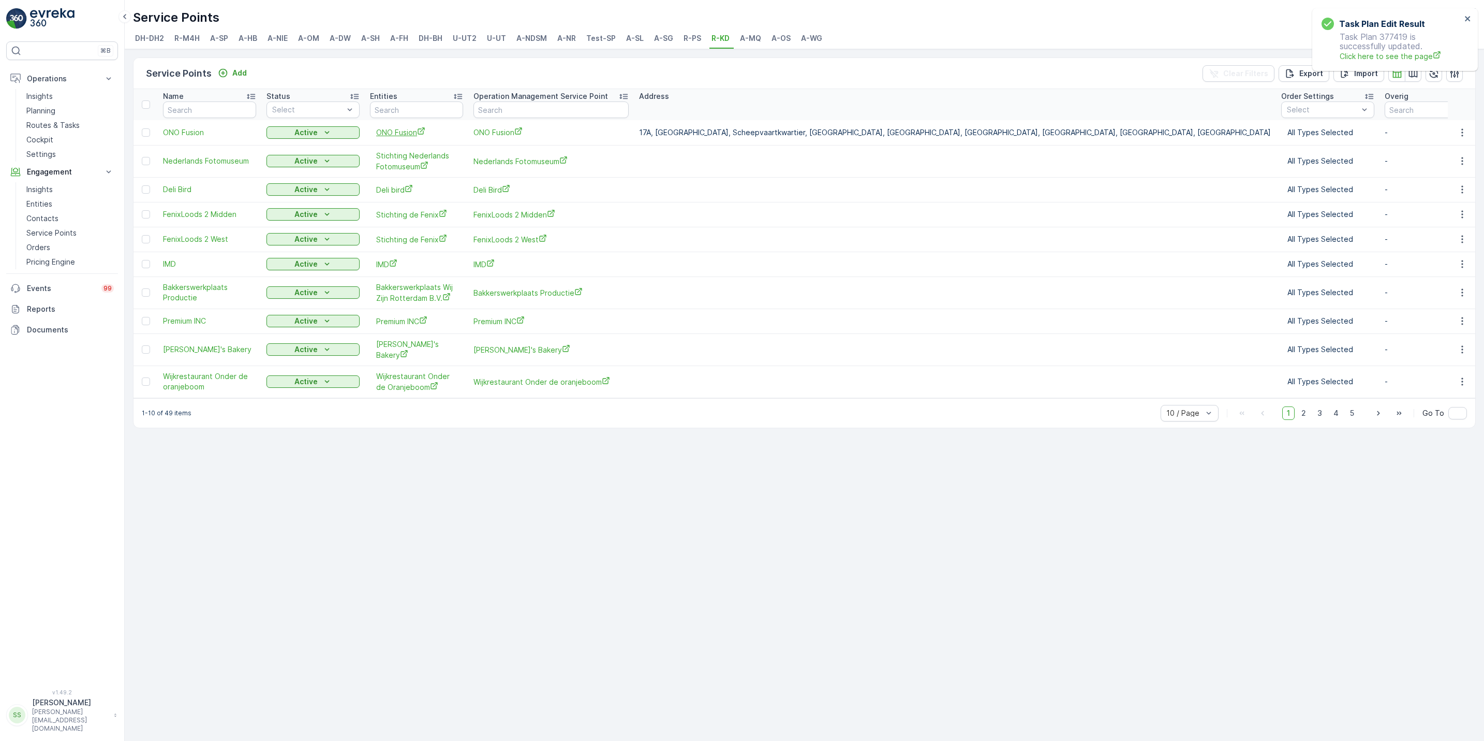
click at [408, 134] on span "ONO Fusion" at bounding box center [416, 132] width 81 height 11
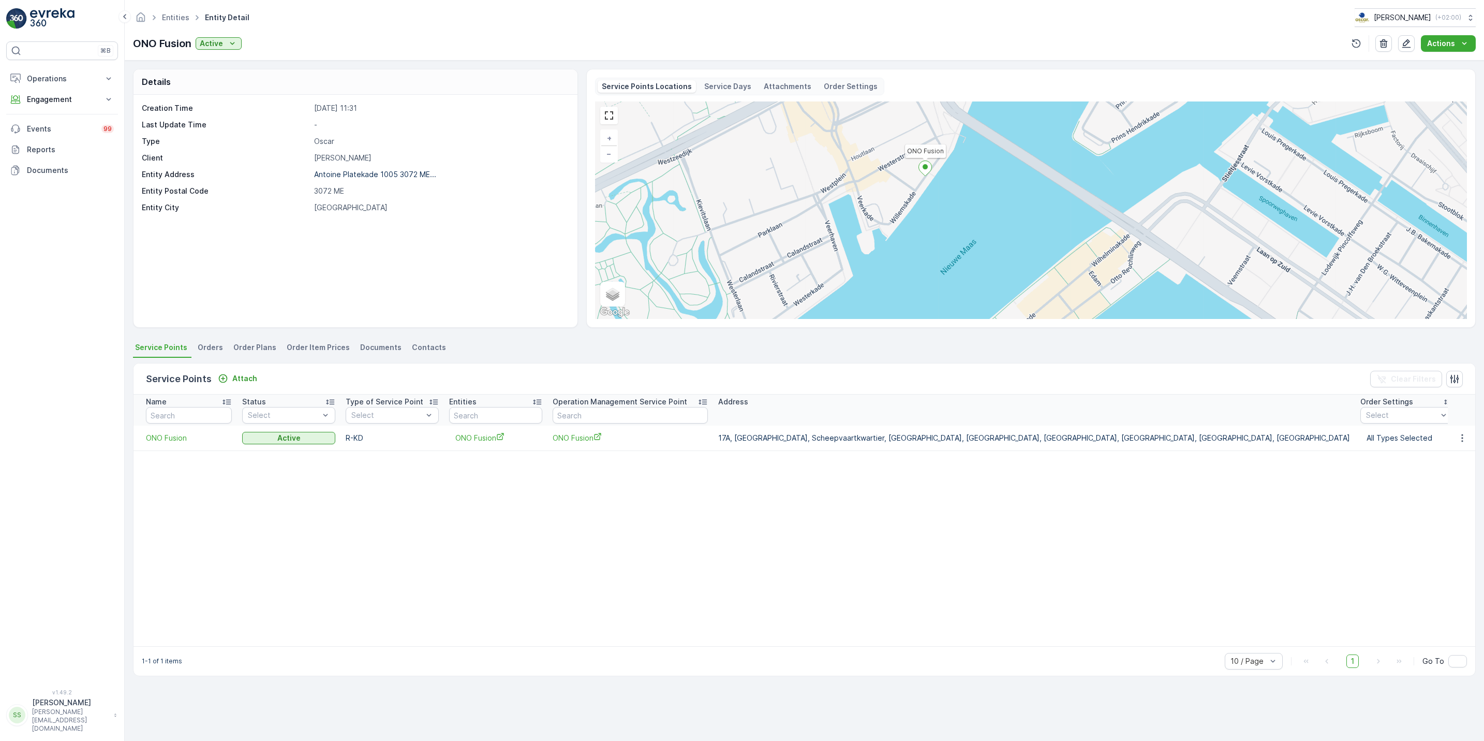
drag, startPoint x: 1024, startPoint y: 256, endPoint x: 913, endPoint y: 258, distance: 110.8
click at [913, 258] on div "ONO Fusion + − Satellite Roadmap Terrain Hybrid Leaflet Keyboard shortcuts Map …" at bounding box center [1031, 209] width 872 height 217
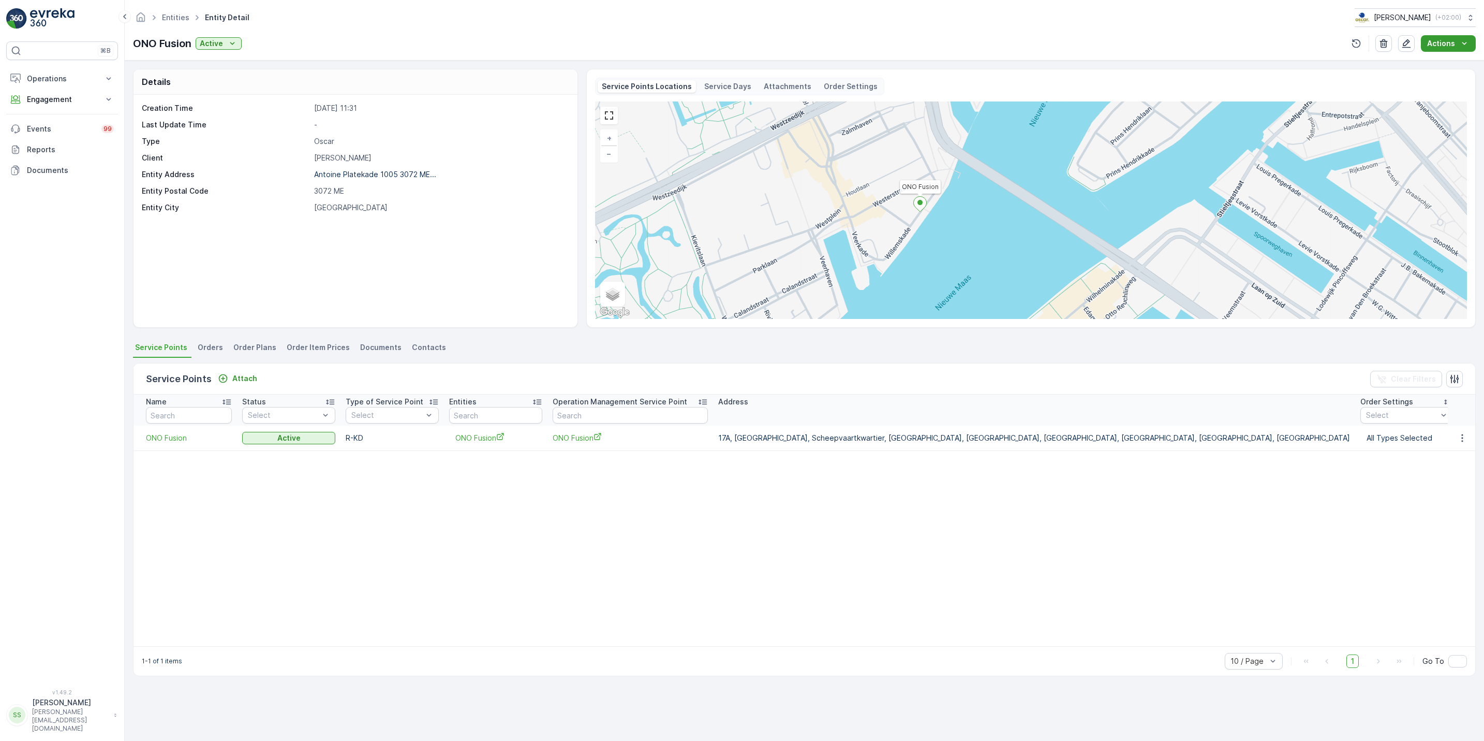
click at [1436, 47] on p "Actions" at bounding box center [1441, 43] width 28 height 10
click at [952, 179] on div "ONO Fusion + − Satellite Roadmap Terrain Hybrid Leaflet Keyboard shortcuts Map …" at bounding box center [1031, 209] width 872 height 217
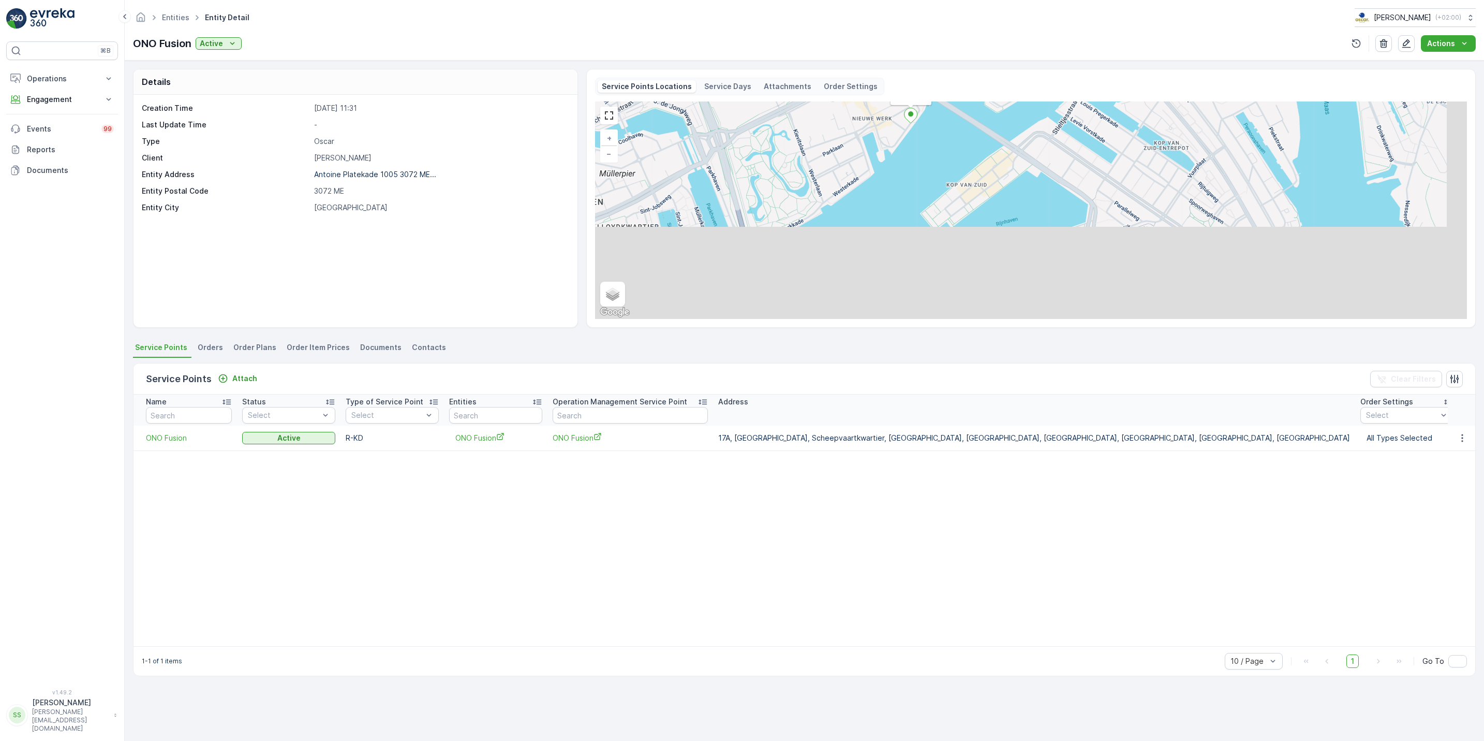
drag, startPoint x: 937, startPoint y: 278, endPoint x: 896, endPoint y: 165, distance: 121.0
click at [896, 165] on div "ONO Fusion + − Satellite Roadmap Terrain Hybrid Leaflet Keyboard shortcuts Map …" at bounding box center [1031, 209] width 872 height 217
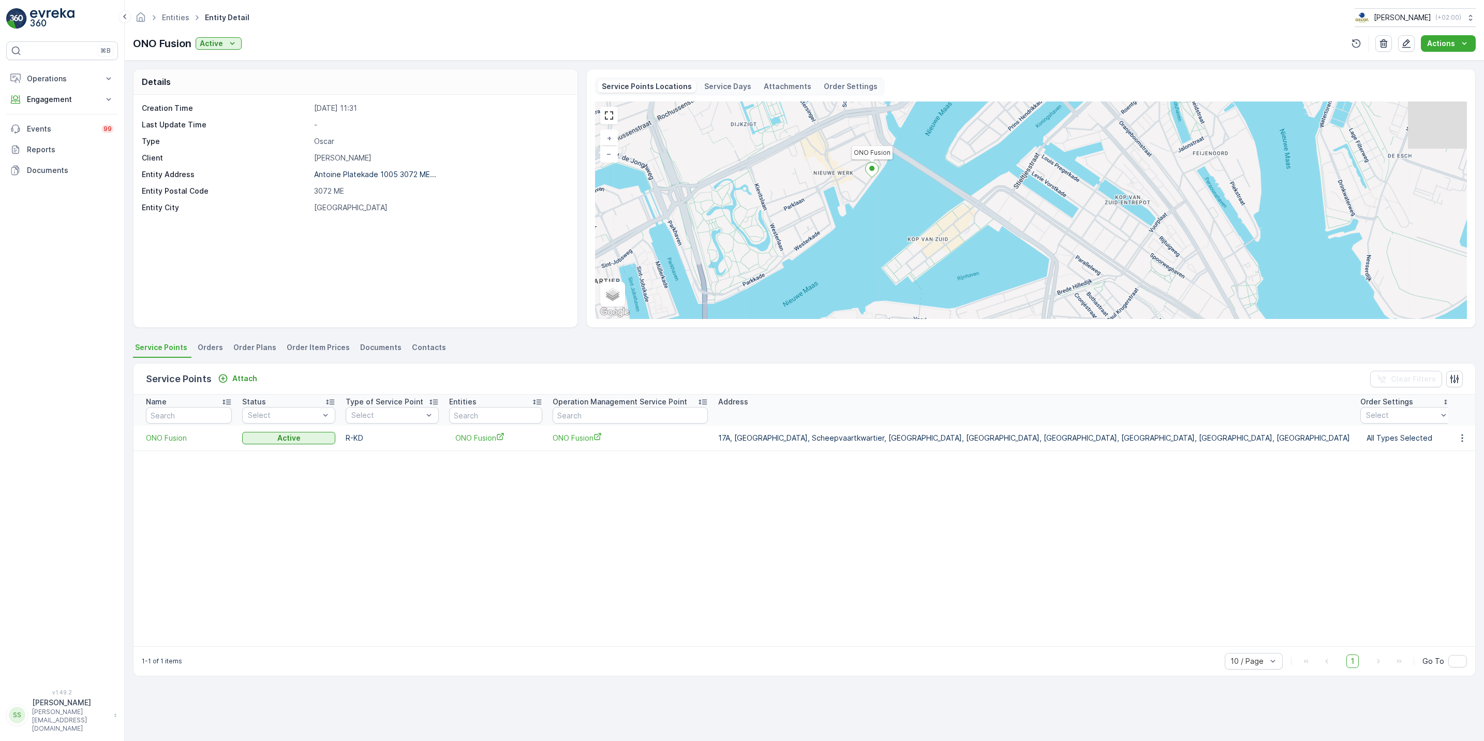
drag, startPoint x: 897, startPoint y: 160, endPoint x: 854, endPoint y: 244, distance: 94.2
click at [854, 244] on div "ONO Fusion + − Satellite Roadmap Terrain Hybrid Leaflet Keyboard shortcuts Map …" at bounding box center [1031, 209] width 872 height 217
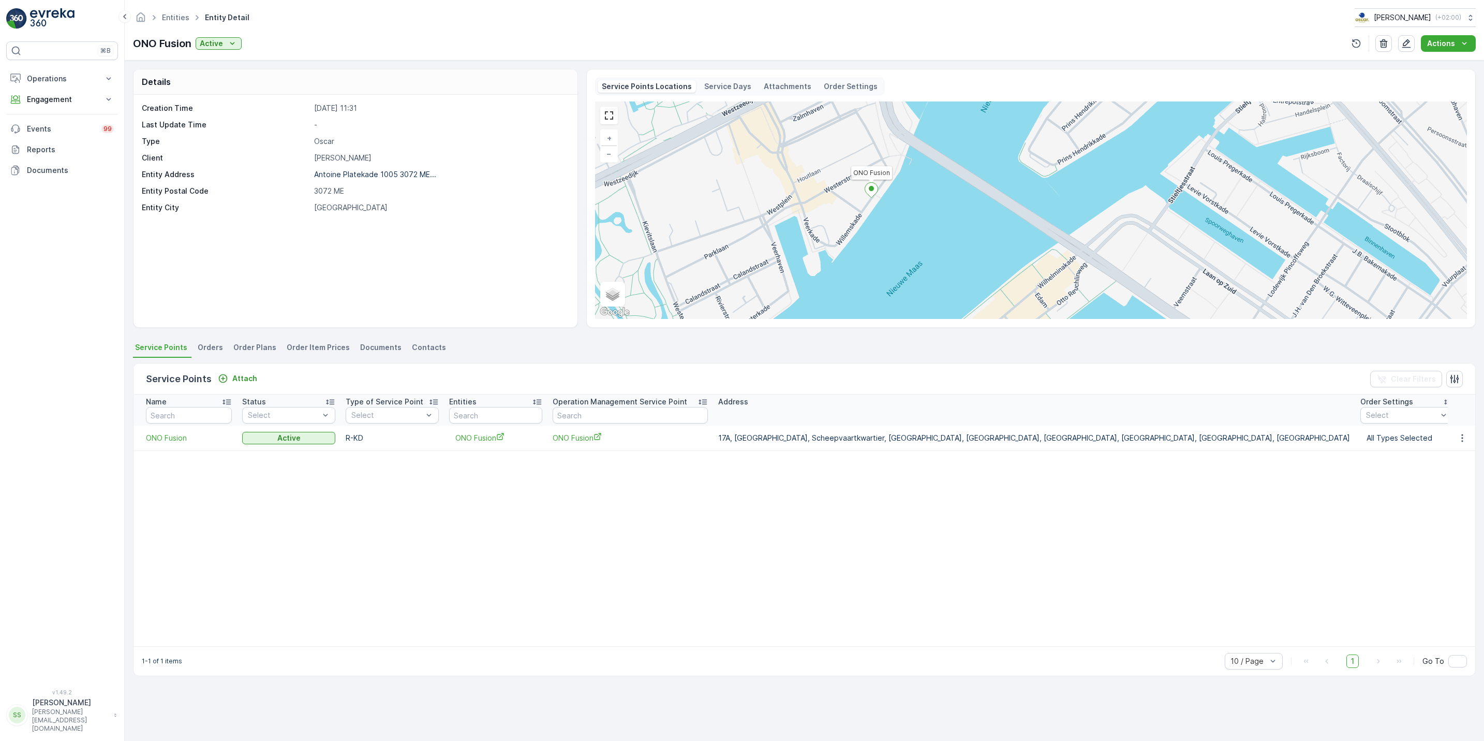
drag, startPoint x: 951, startPoint y: 210, endPoint x: 952, endPoint y: 246, distance: 35.7
click at [952, 246] on div "ONO Fusion + − Satellite Roadmap Terrain Hybrid Leaflet Keyboard shortcuts Map …" at bounding box center [1031, 209] width 872 height 217
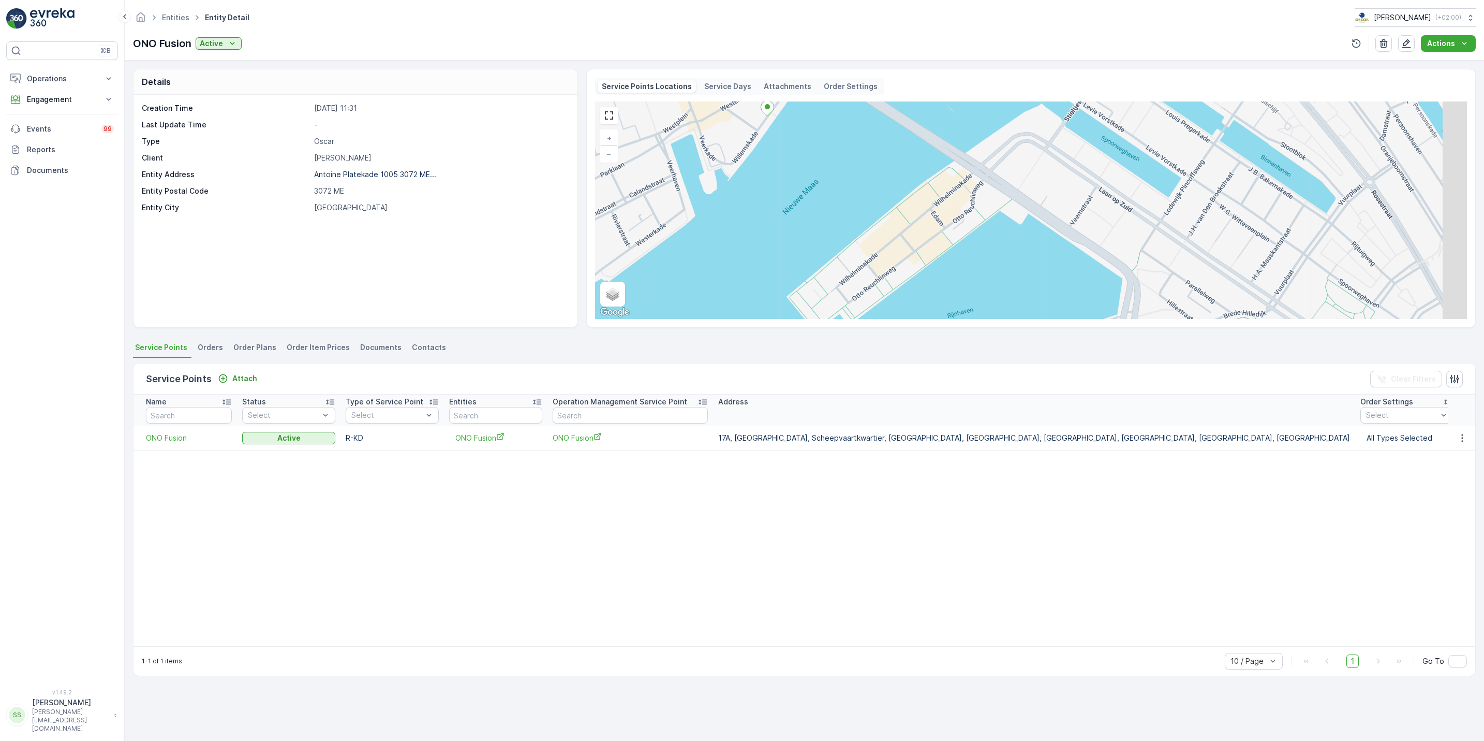
drag, startPoint x: 870, startPoint y: 197, endPoint x: 762, endPoint y: 108, distance: 140.0
click at [762, 108] on icon at bounding box center [767, 108] width 13 height 15
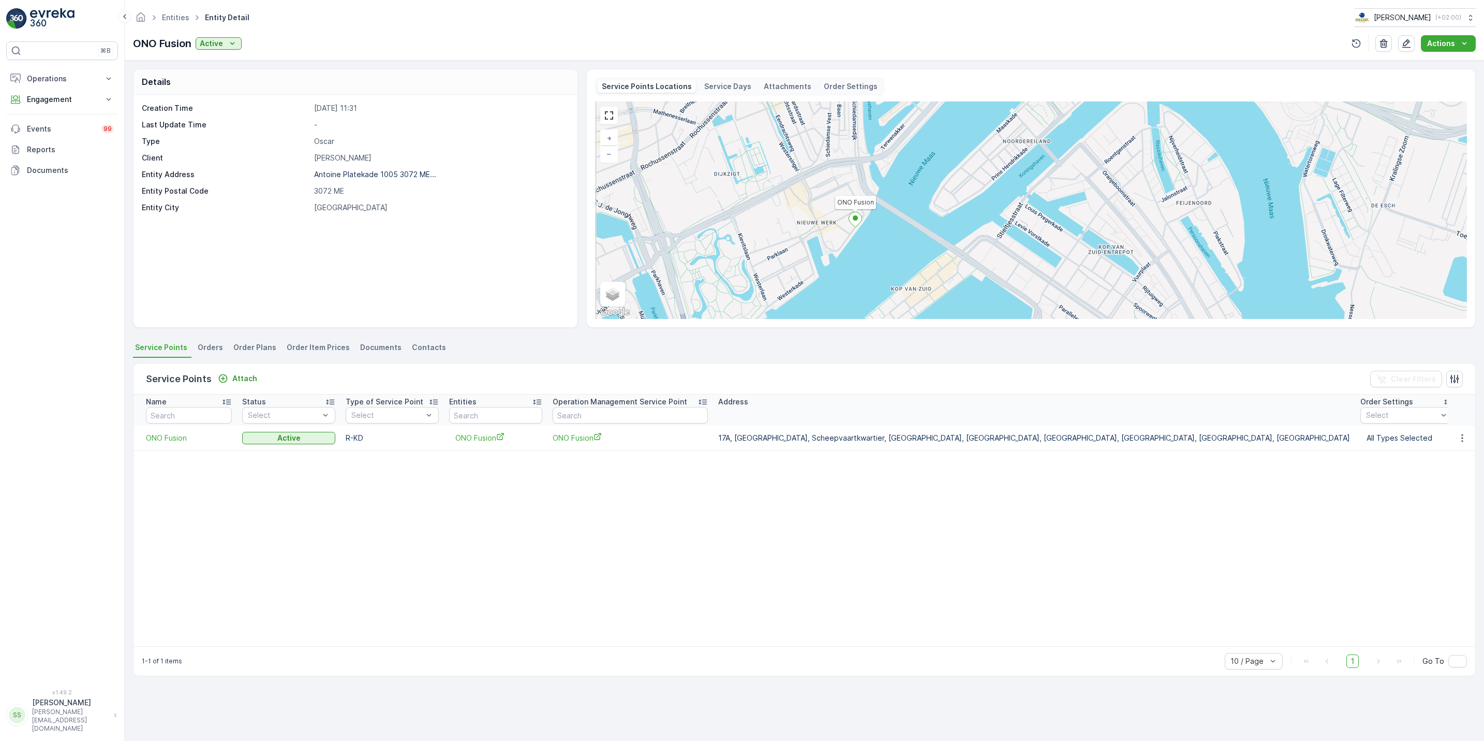
drag, startPoint x: 747, startPoint y: 157, endPoint x: 846, endPoint y: 238, distance: 128.0
click at [846, 238] on div "ONO Fusion + − Satellite Roadmap Terrain Hybrid Leaflet Keyboard shortcuts Map …" at bounding box center [1031, 209] width 872 height 217
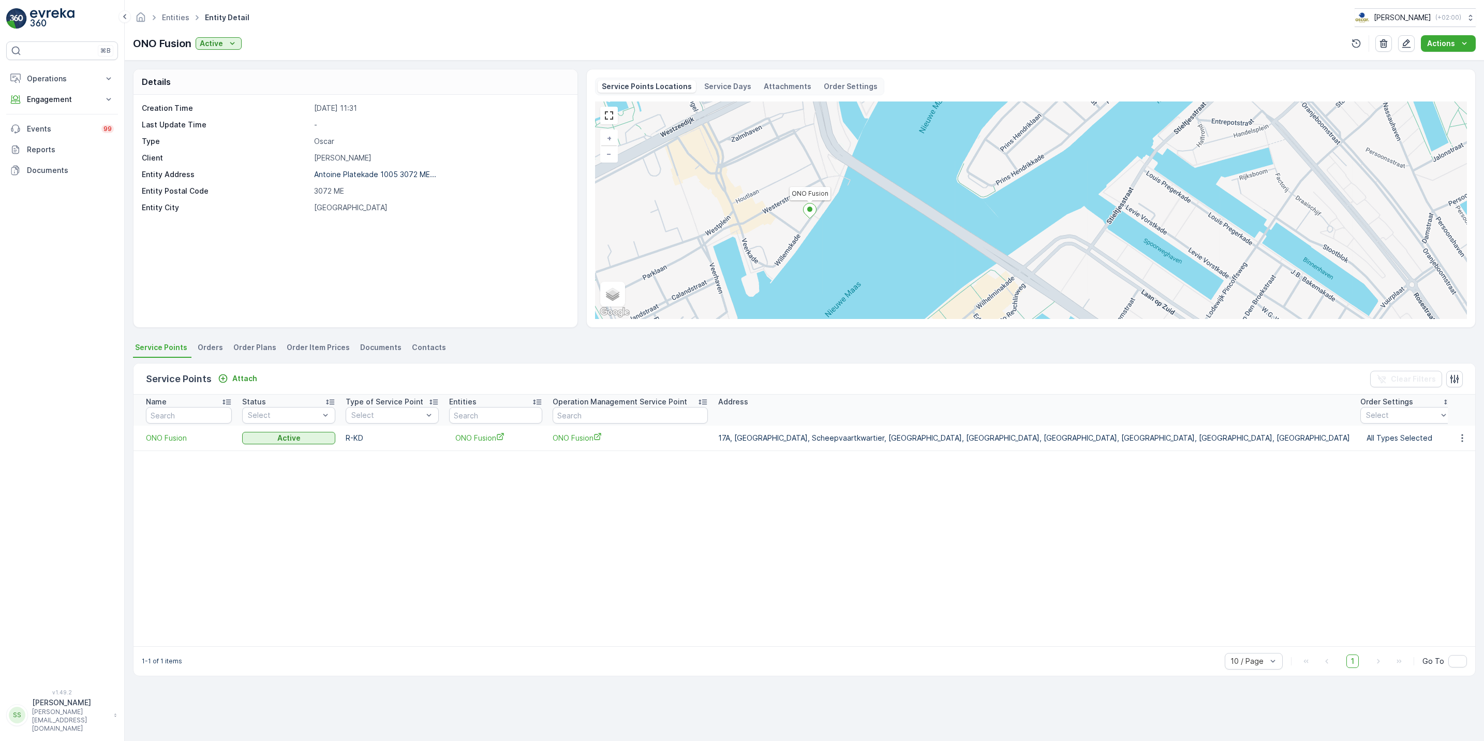
drag, startPoint x: 867, startPoint y: 238, endPoint x: 847, endPoint y: 95, distance: 144.8
click at [847, 95] on div "Service Points Locations Service Days Attachments Order Settings ONO Fusion + −…" at bounding box center [1031, 198] width 872 height 241
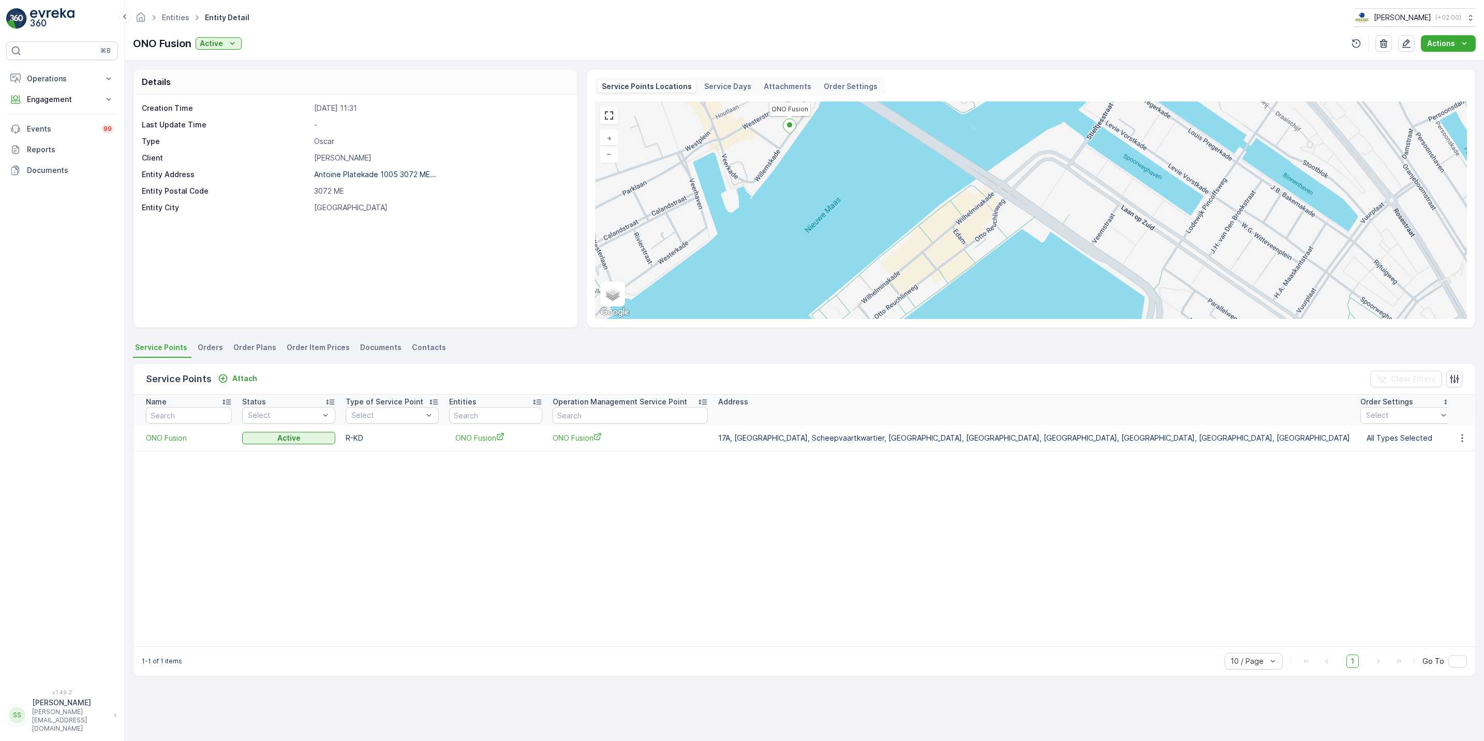
drag, startPoint x: 871, startPoint y: 177, endPoint x: 882, endPoint y: 261, distance: 84.5
click at [882, 261] on div "ONO Fusion + − Satellite Roadmap Terrain Hybrid Leaflet Keyboard shortcuts Map …" at bounding box center [1031, 209] width 872 height 217
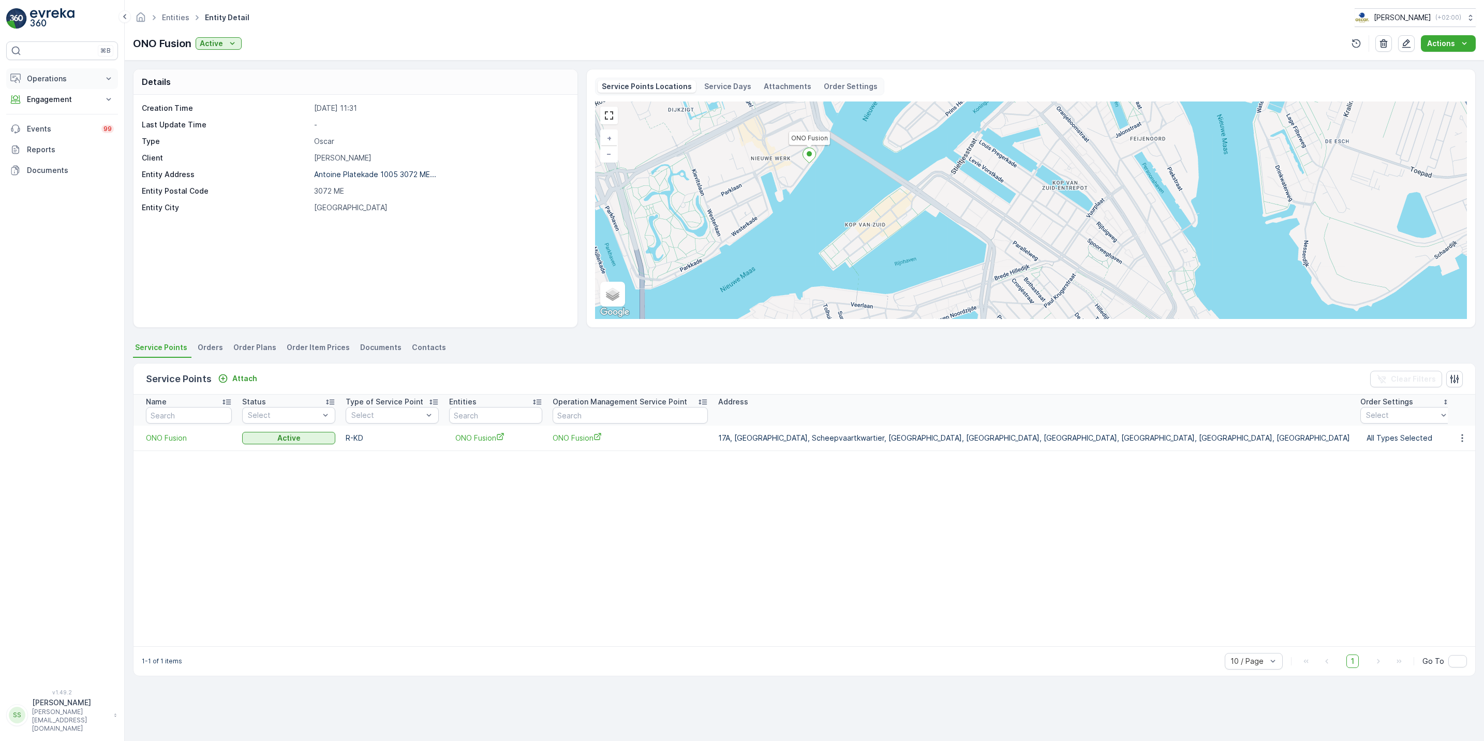
click at [83, 70] on button "Operations" at bounding box center [62, 78] width 112 height 21
click at [81, 121] on link "Routes & Tasks" at bounding box center [70, 125] width 96 height 14
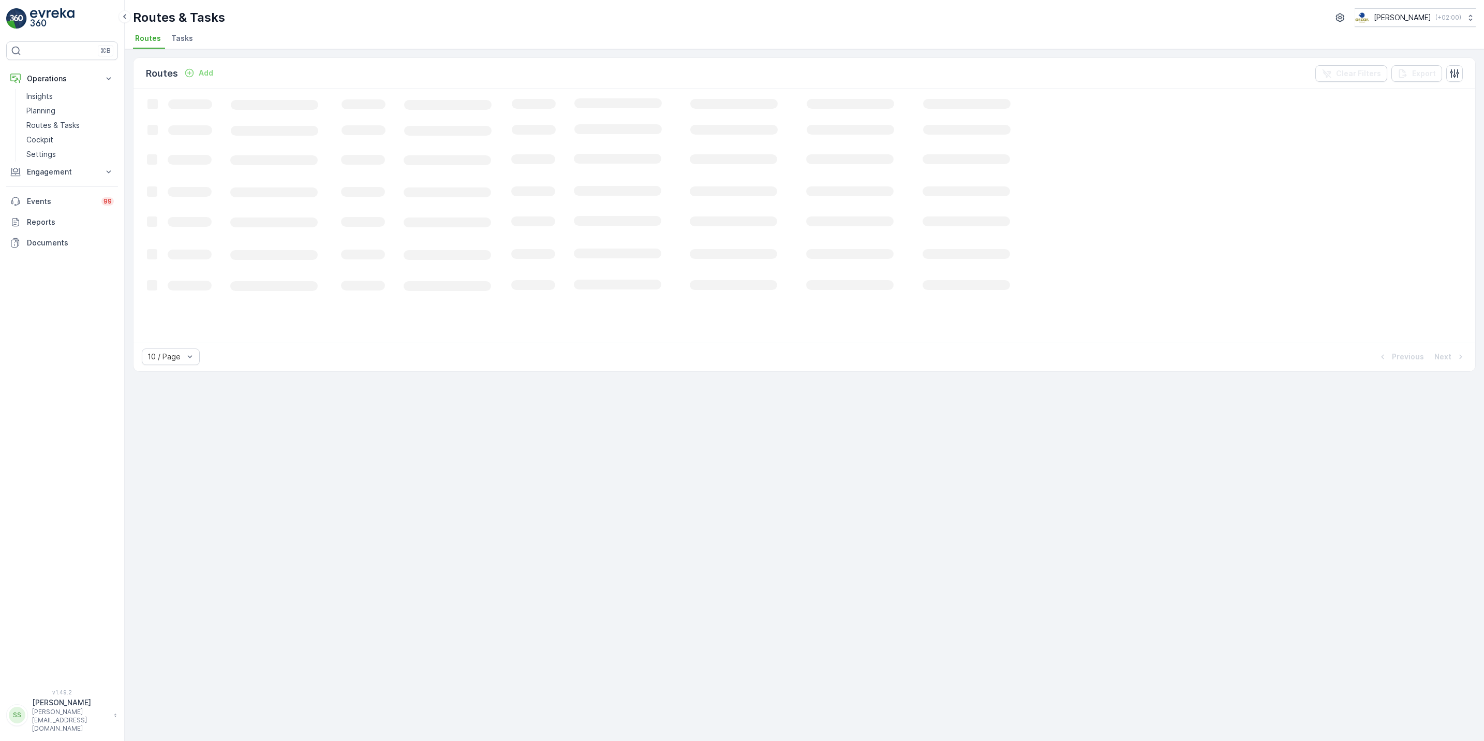
click at [191, 42] on li "Tasks" at bounding box center [183, 40] width 28 height 18
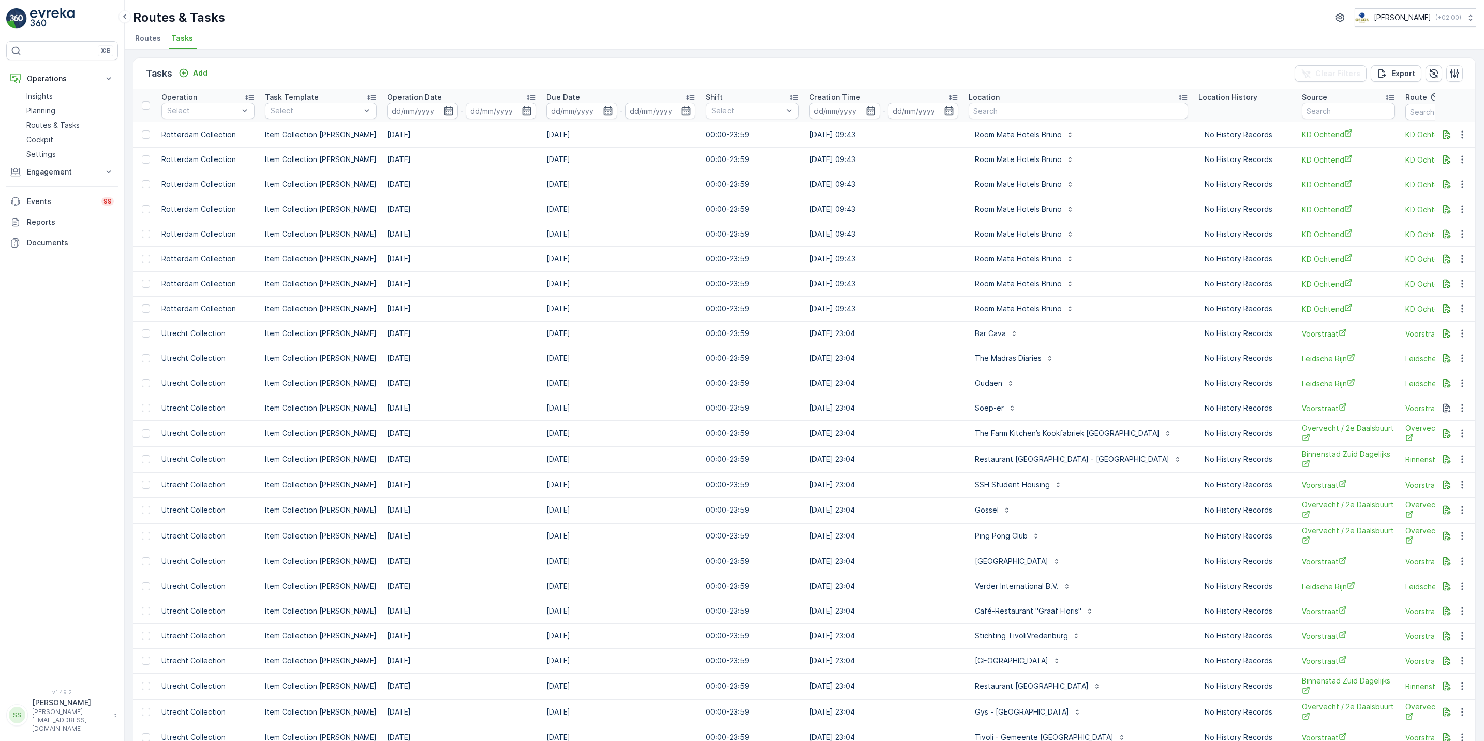
scroll to position [0, 210]
click at [1028, 115] on input "text" at bounding box center [1076, 110] width 219 height 17
type input "["
type input "pita"
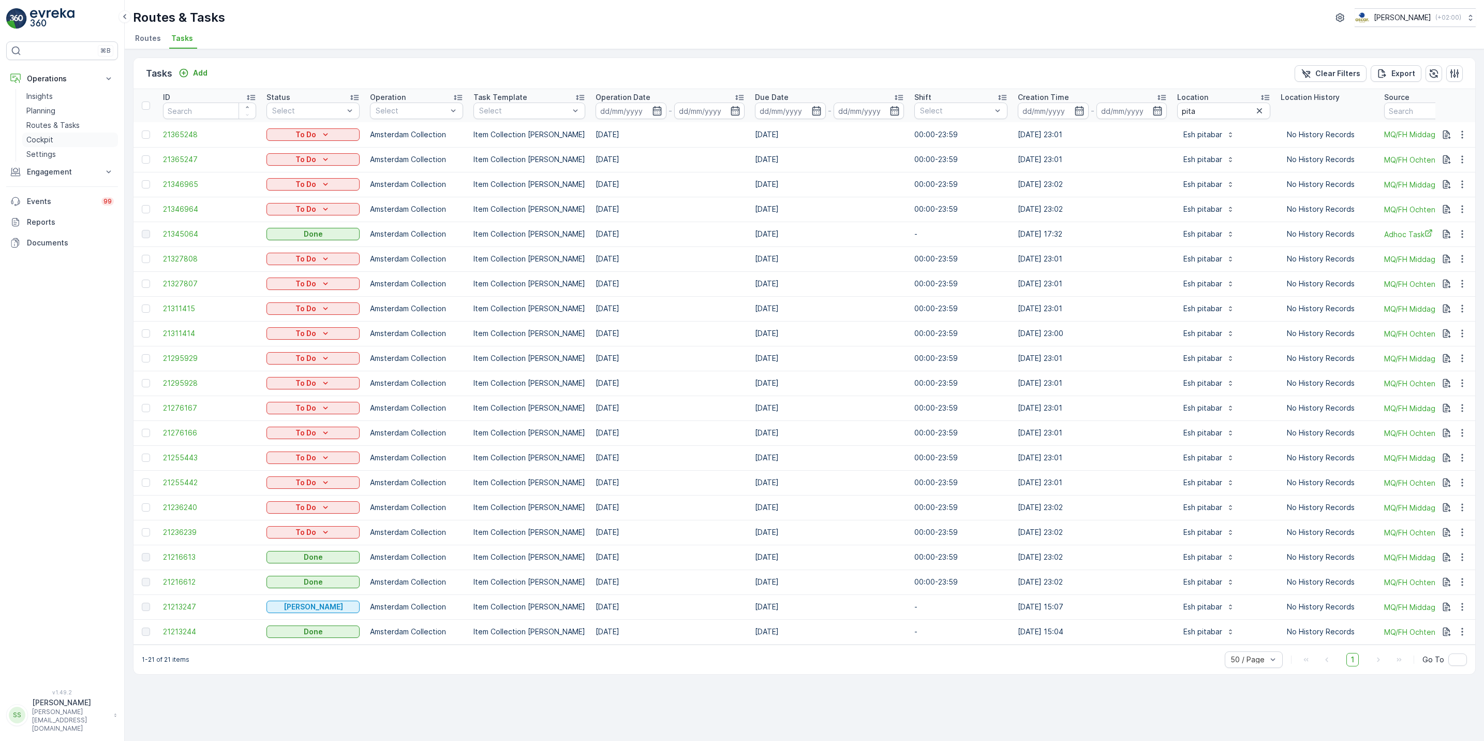
click at [29, 143] on p "Cockpit" at bounding box center [39, 140] width 27 height 10
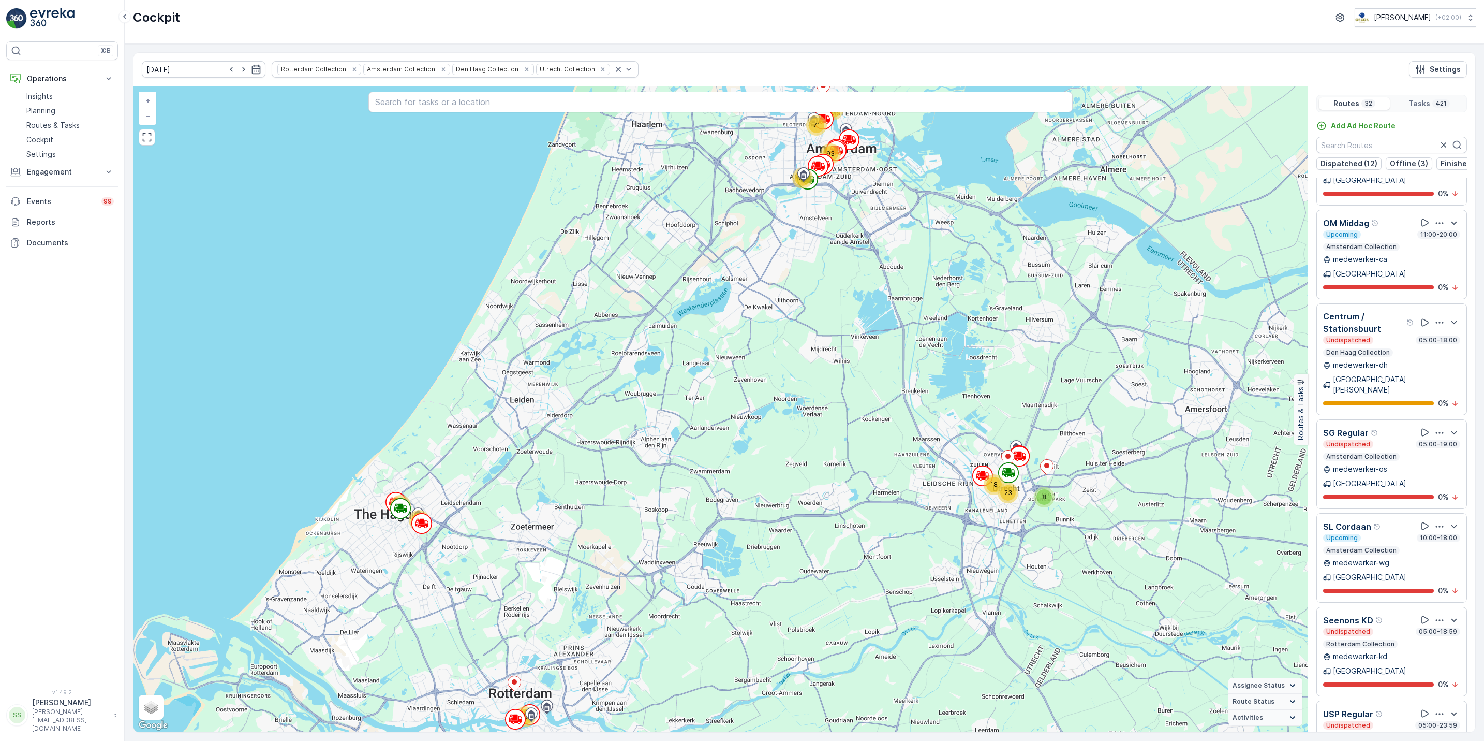
scroll to position [2042, 0]
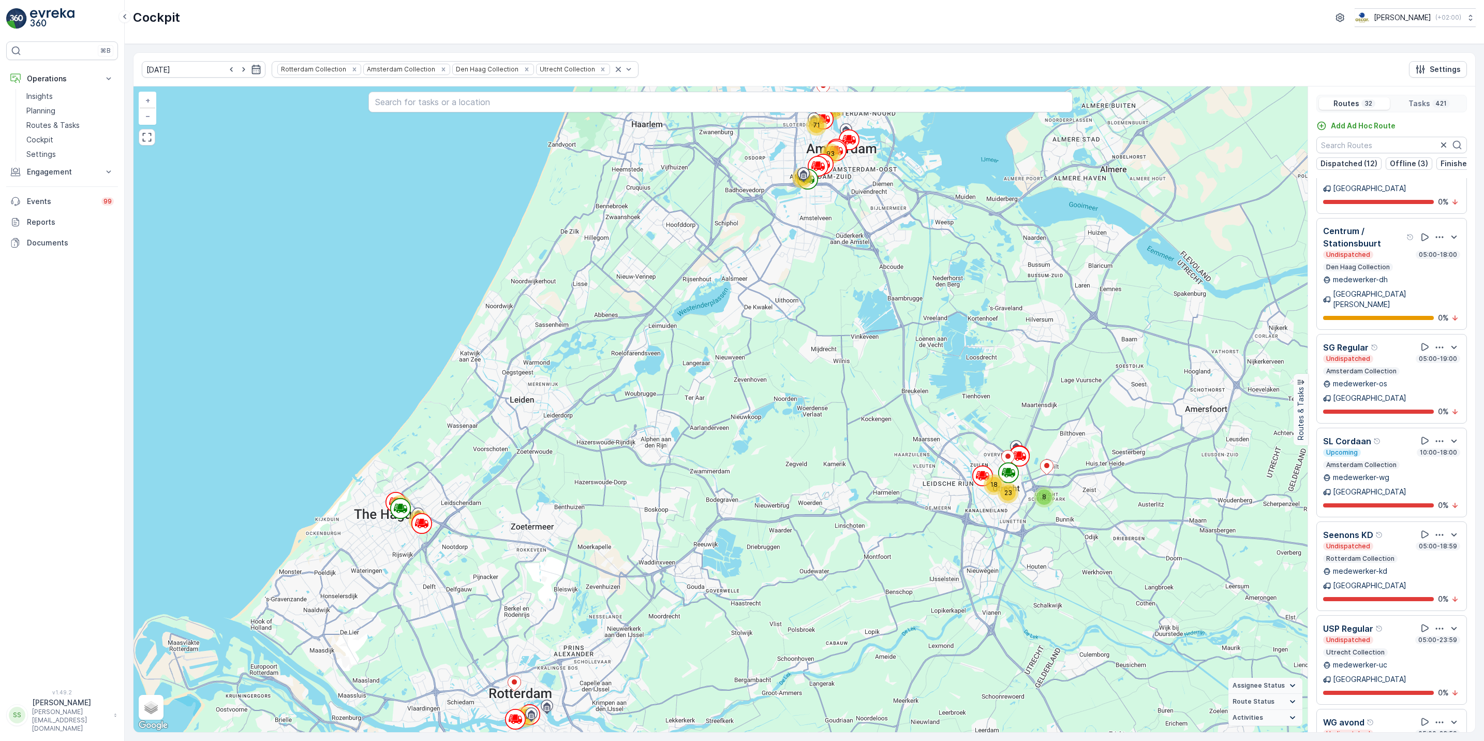
drag, startPoint x: 1475, startPoint y: 682, endPoint x: 1477, endPoint y: 694, distance: 13.1
click at [1477, 694] on div "03.09.2025 Rotterdam Collection Amsterdam Collection Den Haag Collection Utrech…" at bounding box center [804, 392] width 1359 height 697
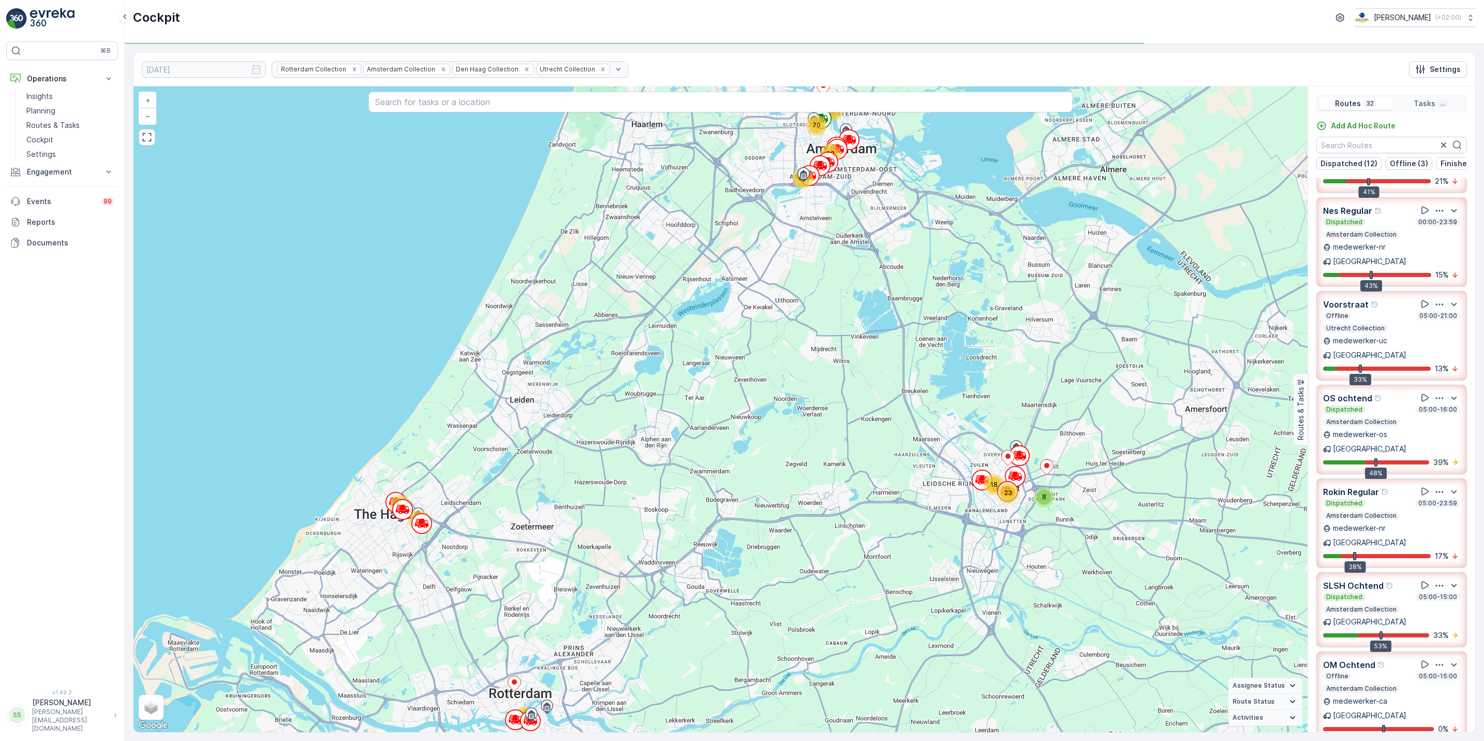
scroll to position [474, 0]
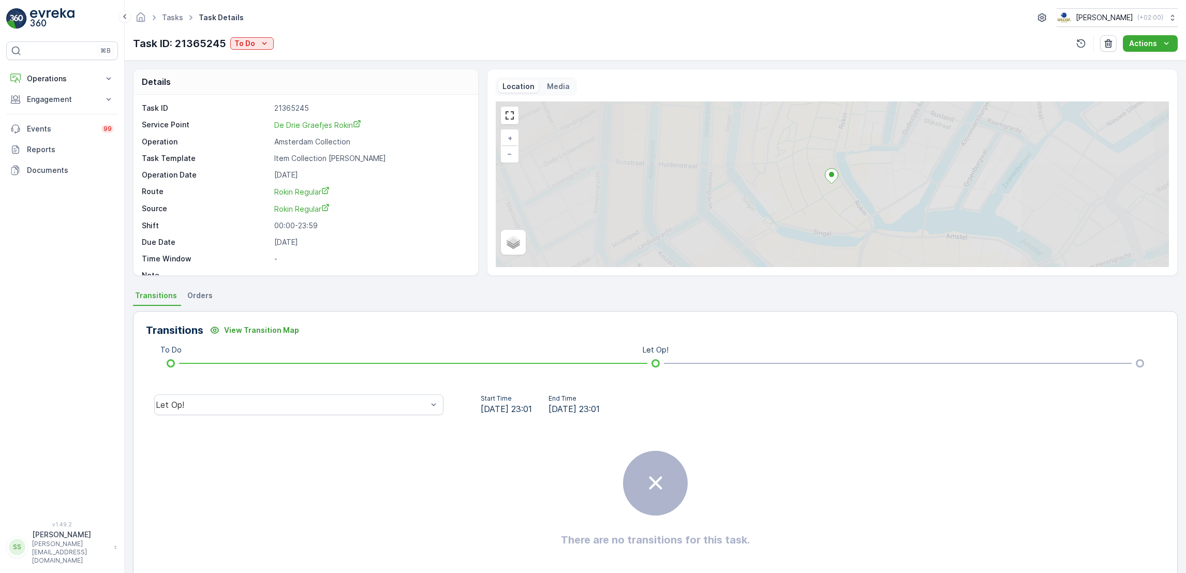
scroll to position [14, 0]
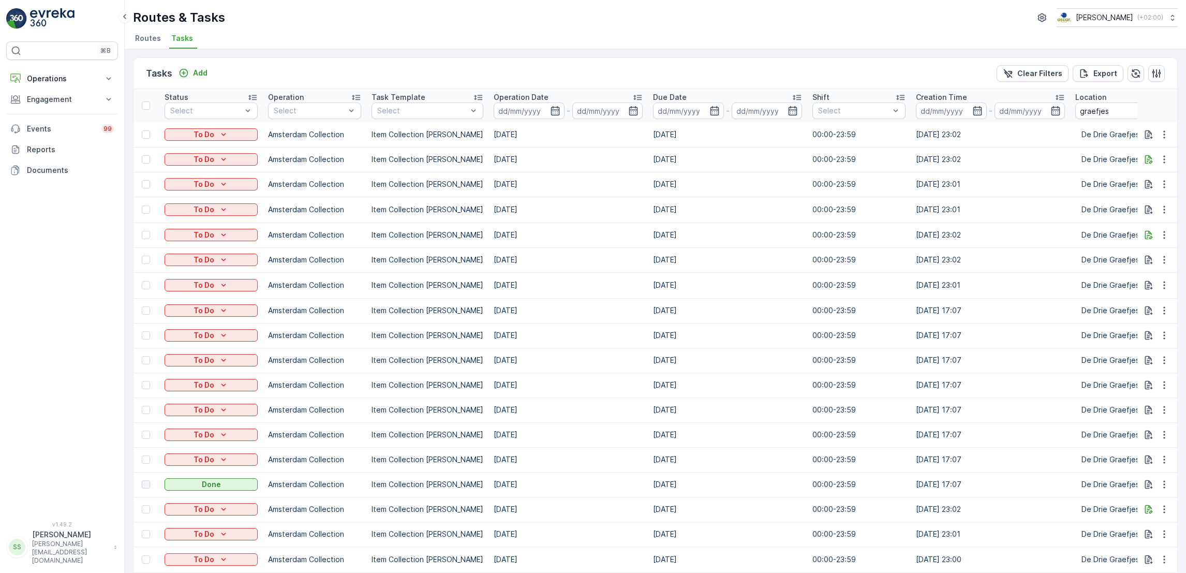
scroll to position [0, 101]
click at [553, 114] on input at bounding box center [530, 110] width 71 height 17
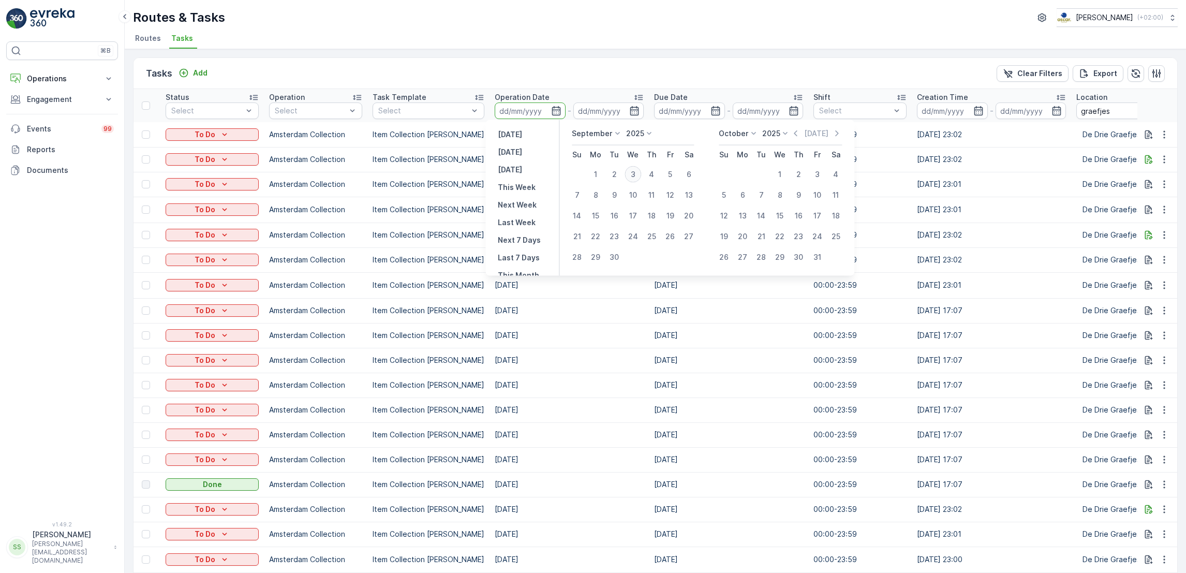
click at [636, 171] on div "3" at bounding box center [633, 174] width 17 height 17
type input "[DATE]"
click at [636, 171] on div "3" at bounding box center [633, 174] width 17 height 17
type input "[DATE]"
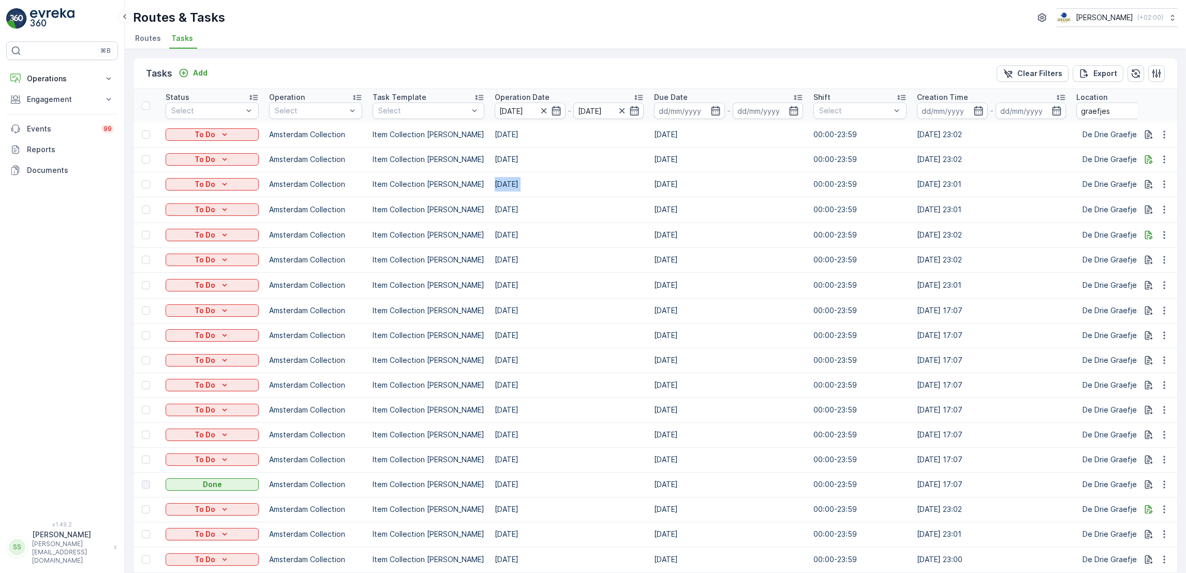
click at [636, 172] on td "[DATE]" at bounding box center [569, 184] width 159 height 25
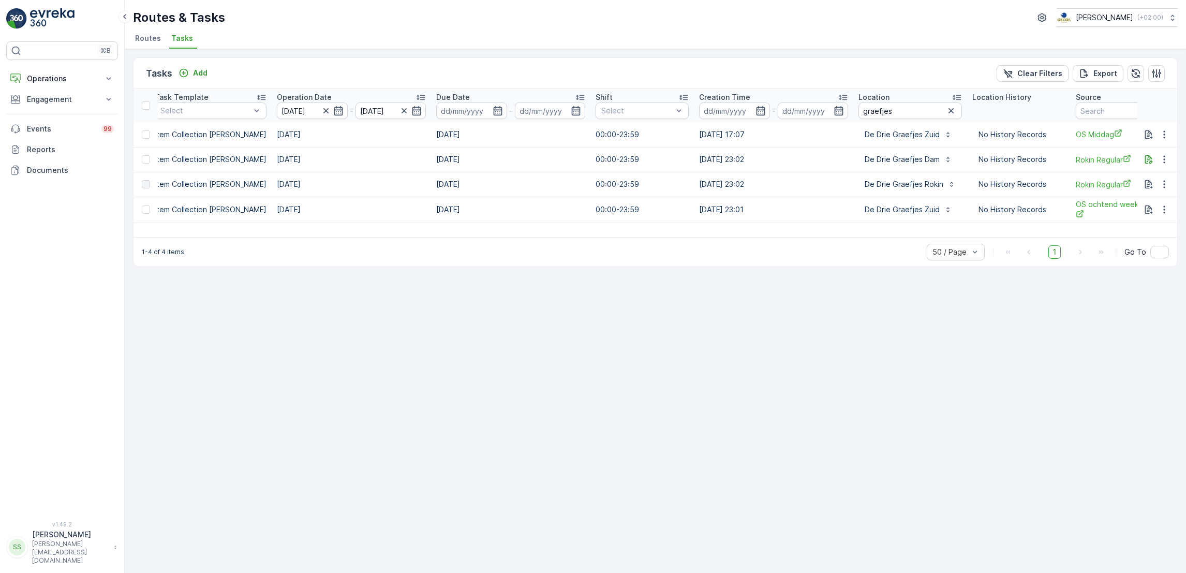
scroll to position [0, 320]
click at [1165, 181] on icon "button" at bounding box center [1164, 184] width 10 height 10
click at [1160, 200] on span "See More Details" at bounding box center [1152, 199] width 60 height 10
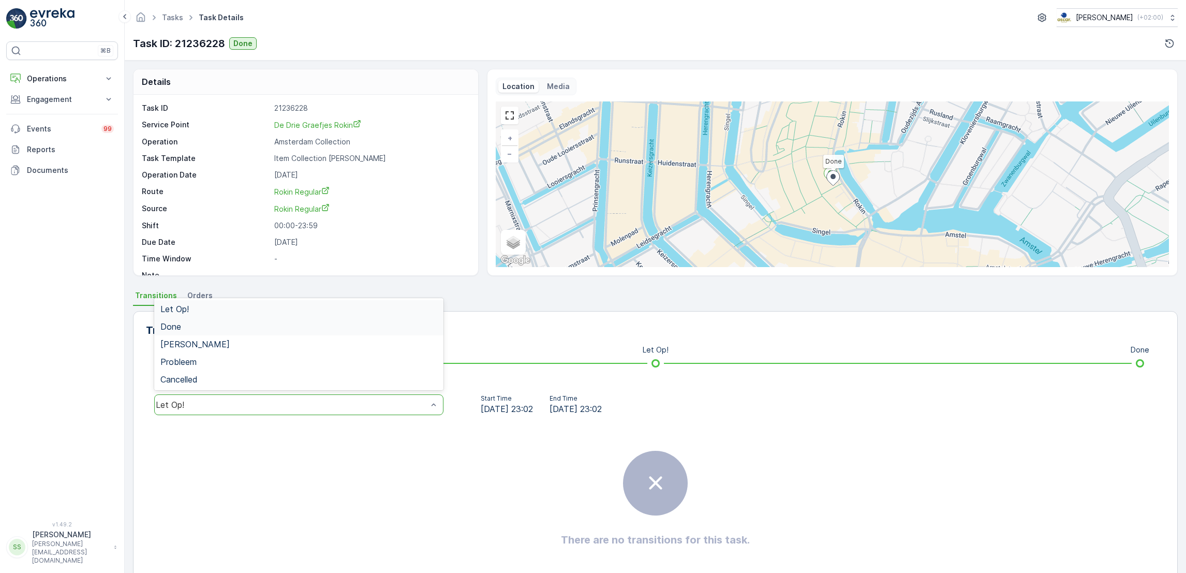
click at [304, 327] on div "Done" at bounding box center [298, 326] width 277 height 9
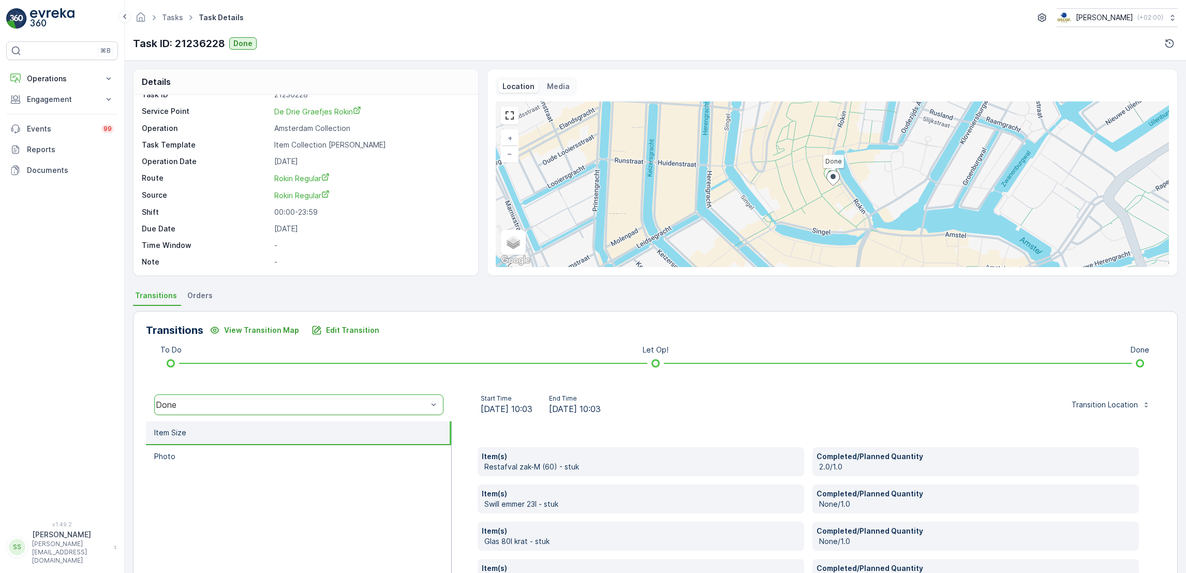
scroll to position [185, 0]
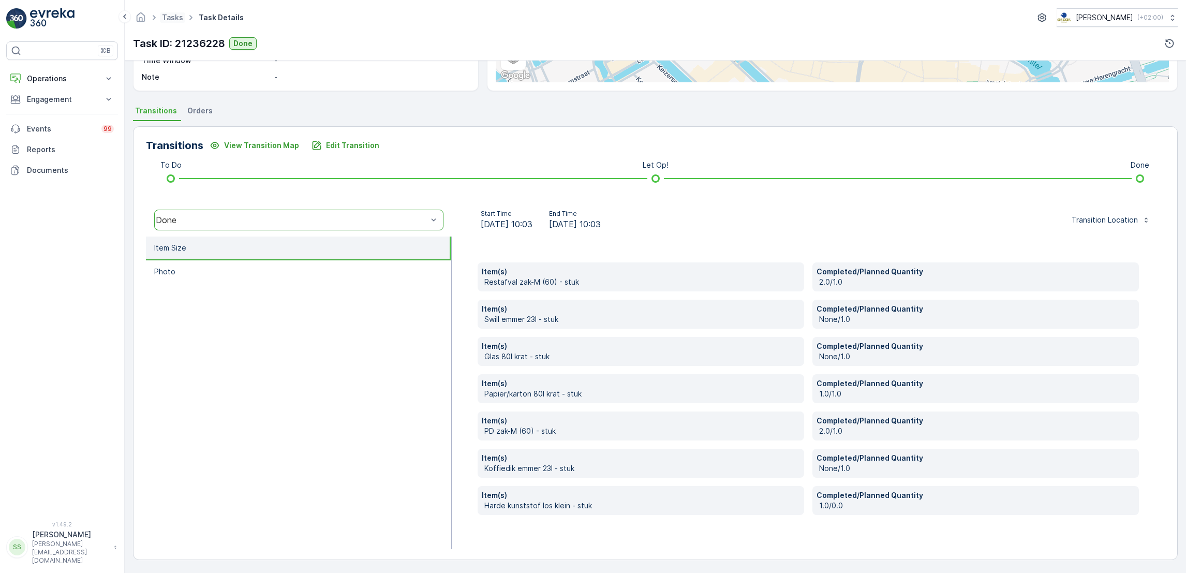
click at [169, 22] on span "Tasks" at bounding box center [172, 17] width 25 height 10
click at [169, 18] on link "Tasks" at bounding box center [172, 17] width 21 height 9
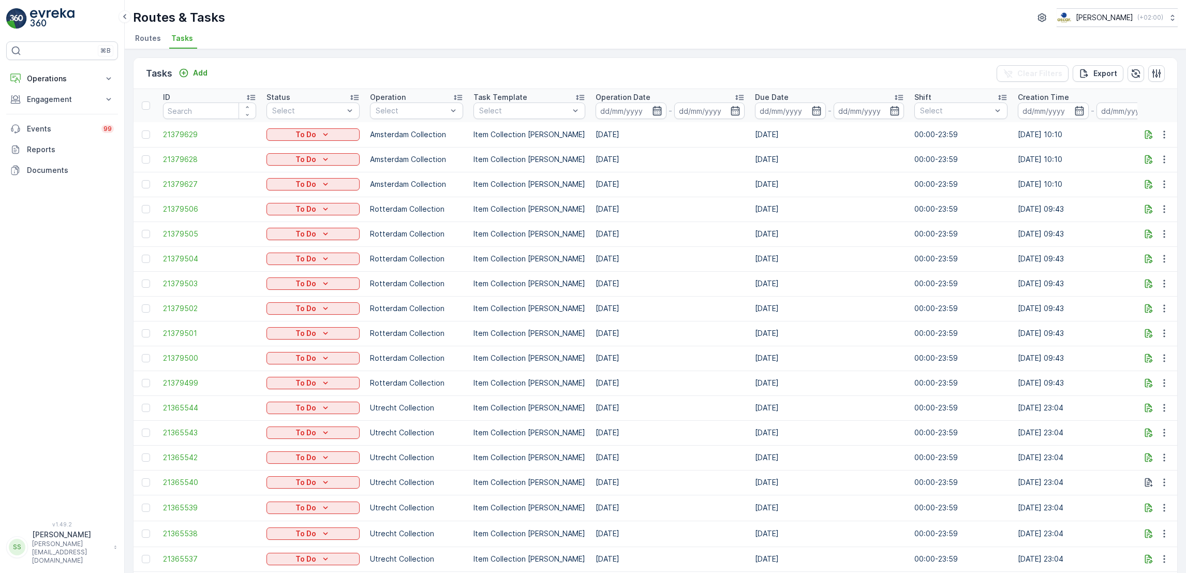
click at [652, 111] on icon "button" at bounding box center [657, 111] width 10 height 10
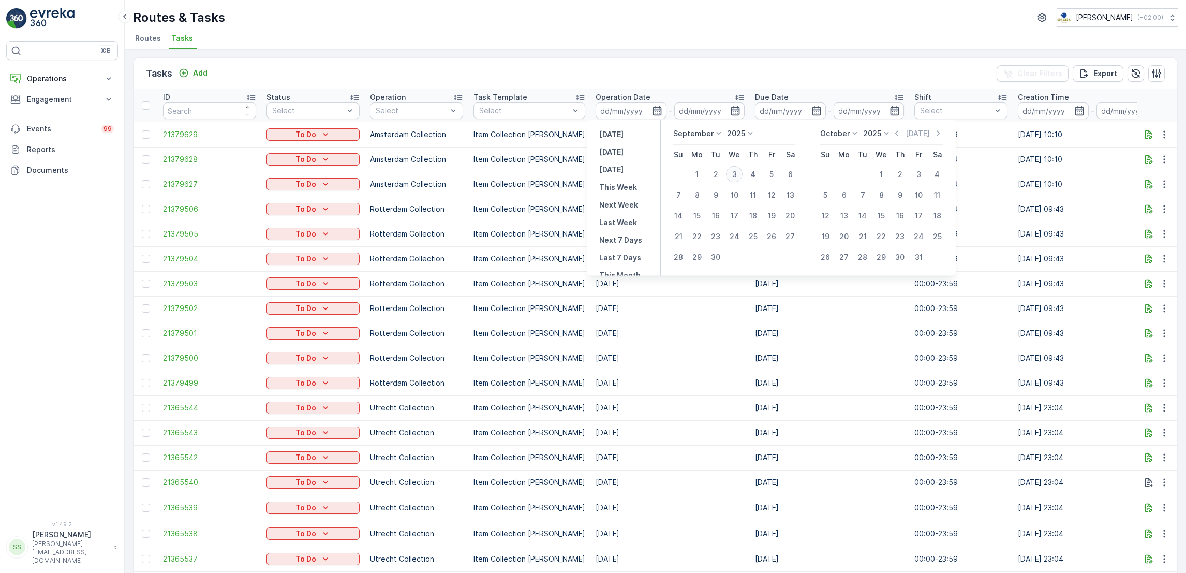
click at [734, 170] on div "3" at bounding box center [734, 174] width 17 height 17
type input "[DATE]"
click at [734, 170] on div "3" at bounding box center [734, 174] width 17 height 17
type input "[DATE]"
click at [734, 170] on div "3" at bounding box center [734, 174] width 17 height 17
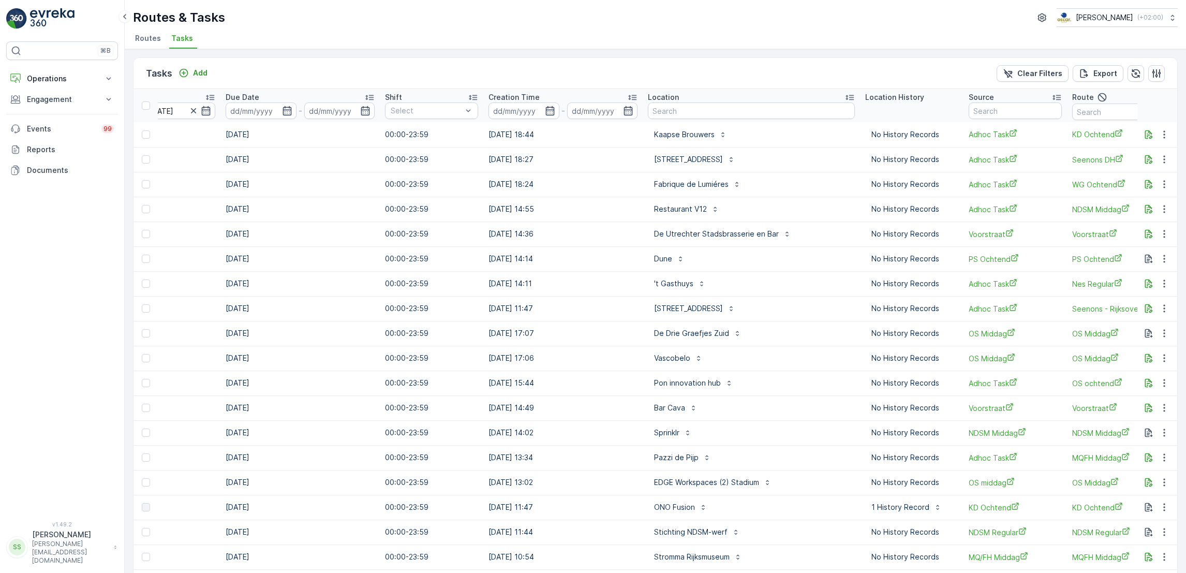
scroll to position [0, 668]
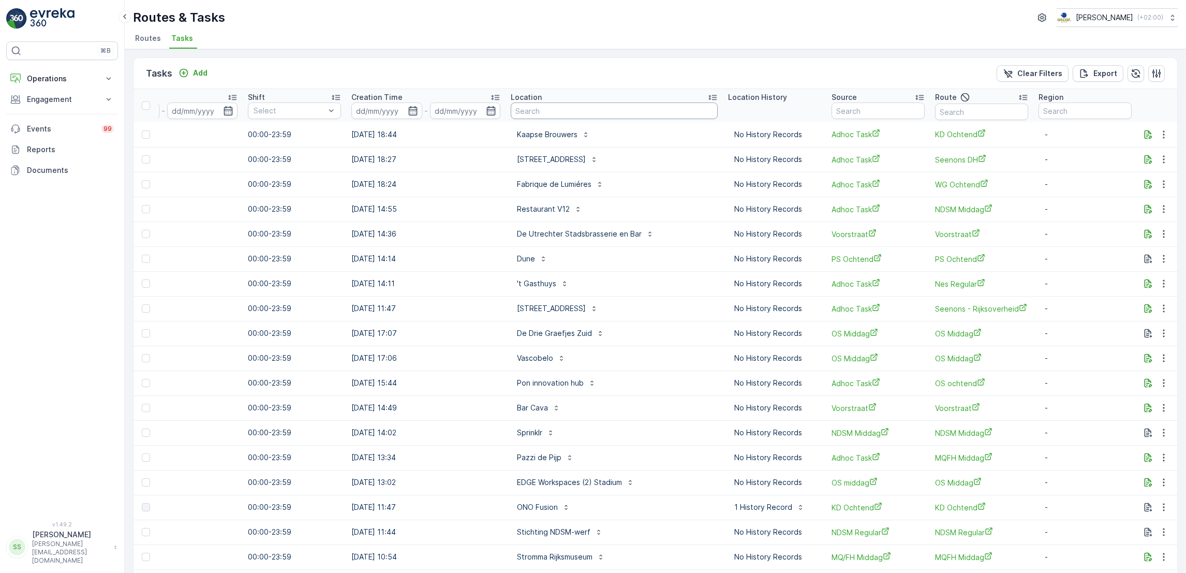
click at [550, 109] on input "text" at bounding box center [614, 110] width 207 height 17
type input "sea pal"
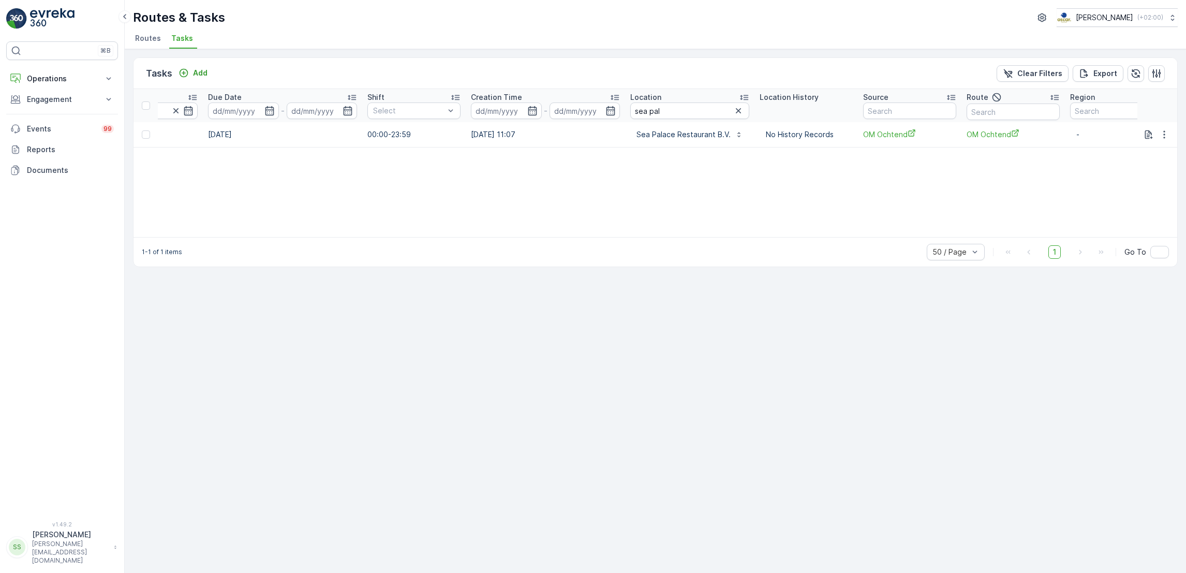
scroll to position [0, 567]
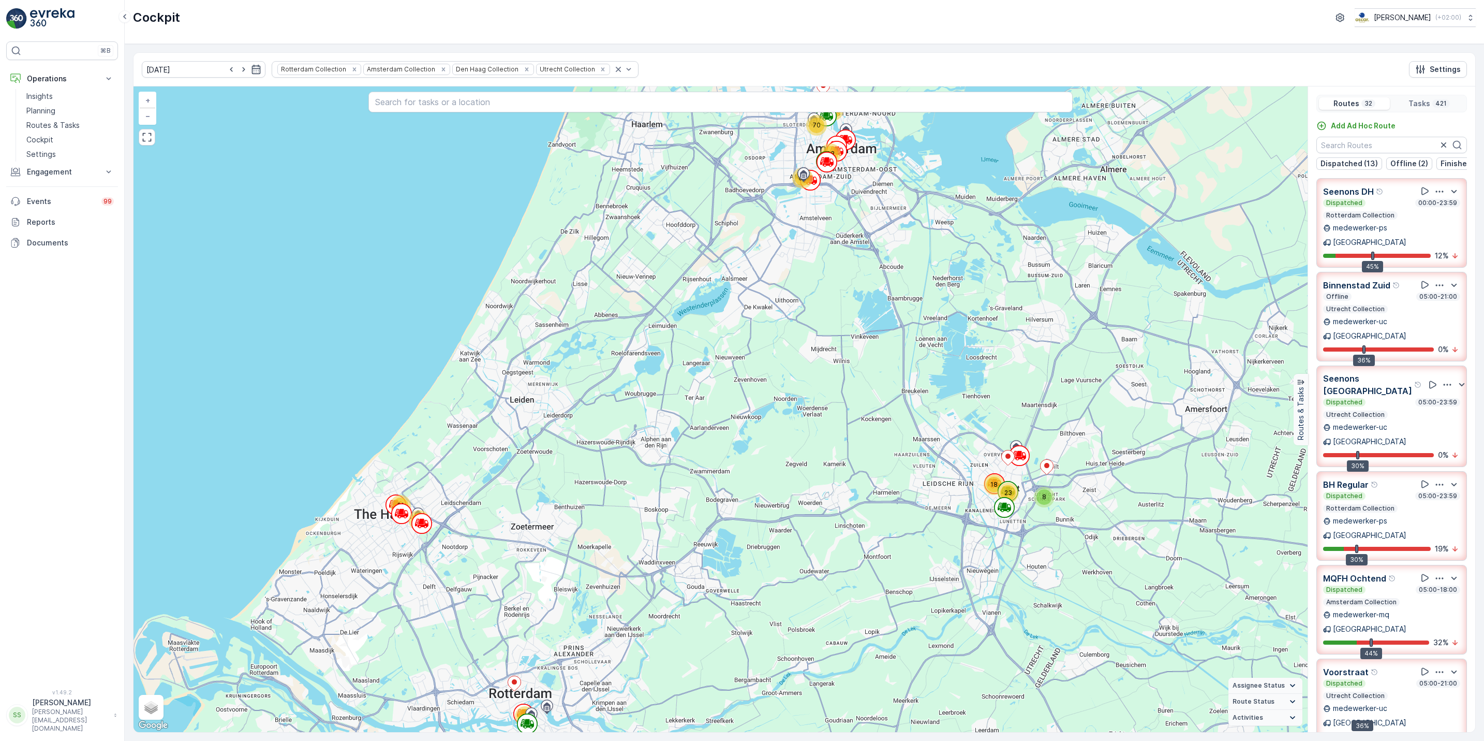
drag, startPoint x: 885, startPoint y: 204, endPoint x: 892, endPoint y: 377, distance: 173.5
click at [892, 377] on div "13 8 23 64 93 18 30 70 31 67 + − Satellite Roadmap Terrain Hybrid Leaflet Keybo…" at bounding box center [721, 408] width 1174 height 645
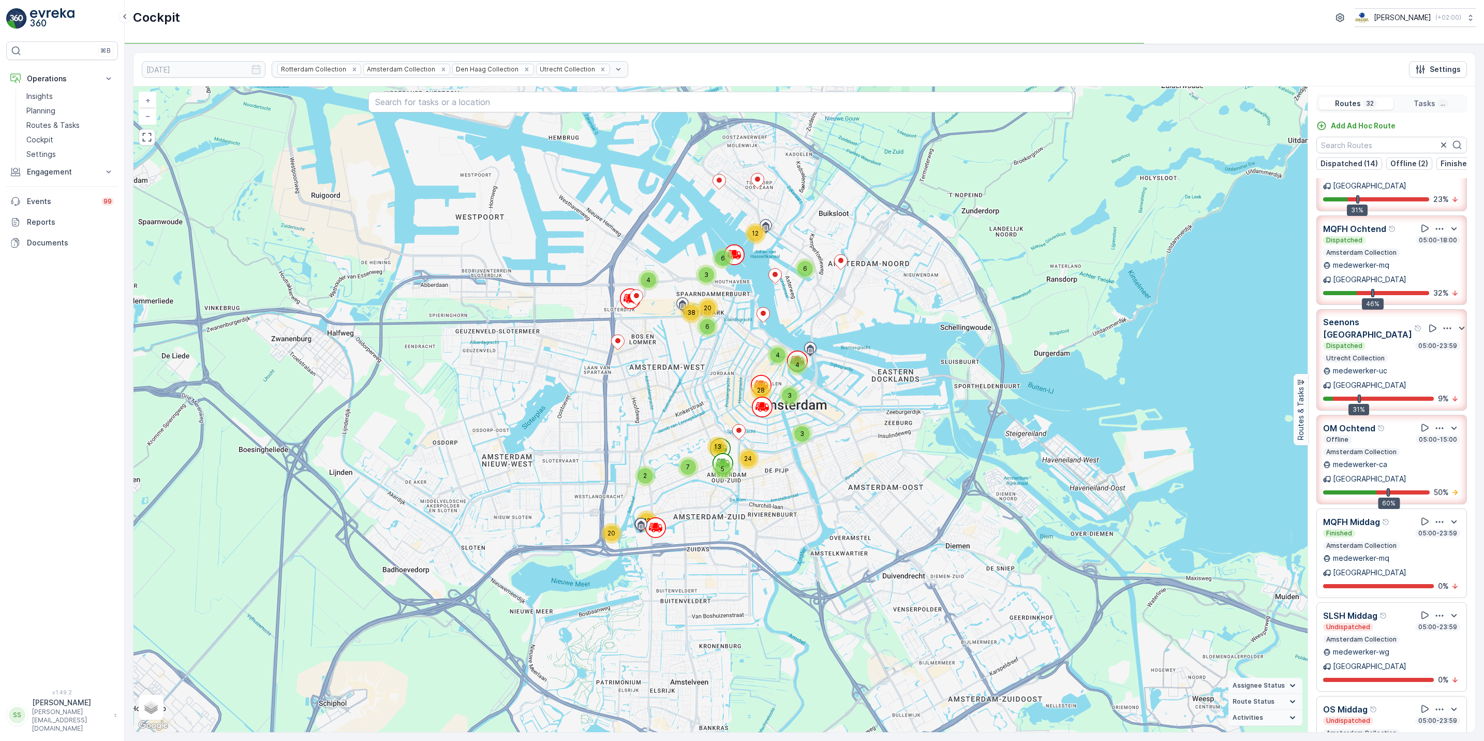
scroll to position [258, 0]
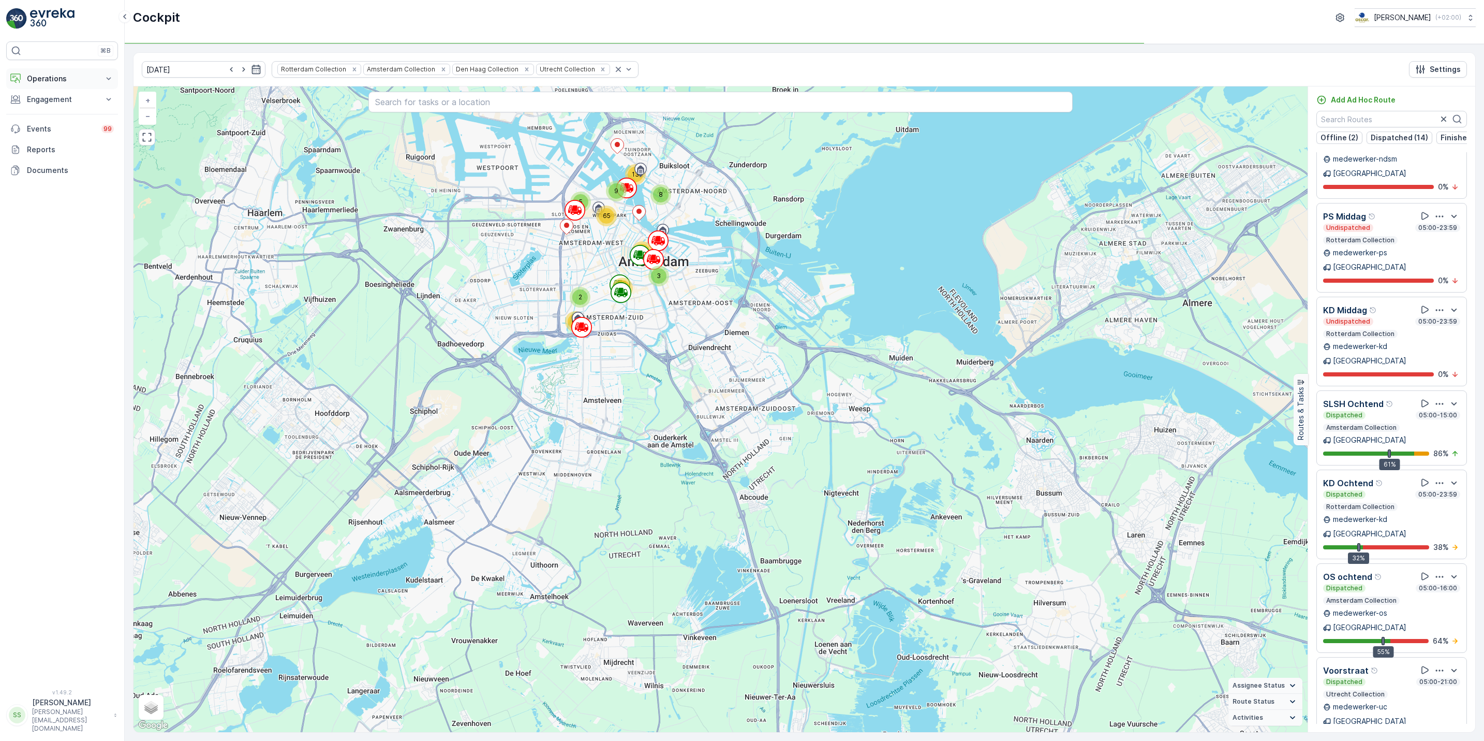
scroll to position [1801, 0]
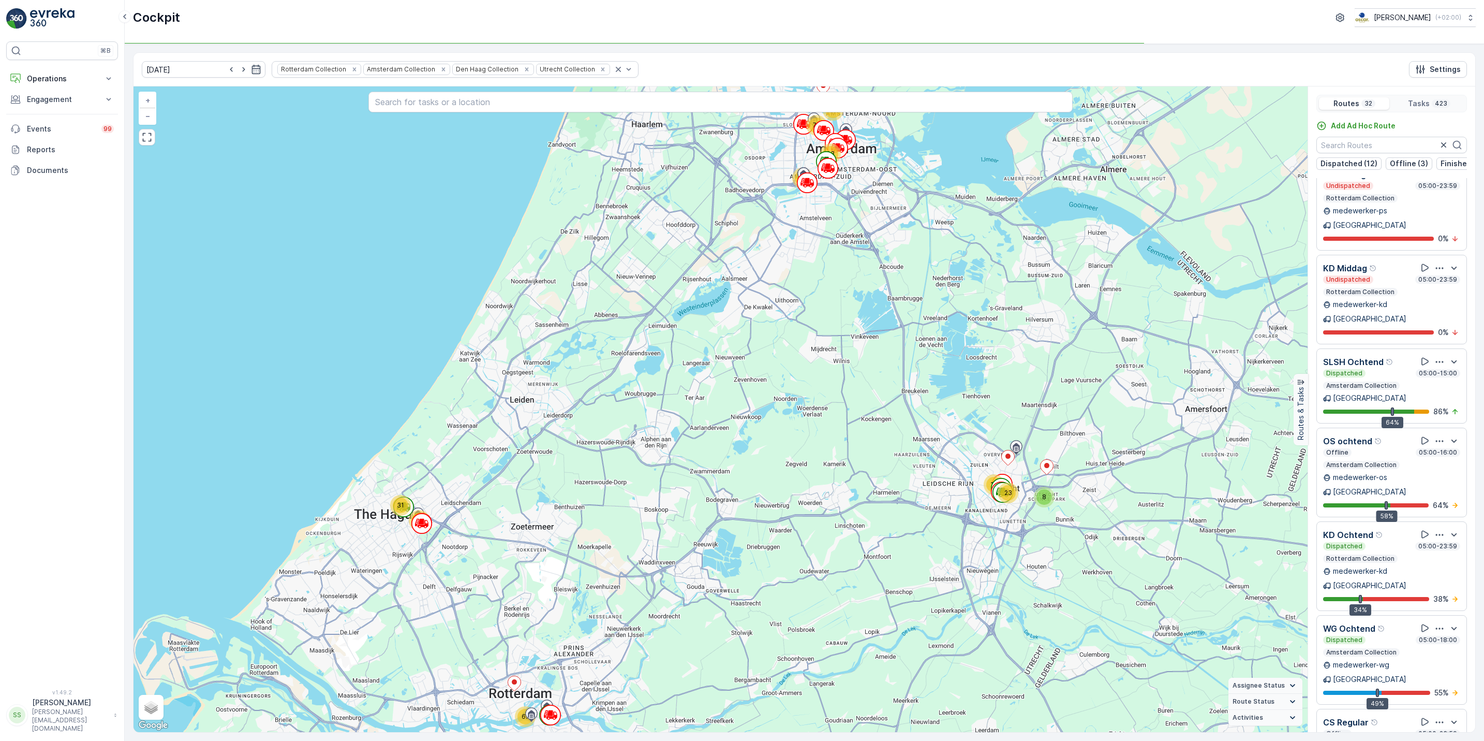
scroll to position [1881, 0]
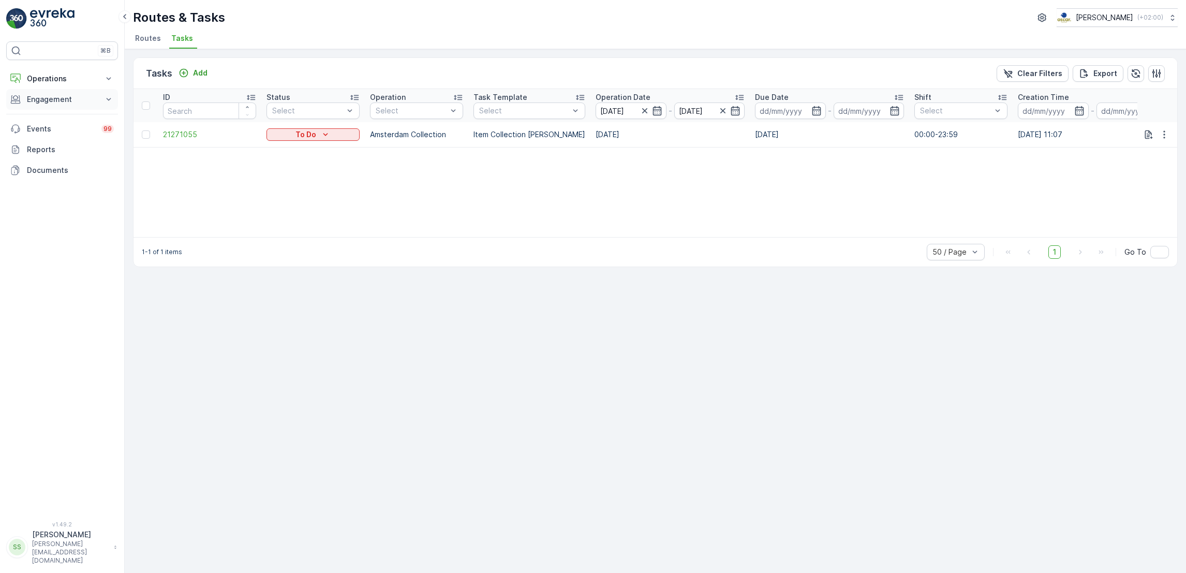
click at [76, 88] on button "Operations" at bounding box center [62, 78] width 112 height 21
click at [69, 124] on p "Routes & Tasks" at bounding box center [52, 125] width 53 height 10
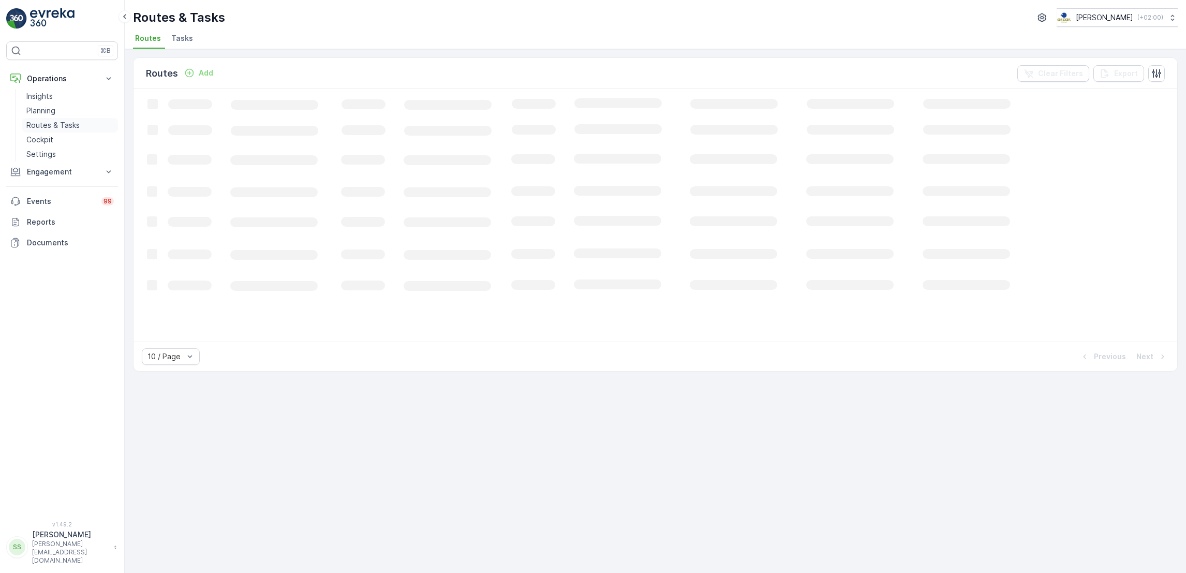
click at [45, 125] on p "Routes & Tasks" at bounding box center [52, 125] width 53 height 10
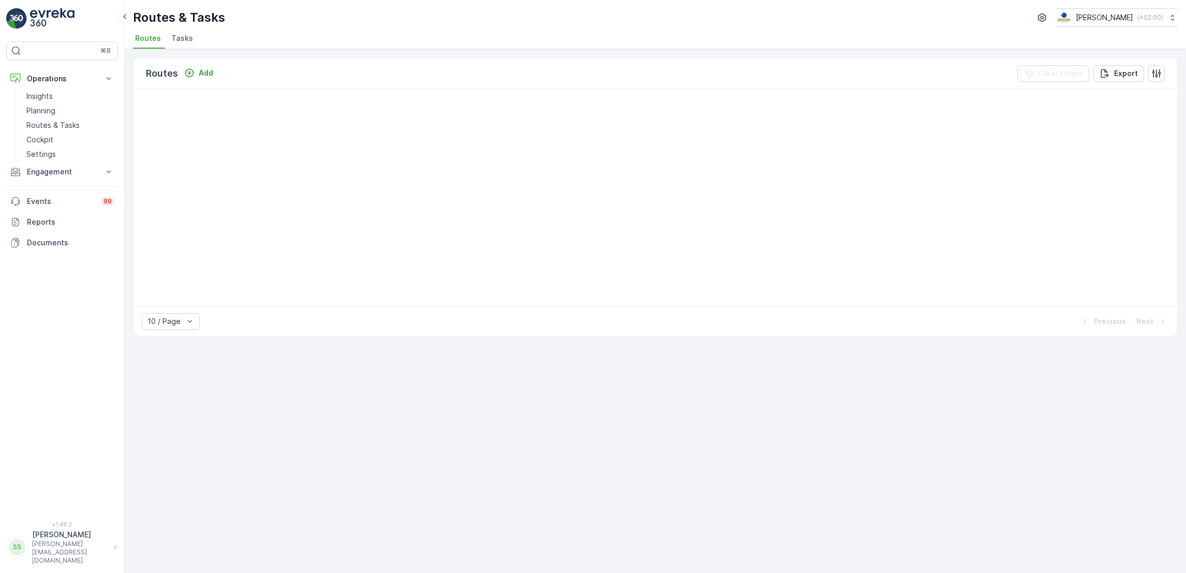
click at [747, 407] on div "Routes Add Clear Filters Export 10 / Page Previous Next" at bounding box center [655, 311] width 1061 height 524
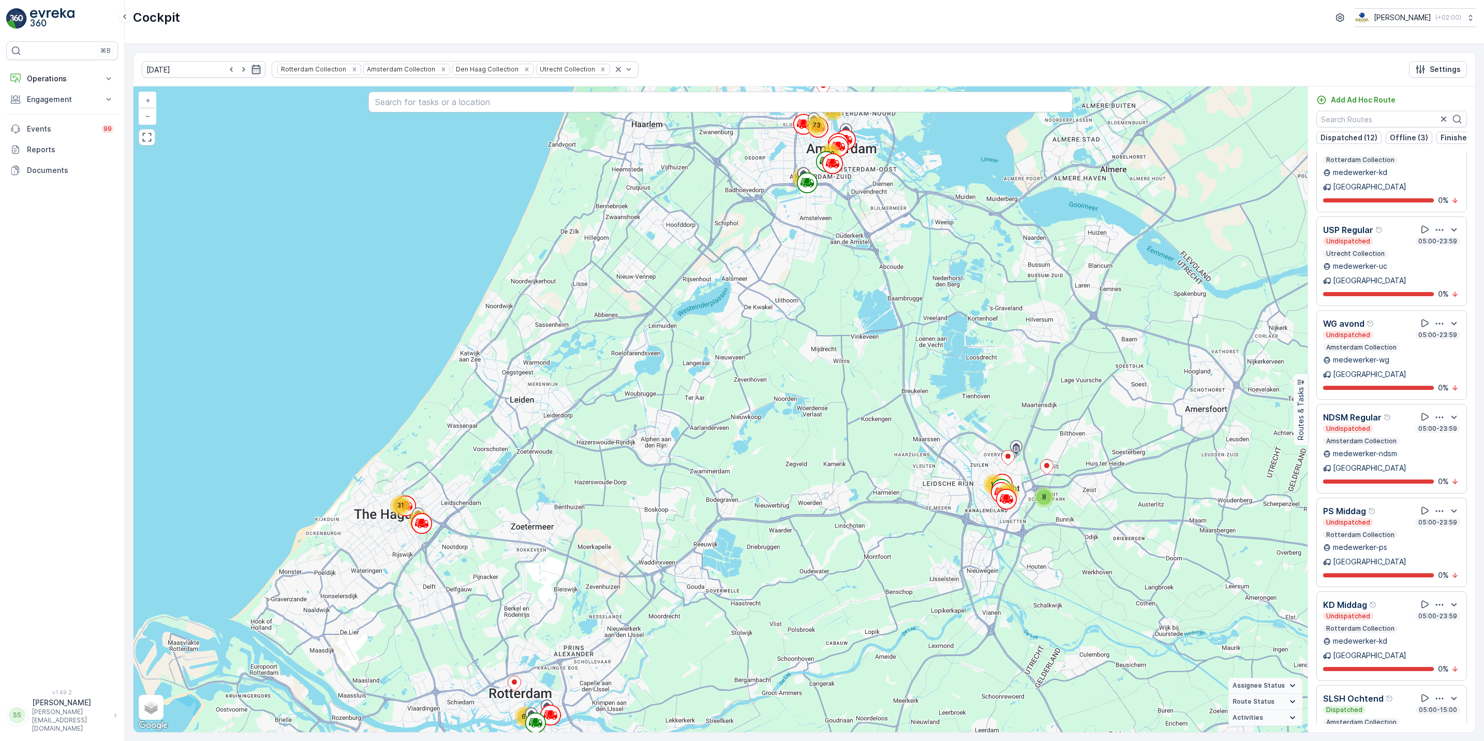
scroll to position [1676, 0]
click at [1421, 740] on div at bounding box center [1421, 752] width 15 height 4
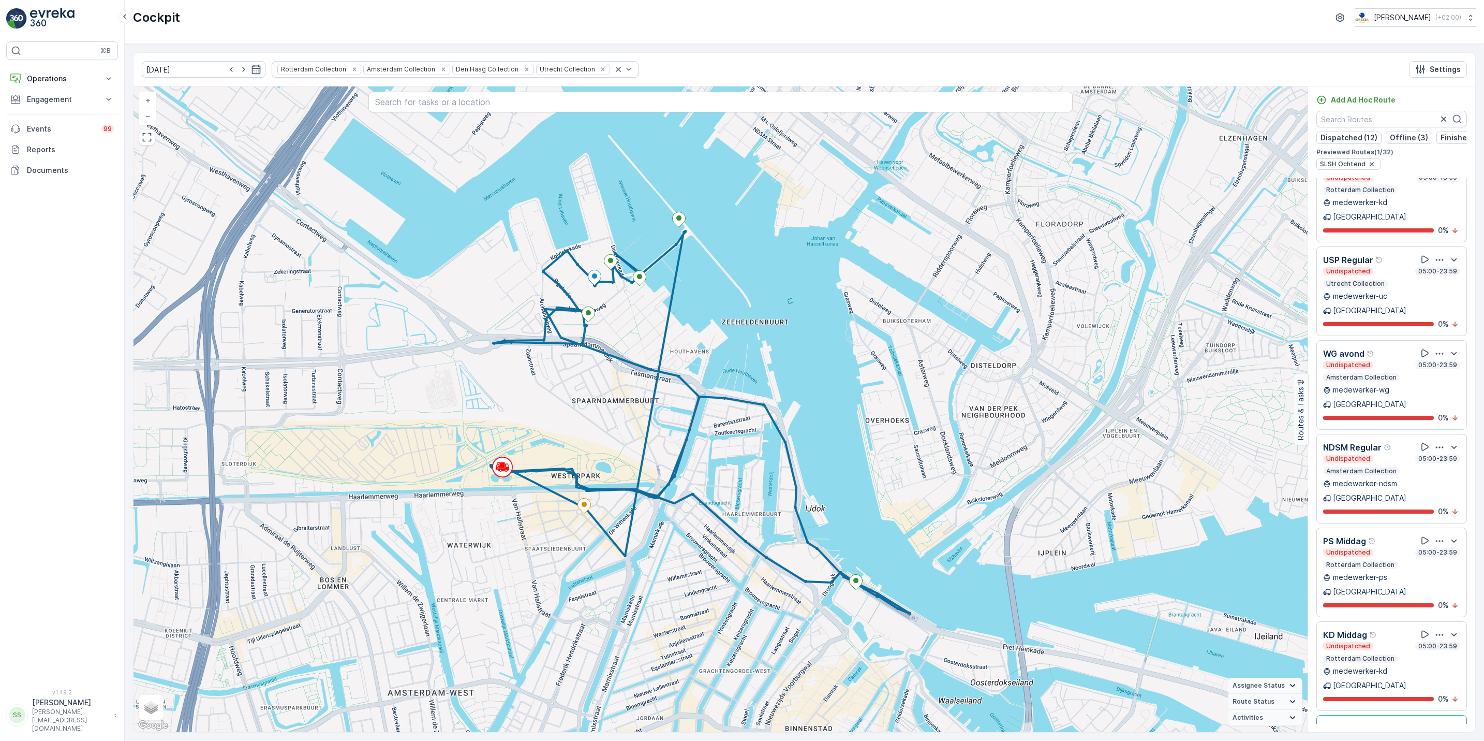
click at [1440, 723] on div "button" at bounding box center [1439, 728] width 12 height 10
click at [1441, 736] on span "See More Details" at bounding box center [1439, 741] width 60 height 10
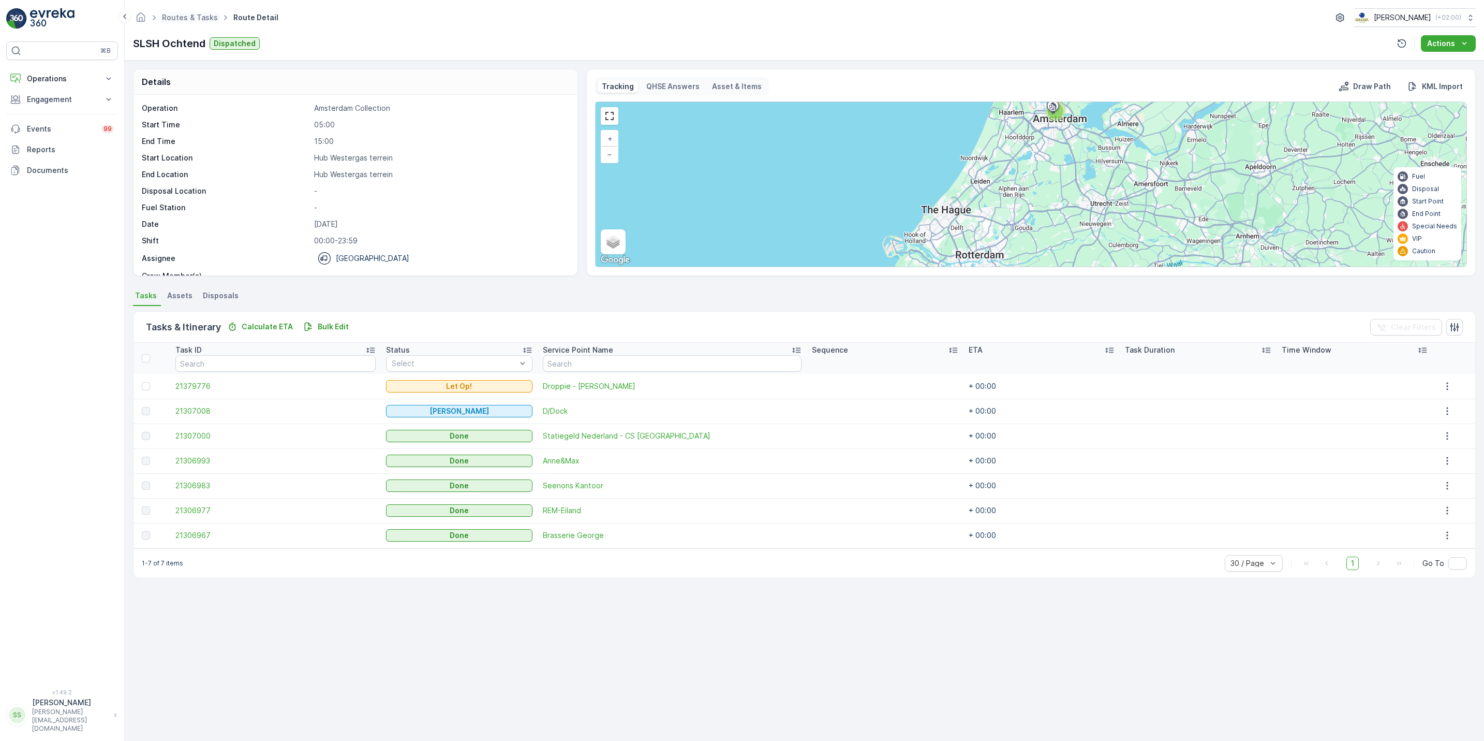
click at [191, 22] on span "Routes & Tasks" at bounding box center [190, 17] width 60 height 10
click at [201, 19] on link "Routes & Tasks" at bounding box center [190, 17] width 56 height 9
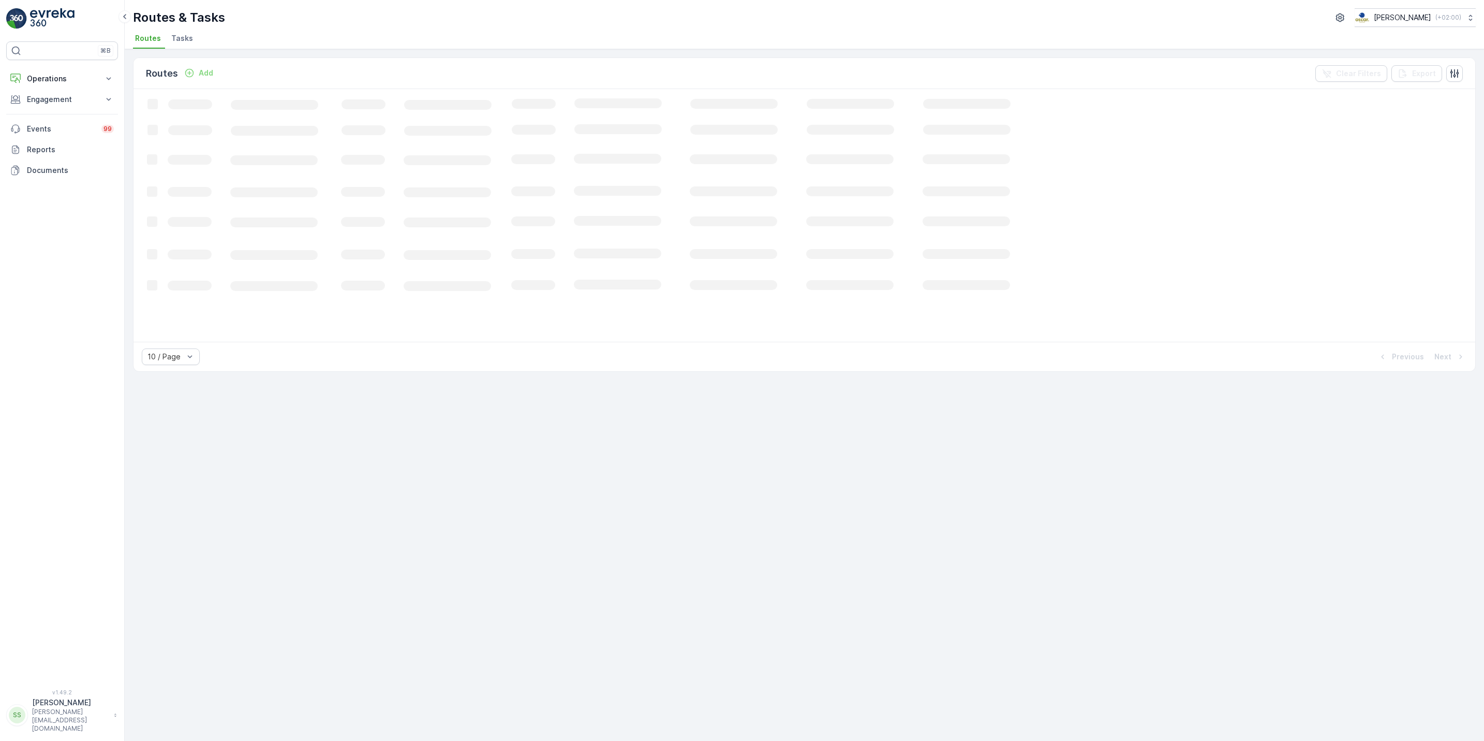
click at [190, 36] on span "Tasks" at bounding box center [182, 38] width 22 height 10
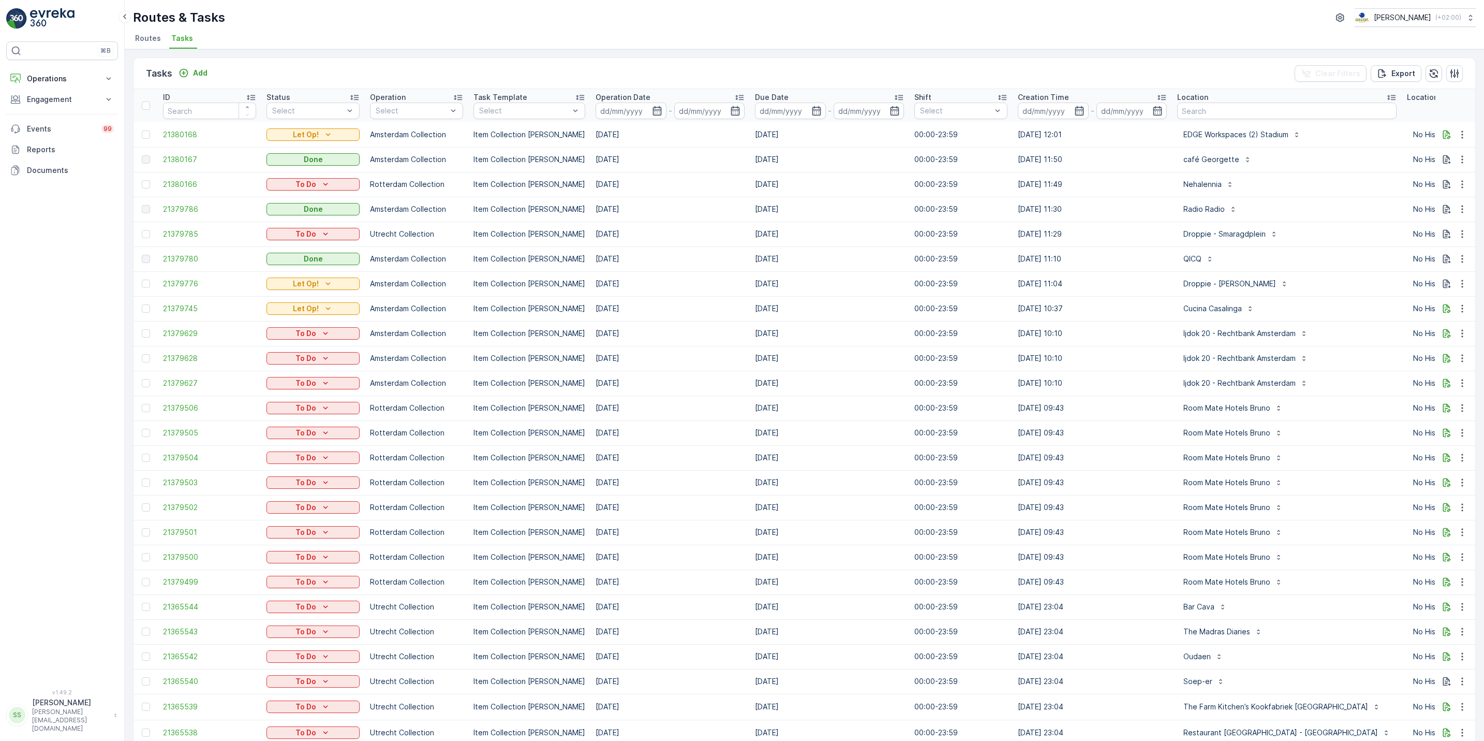
scroll to position [0, 189]
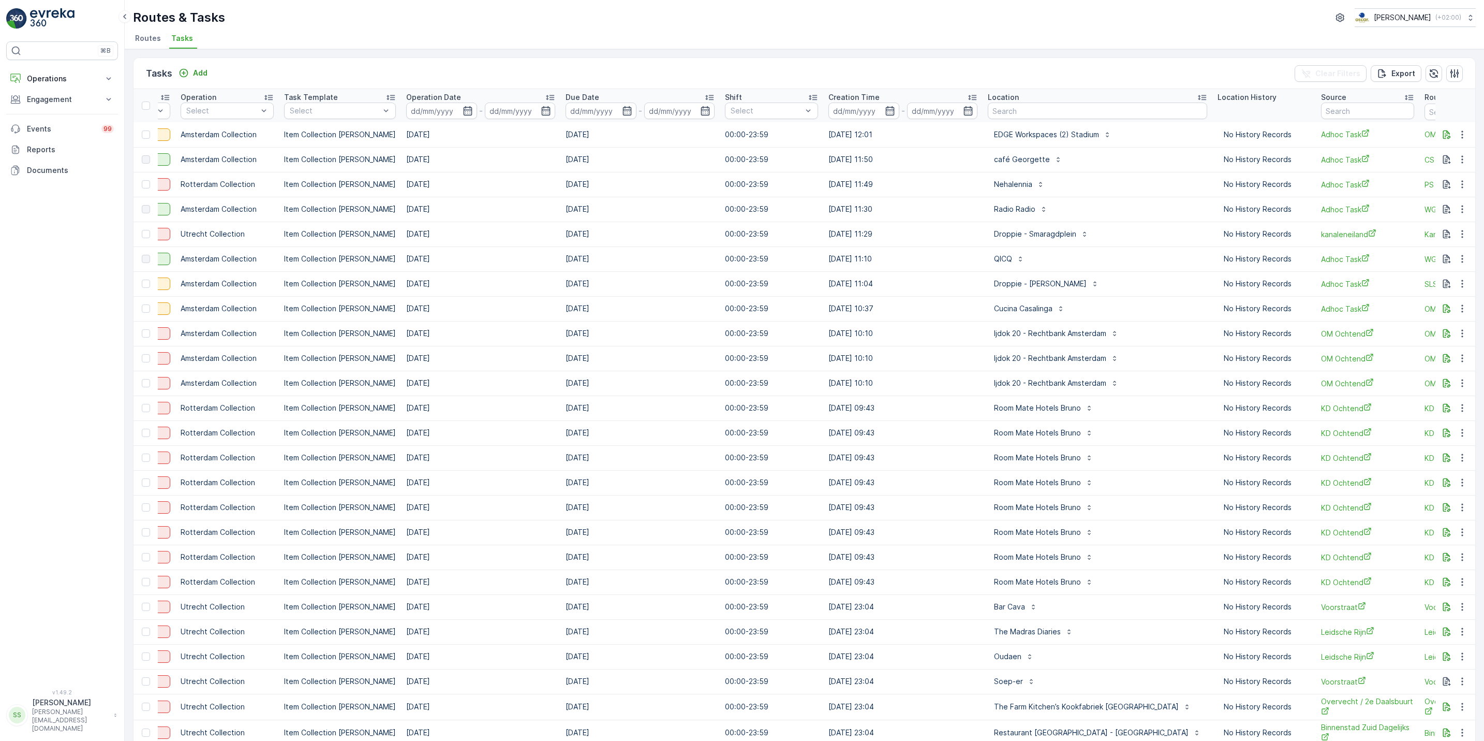
click at [1008, 111] on input "text" at bounding box center [1097, 110] width 219 height 17
type input "georget"
click at [1008, 111] on input "georget" at bounding box center [1097, 110] width 219 height 17
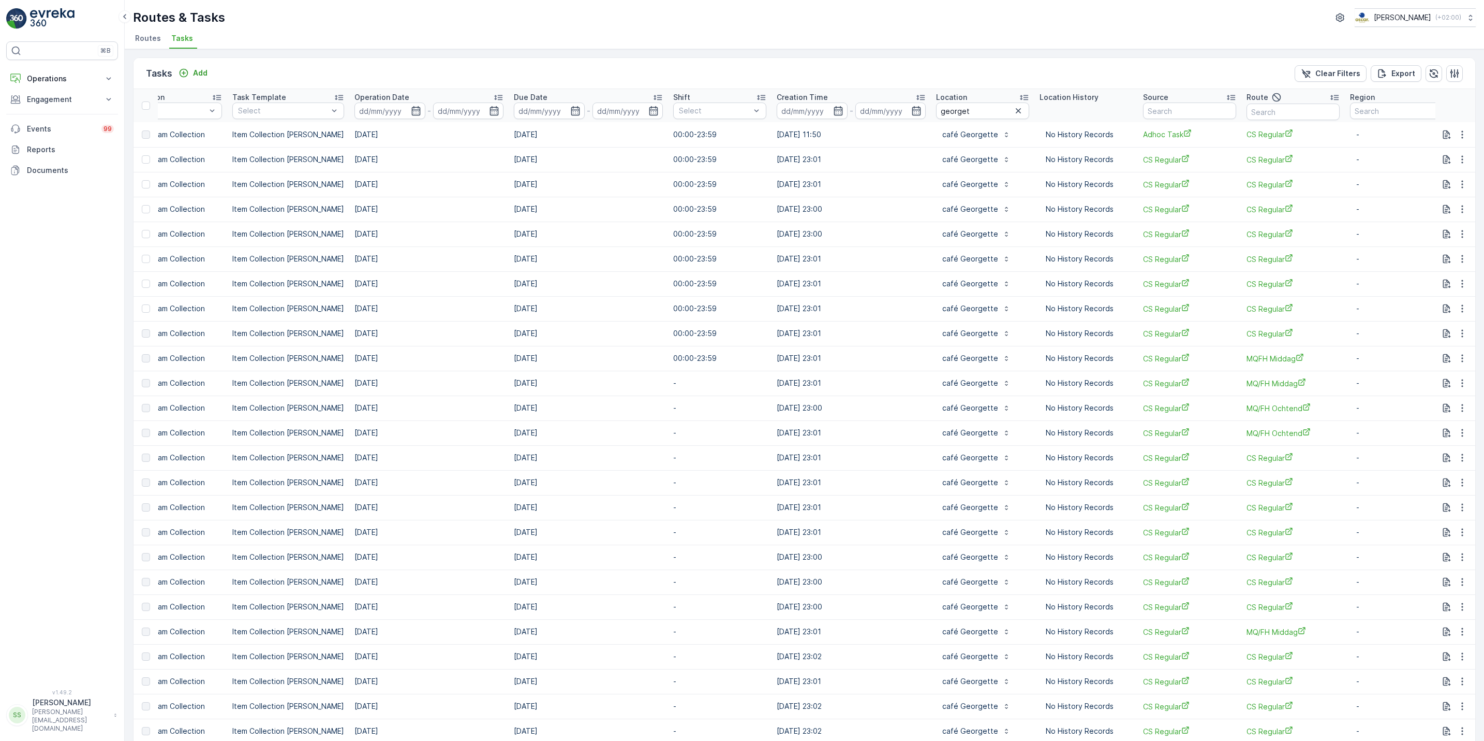
scroll to position [0, 242]
click at [410, 116] on icon "button" at bounding box center [415, 111] width 10 height 10
click at [492, 179] on div "3" at bounding box center [493, 175] width 17 height 17
type input "[DATE]"
click at [492, 179] on div "3" at bounding box center [493, 175] width 17 height 17
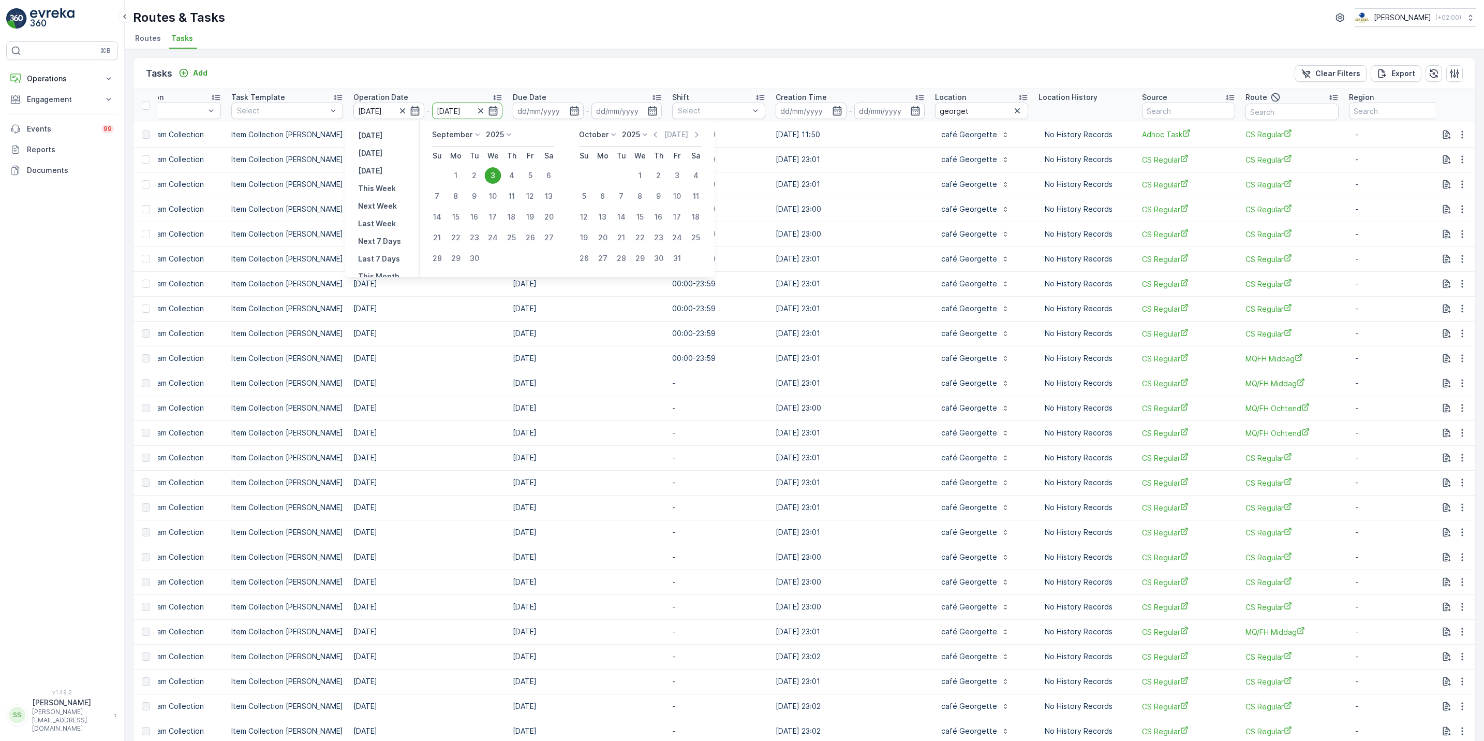
type input "[DATE]"
click at [492, 179] on div "3" at bounding box center [493, 175] width 17 height 17
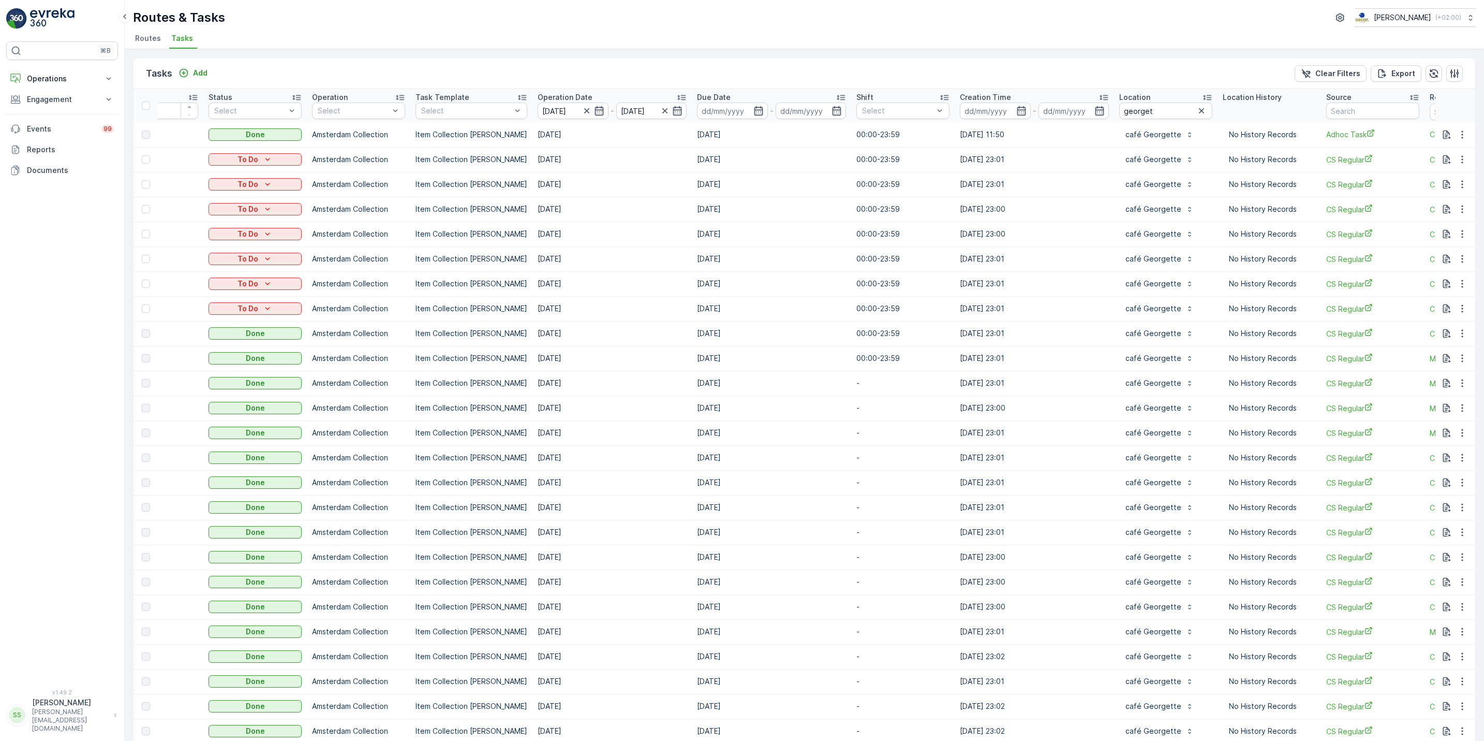
scroll to position [0, 249]
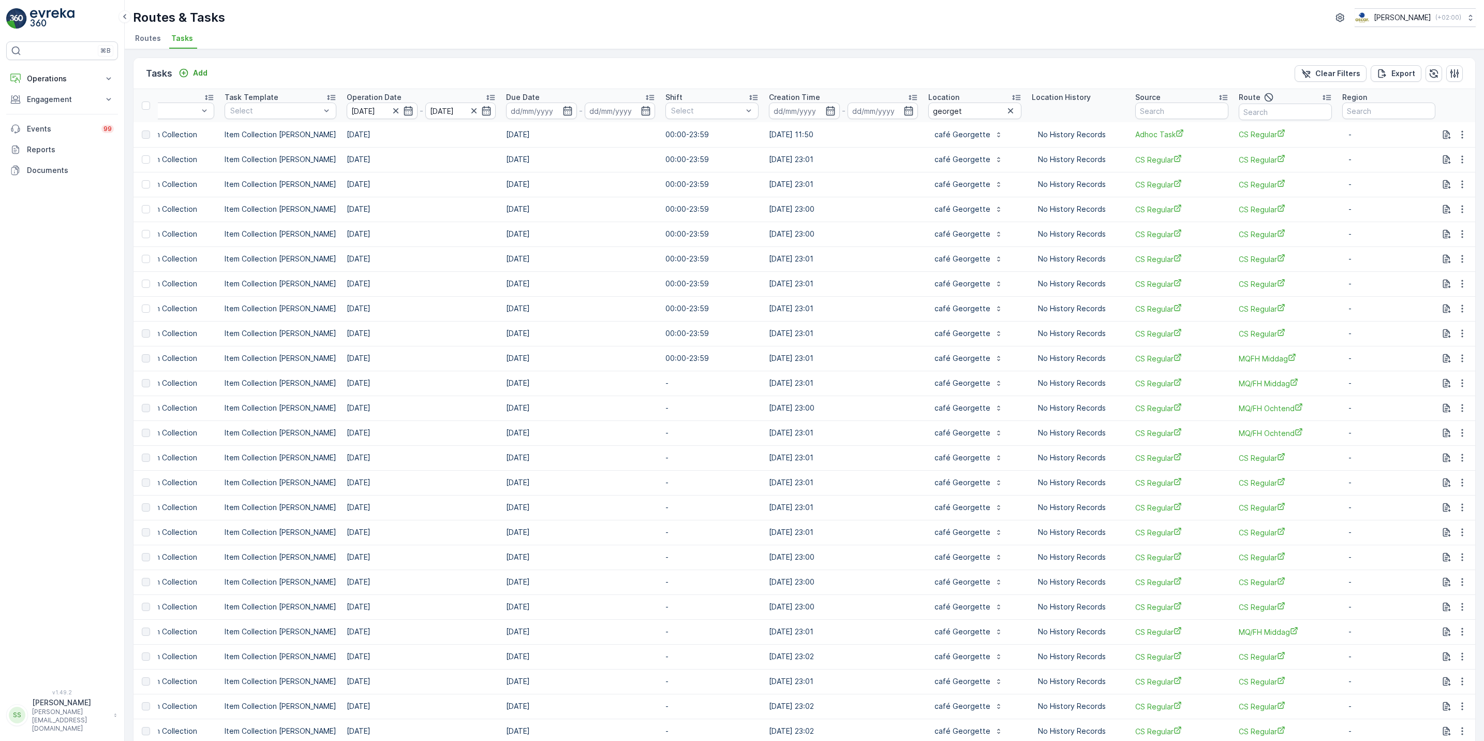
click at [1436, 134] on td at bounding box center [1456, 134] width 40 height 25
click at [1442, 136] on icon "button" at bounding box center [1447, 134] width 10 height 10
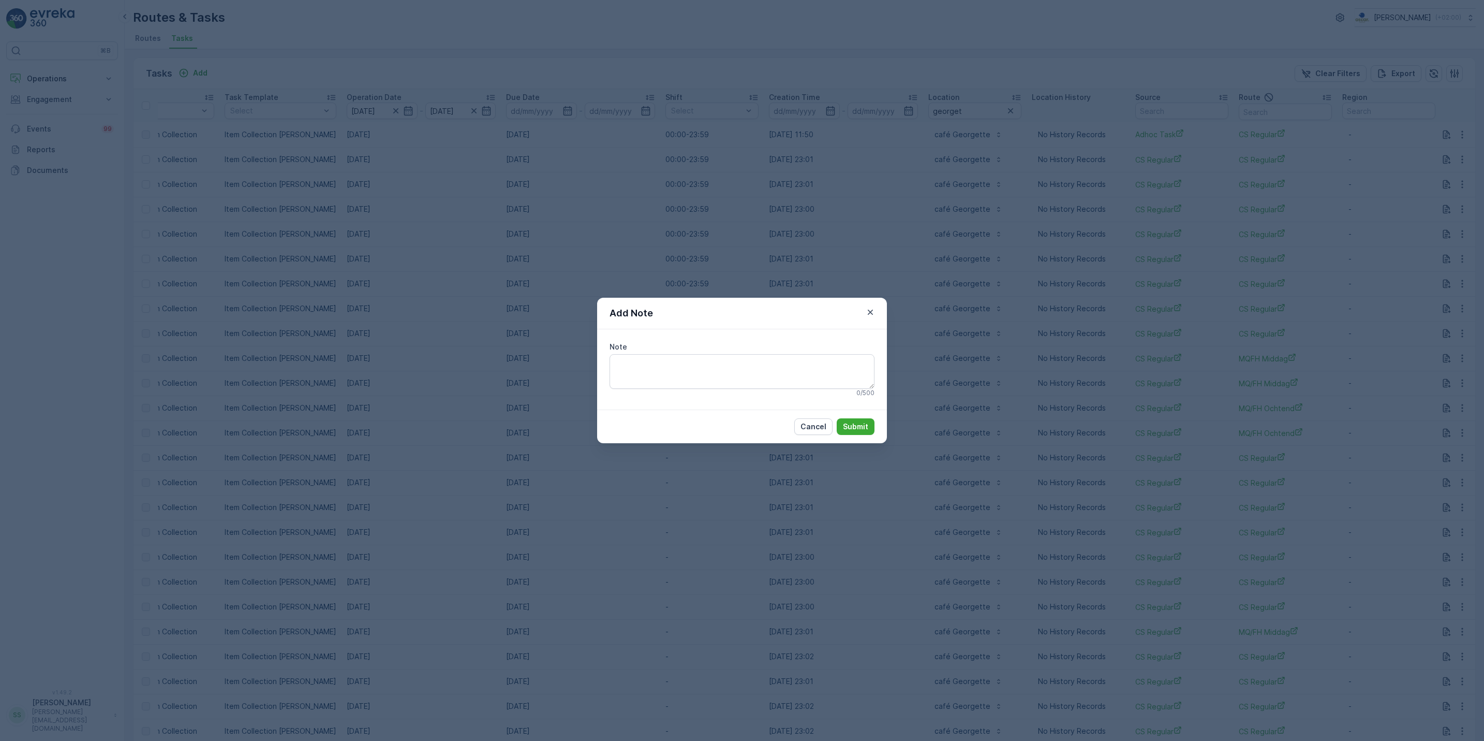
click at [1430, 142] on div "Add Note Note 0 / 500 Cancel Submit" at bounding box center [742, 370] width 1484 height 741
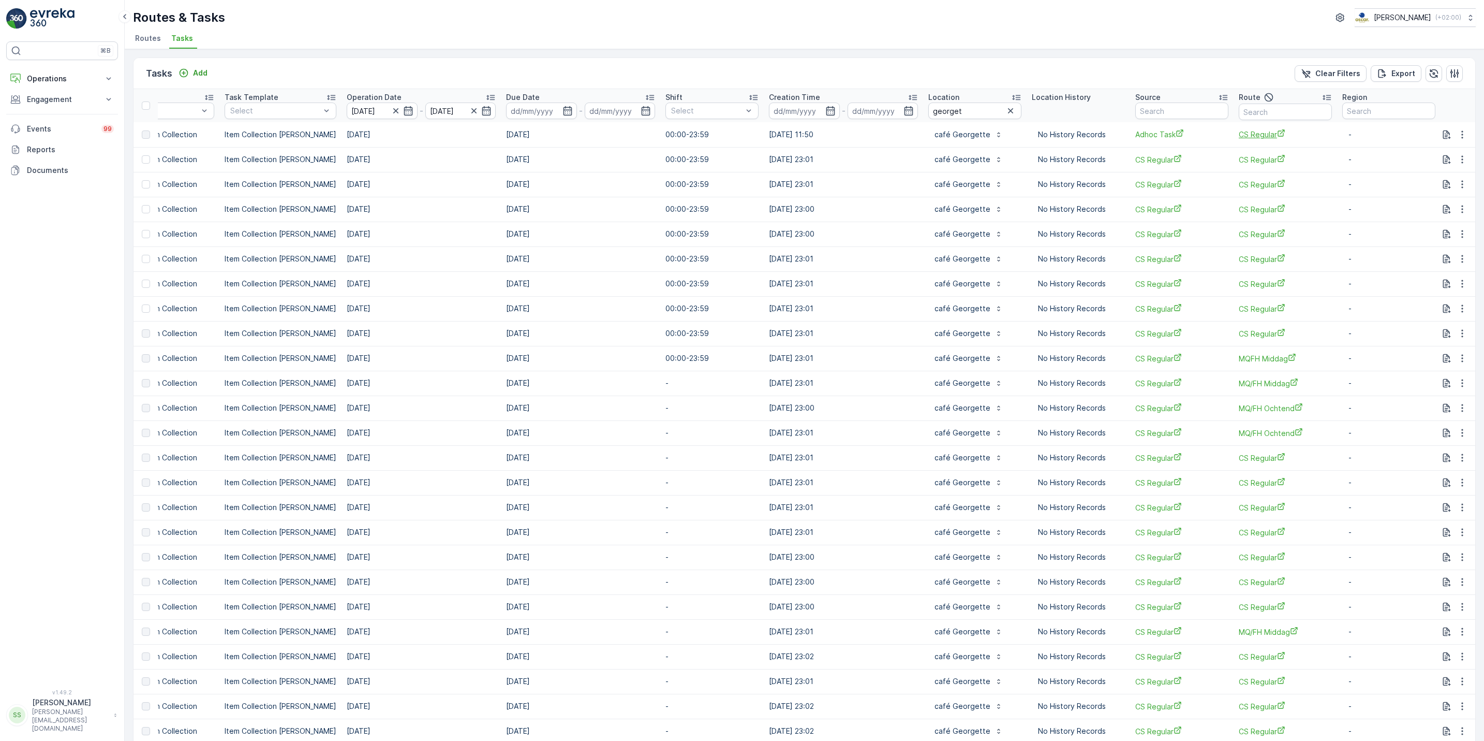
scroll to position [0, 0]
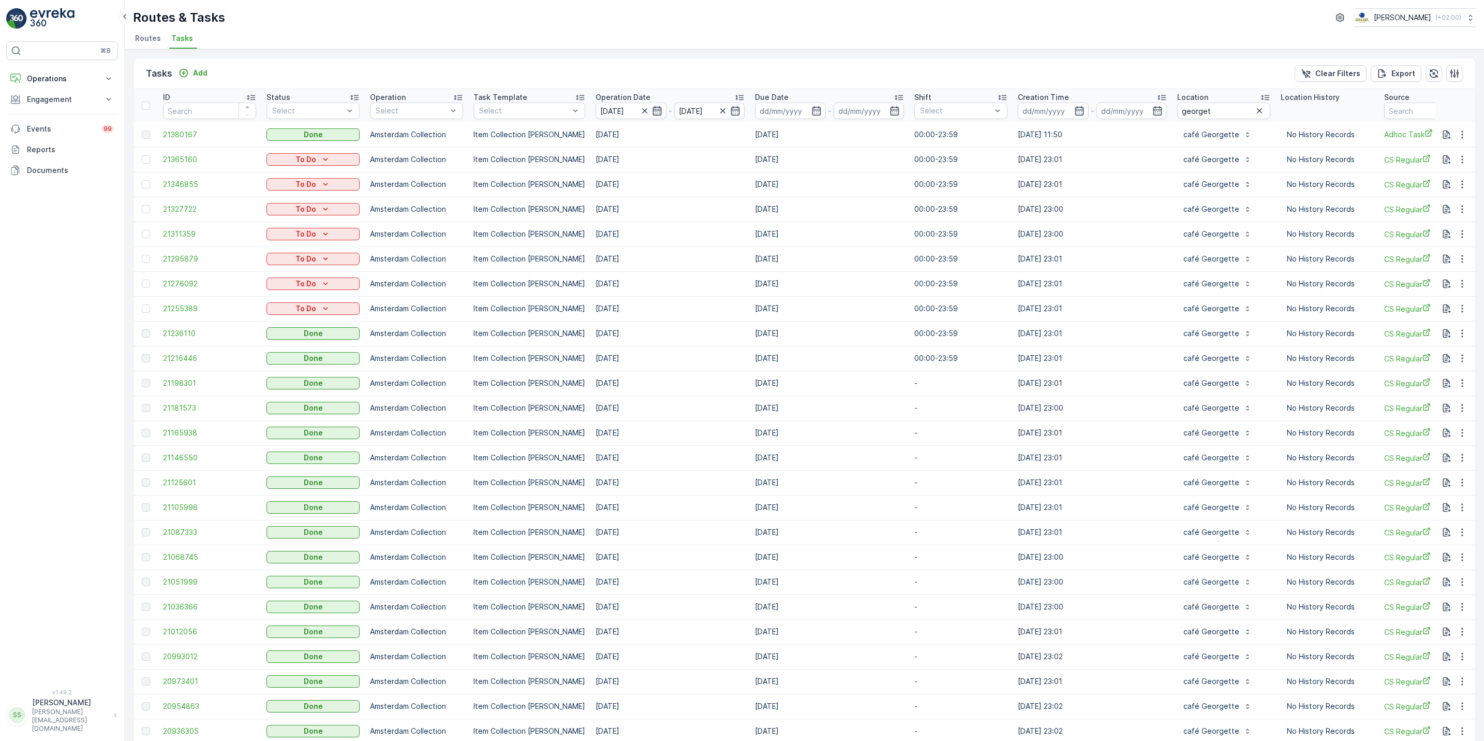
click at [652, 114] on icon "button" at bounding box center [657, 111] width 10 height 10
click at [736, 174] on div "3" at bounding box center [735, 175] width 17 height 17
click at [736, 174] on td "09.09.2025" at bounding box center [669, 184] width 159 height 25
drag, startPoint x: 736, startPoint y: 174, endPoint x: 691, endPoint y: 112, distance: 76.8
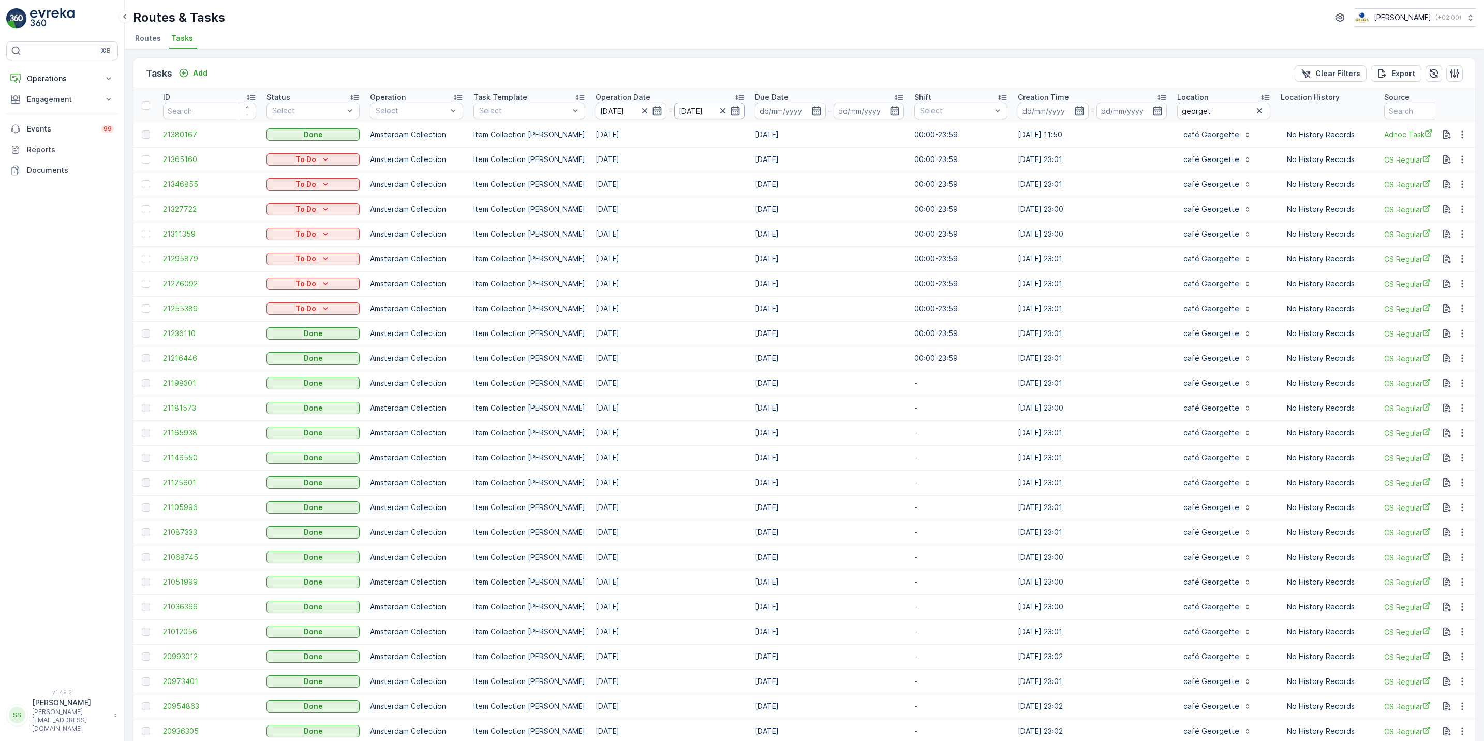
click at [691, 112] on input "[DATE]" at bounding box center [709, 110] width 71 height 17
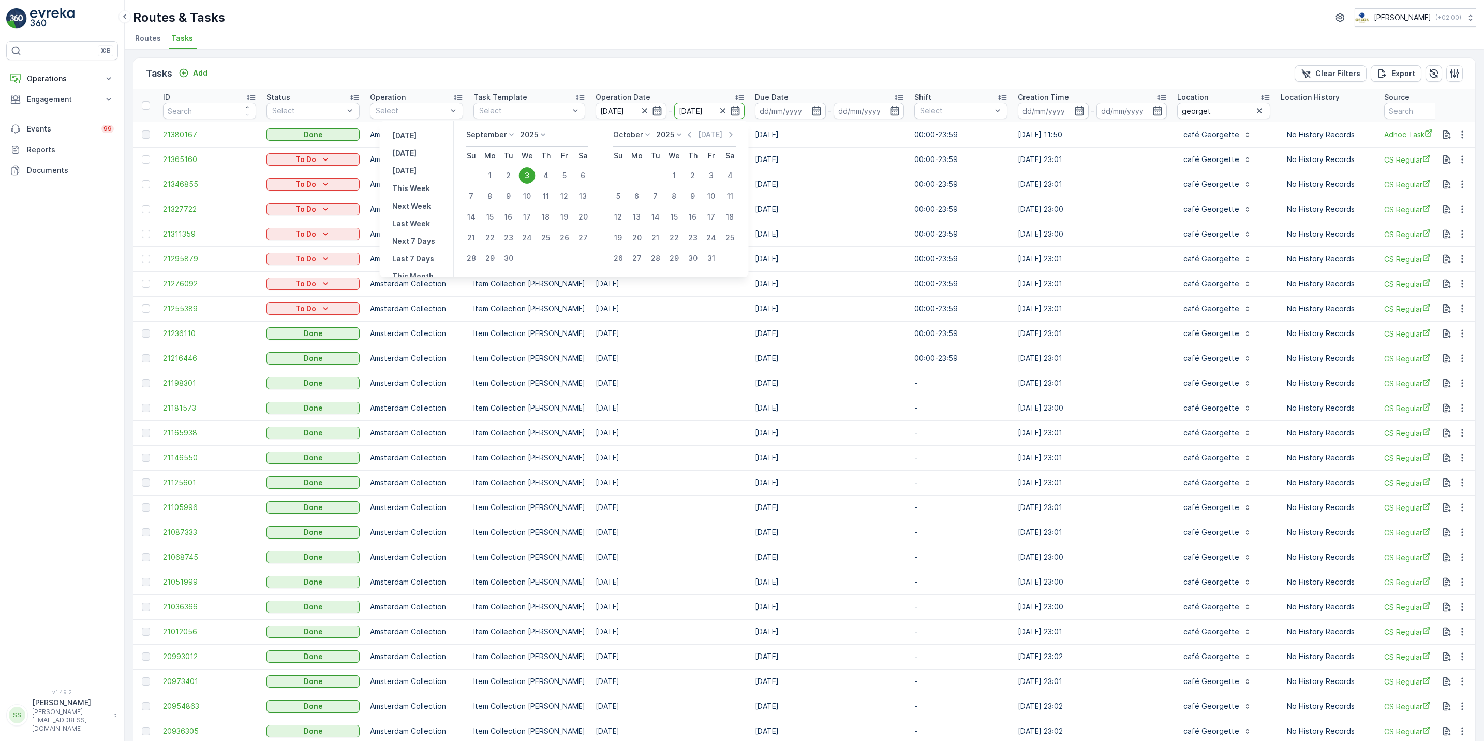
scroll to position [0, 249]
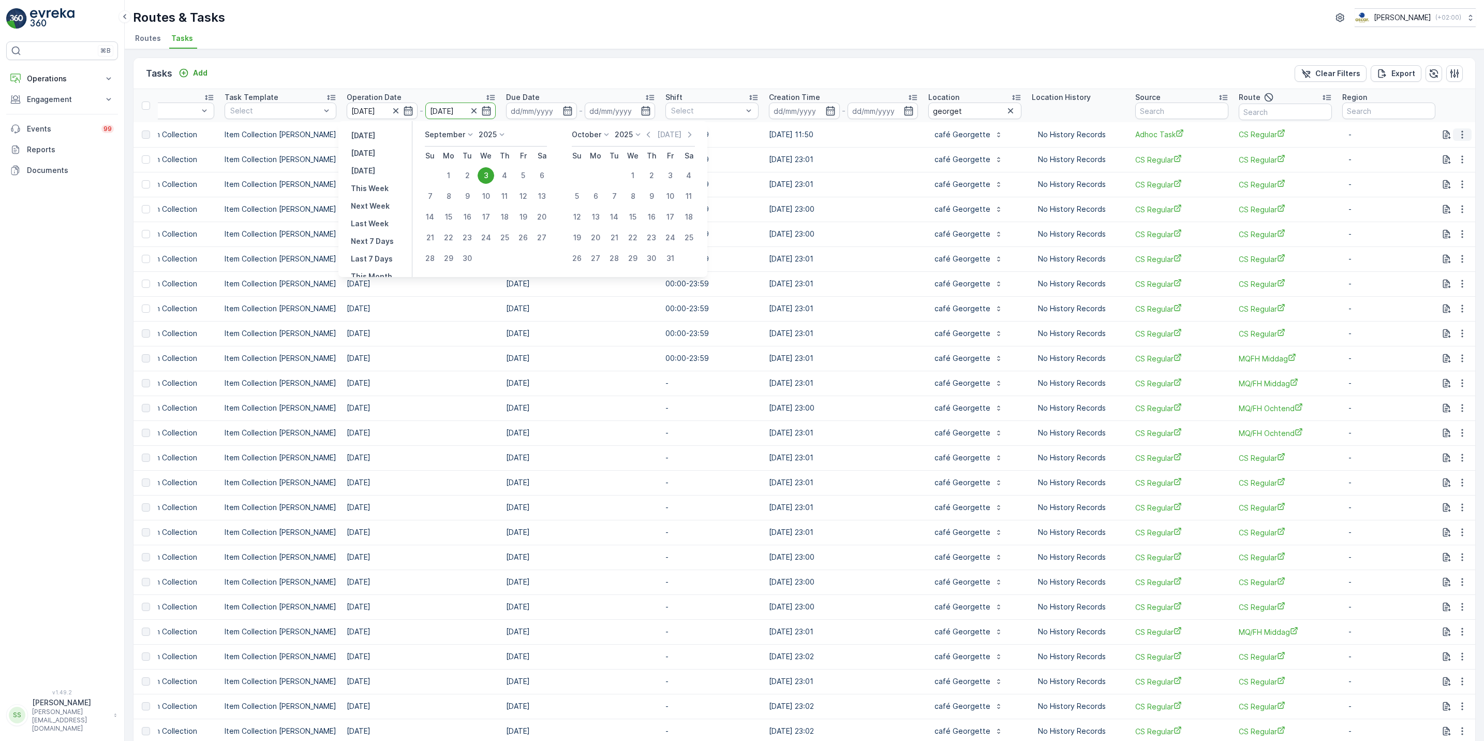
click at [1462, 132] on icon "button" at bounding box center [1462, 134] width 10 height 10
click at [1460, 143] on div "See More Details" at bounding box center [1450, 150] width 68 height 14
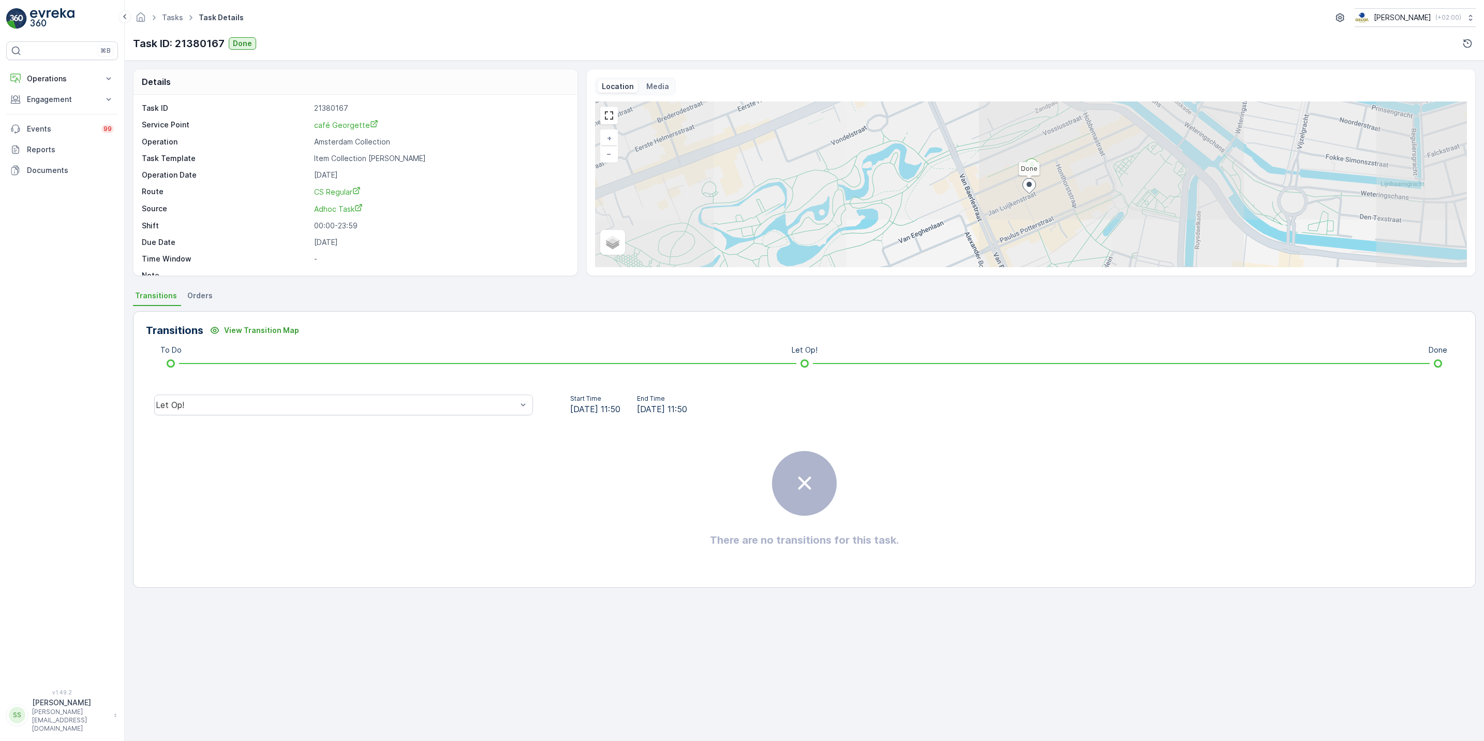
click at [390, 418] on div "Let Op!" at bounding box center [343, 404] width 395 height 33
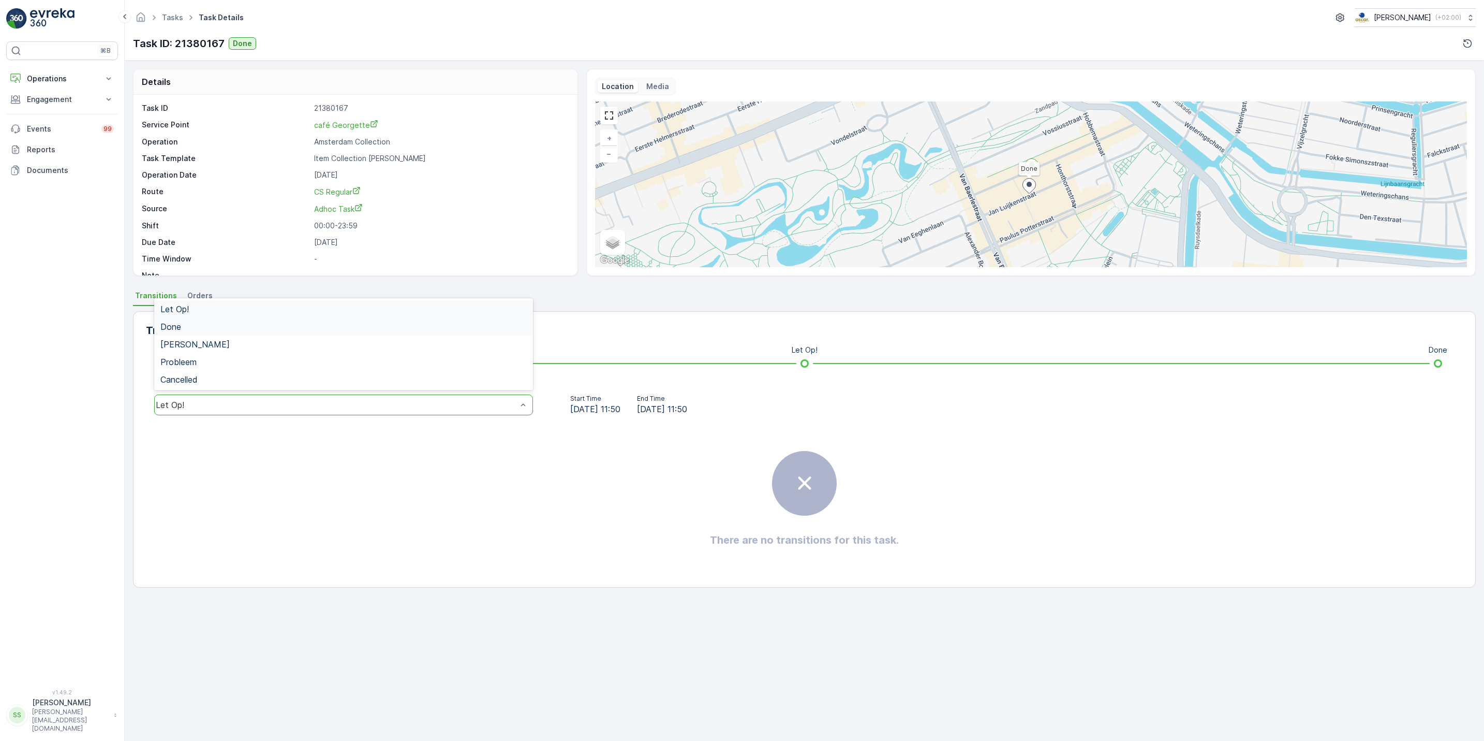
click at [306, 328] on div "Done" at bounding box center [343, 326] width 366 height 9
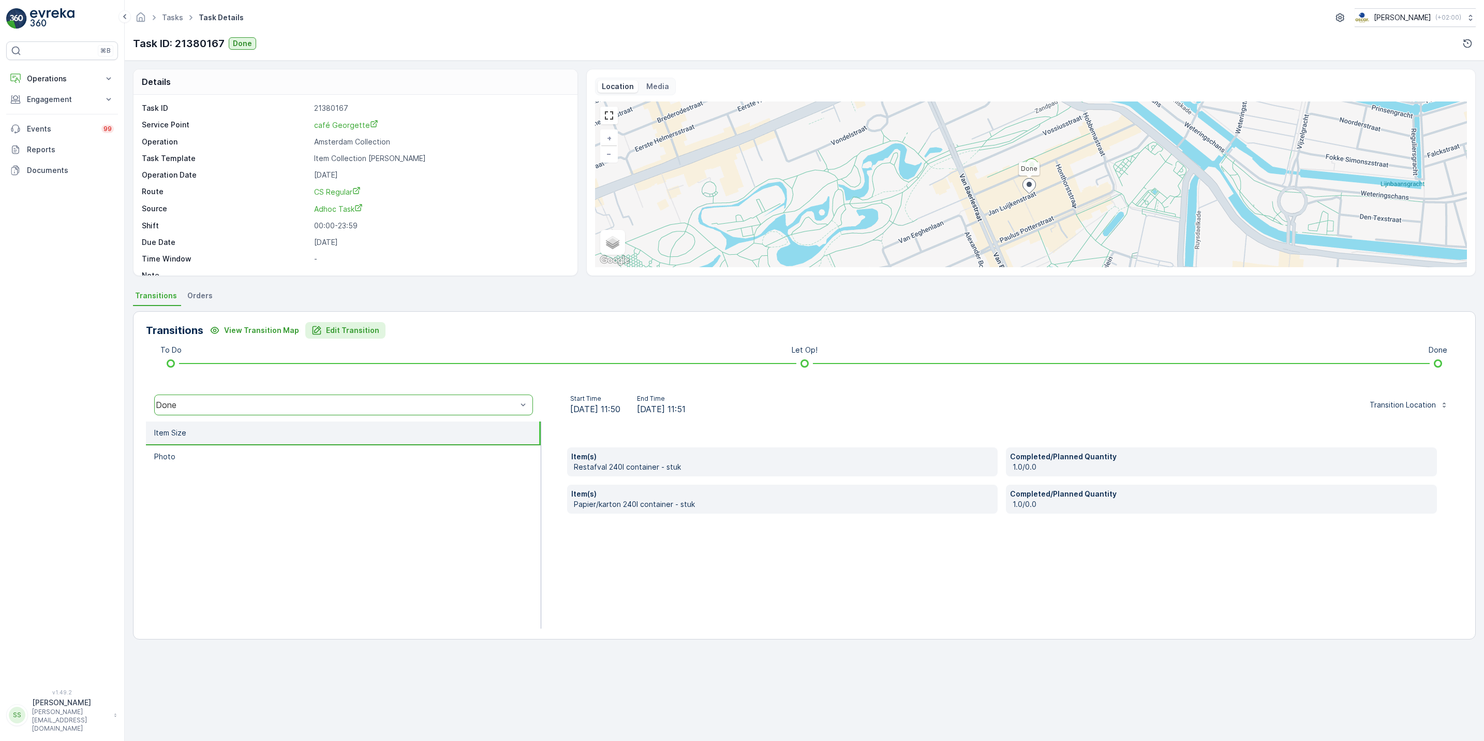
click at [349, 337] on button "Edit Transition" at bounding box center [345, 330] width 80 height 17
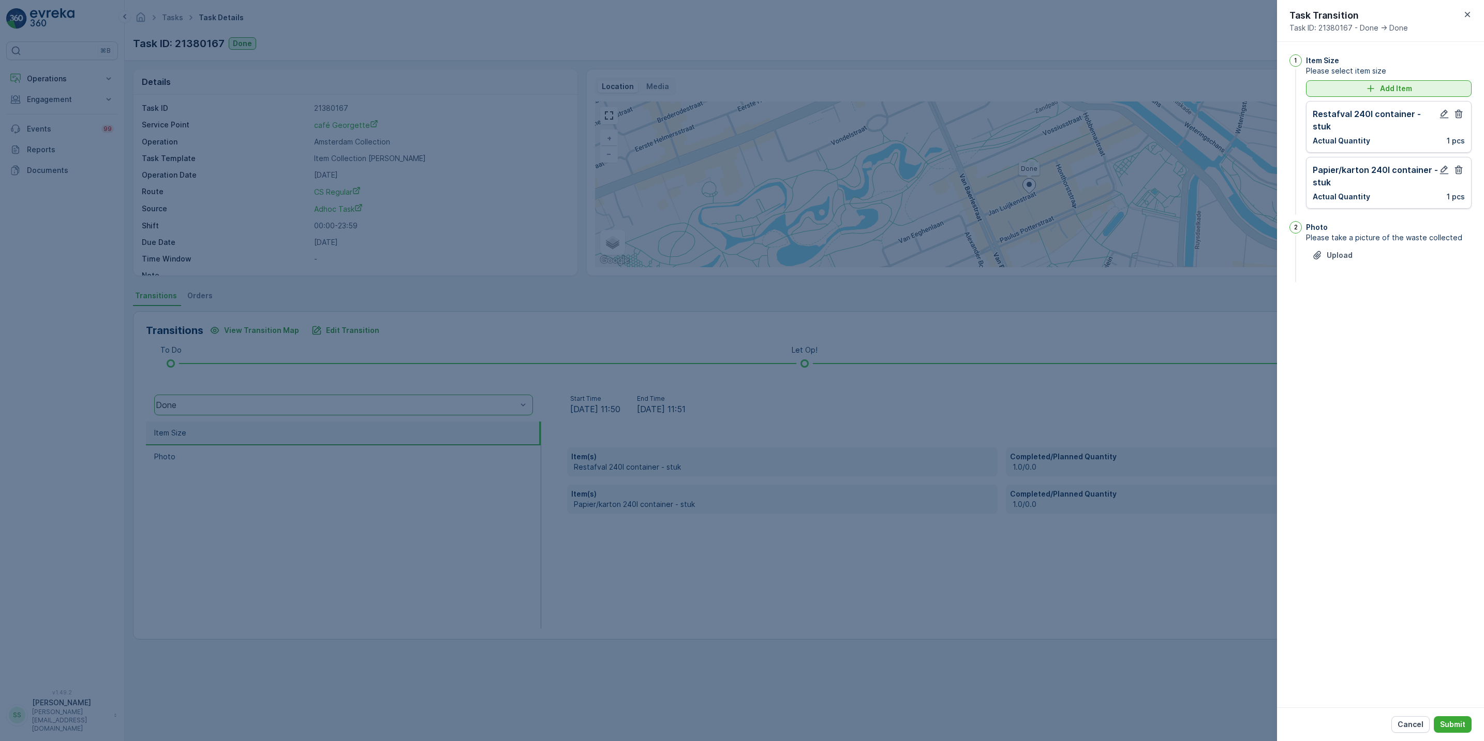
click at [1402, 83] on p "Add Item" at bounding box center [1396, 88] width 32 height 10
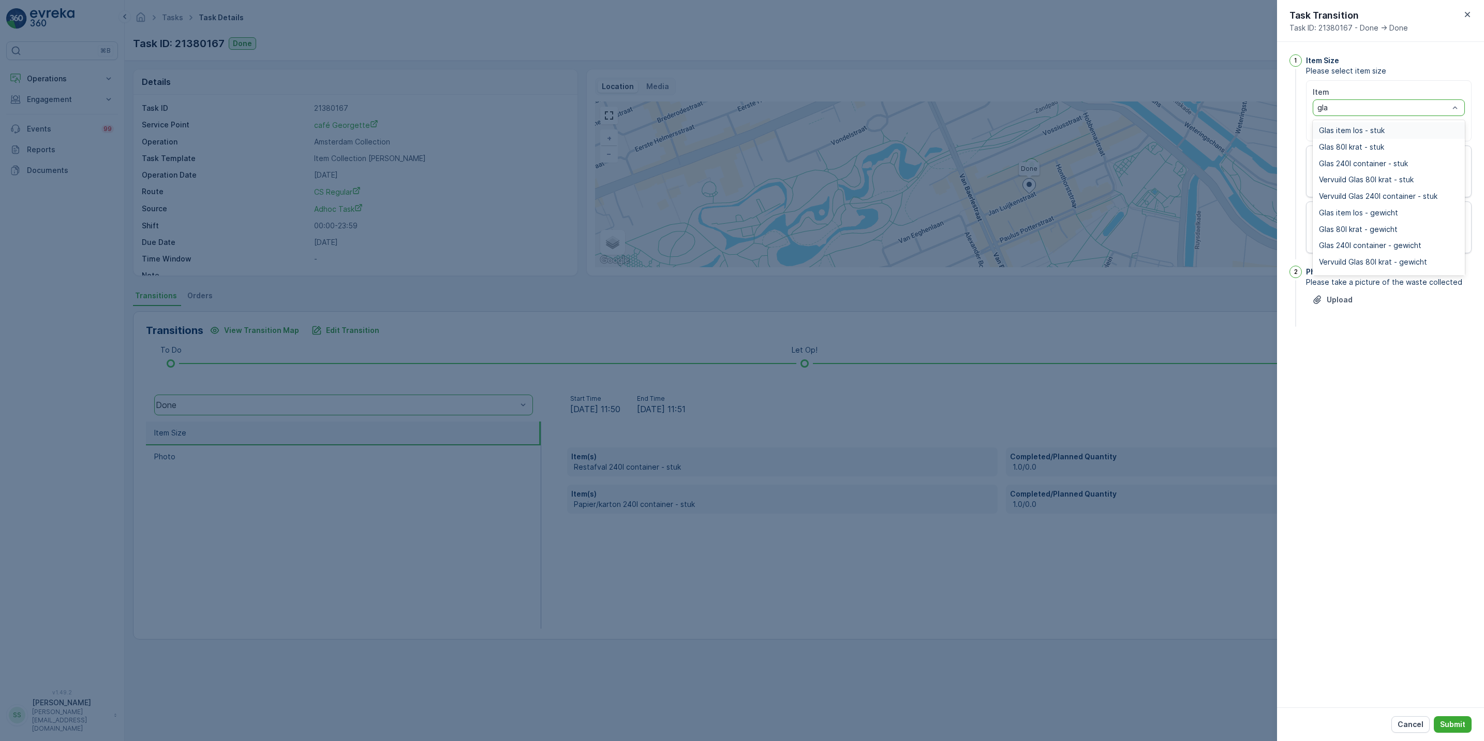
type input "glas"
click at [1391, 365] on div "1 Item Size Please select item size Item 10 results available for search term g…" at bounding box center [1380, 374] width 207 height 665
click at [1416, 113] on div "Select" at bounding box center [1389, 107] width 152 height 17
type input "glas"
click at [1382, 146] on span "Glas 80l krat - stuk" at bounding box center [1351, 147] width 65 height 8
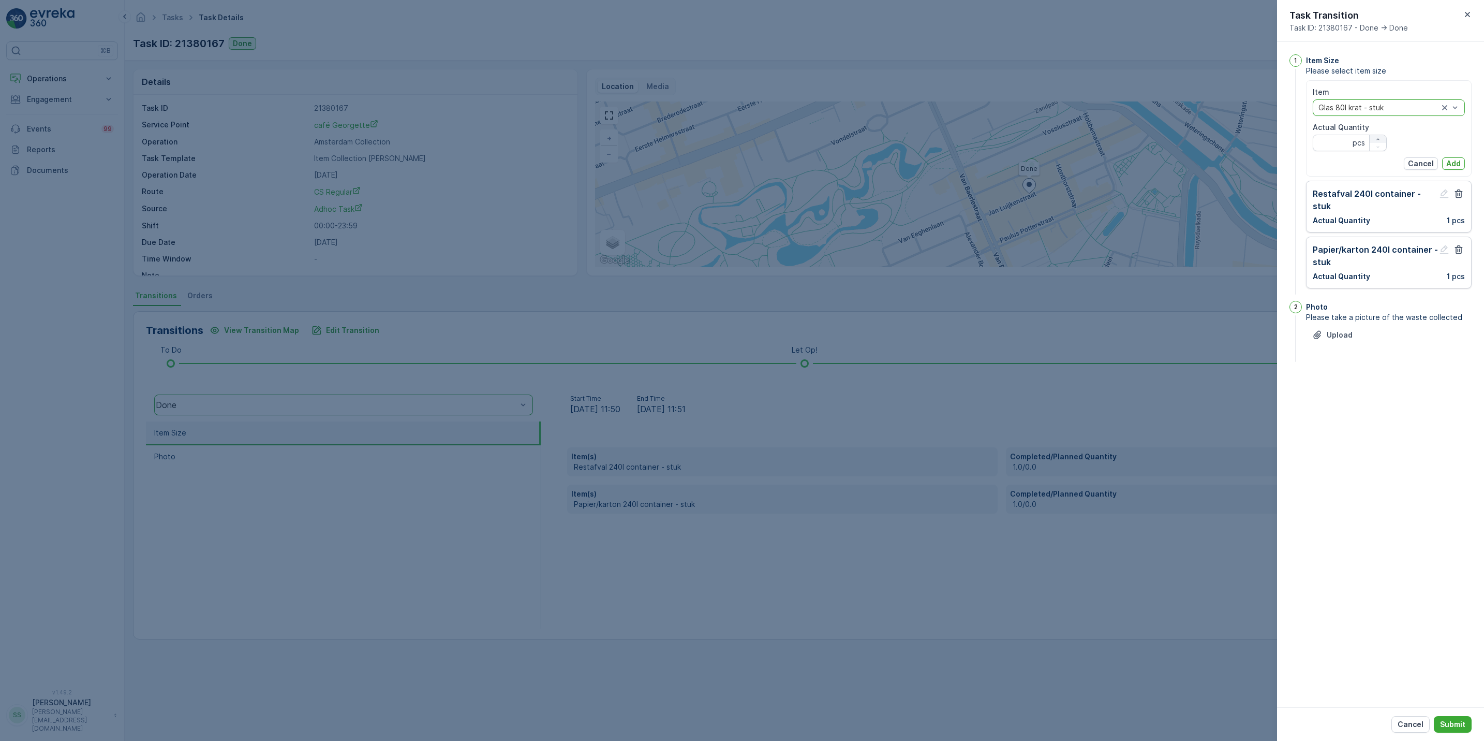
click at [1380, 139] on icon "button" at bounding box center [1378, 139] width 6 height 6
type Quantity "1"
click at [1462, 168] on button "Add" at bounding box center [1453, 163] width 23 height 12
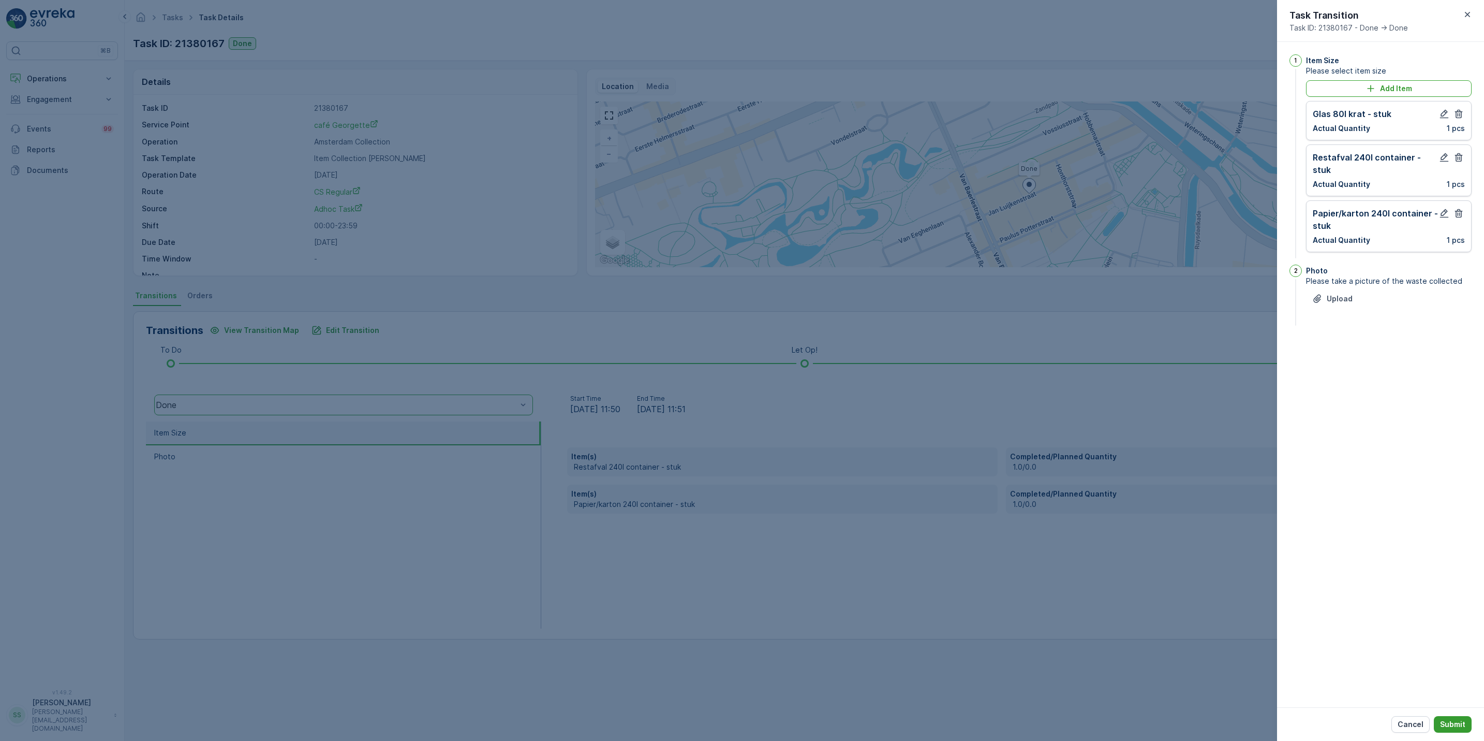
click at [1456, 729] on p "Submit" at bounding box center [1452, 724] width 25 height 10
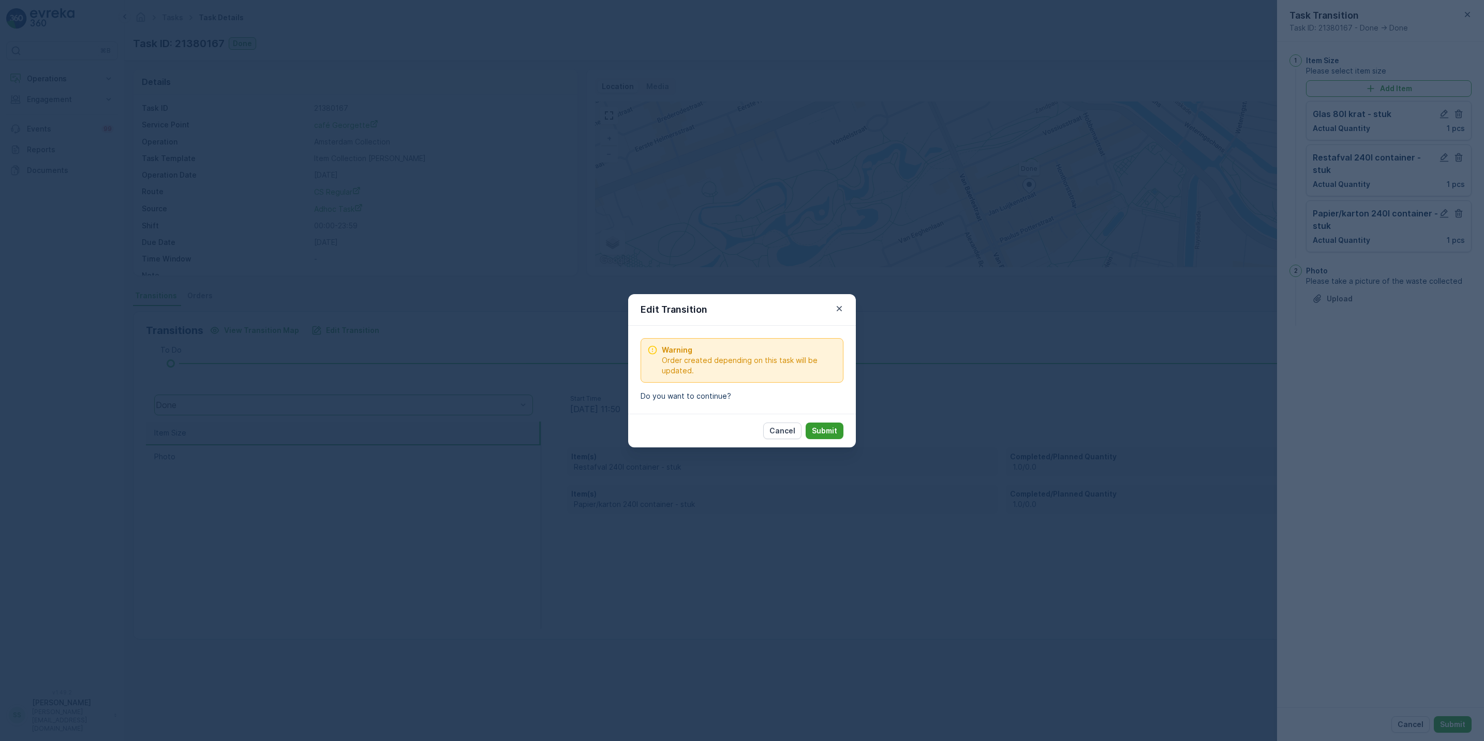
click at [836, 432] on p "Submit" at bounding box center [824, 430] width 25 height 10
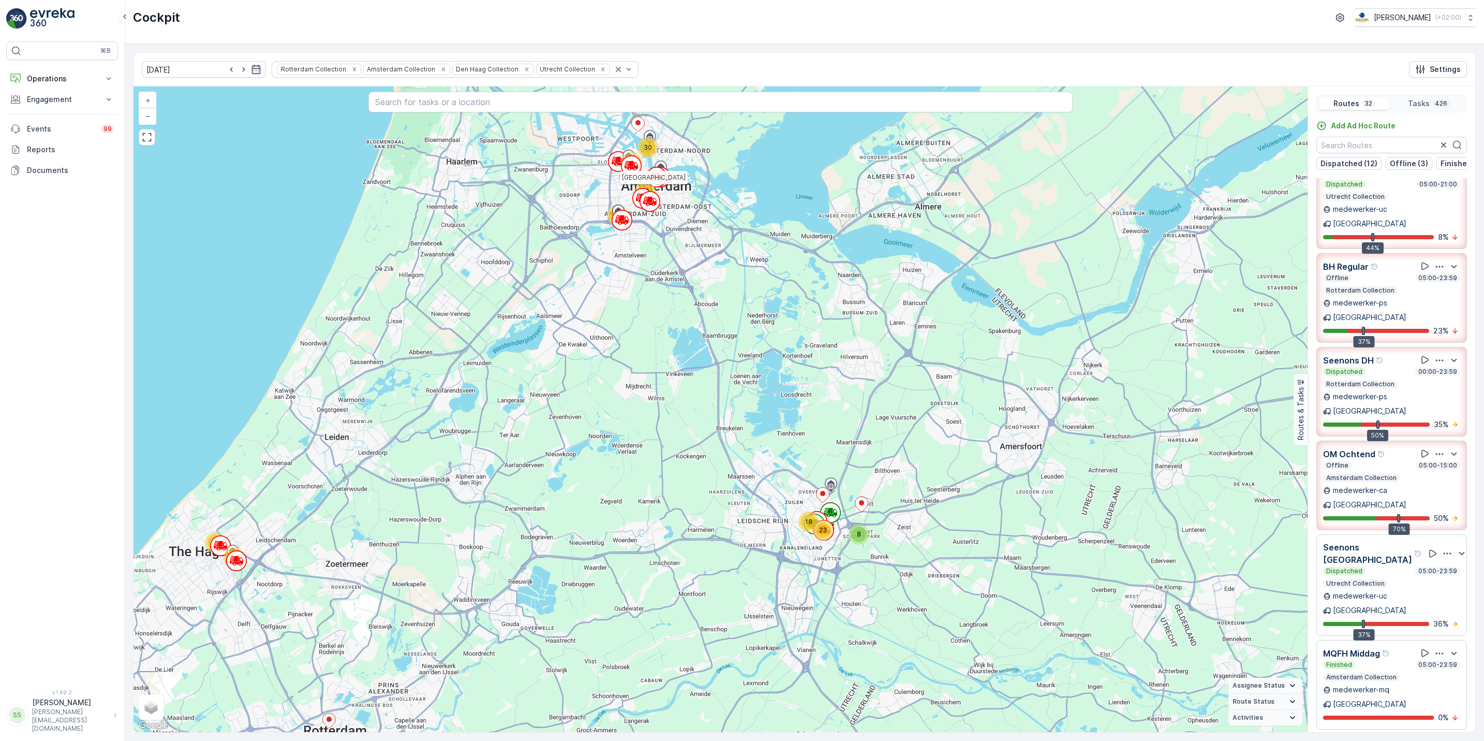
scroll to position [62, 0]
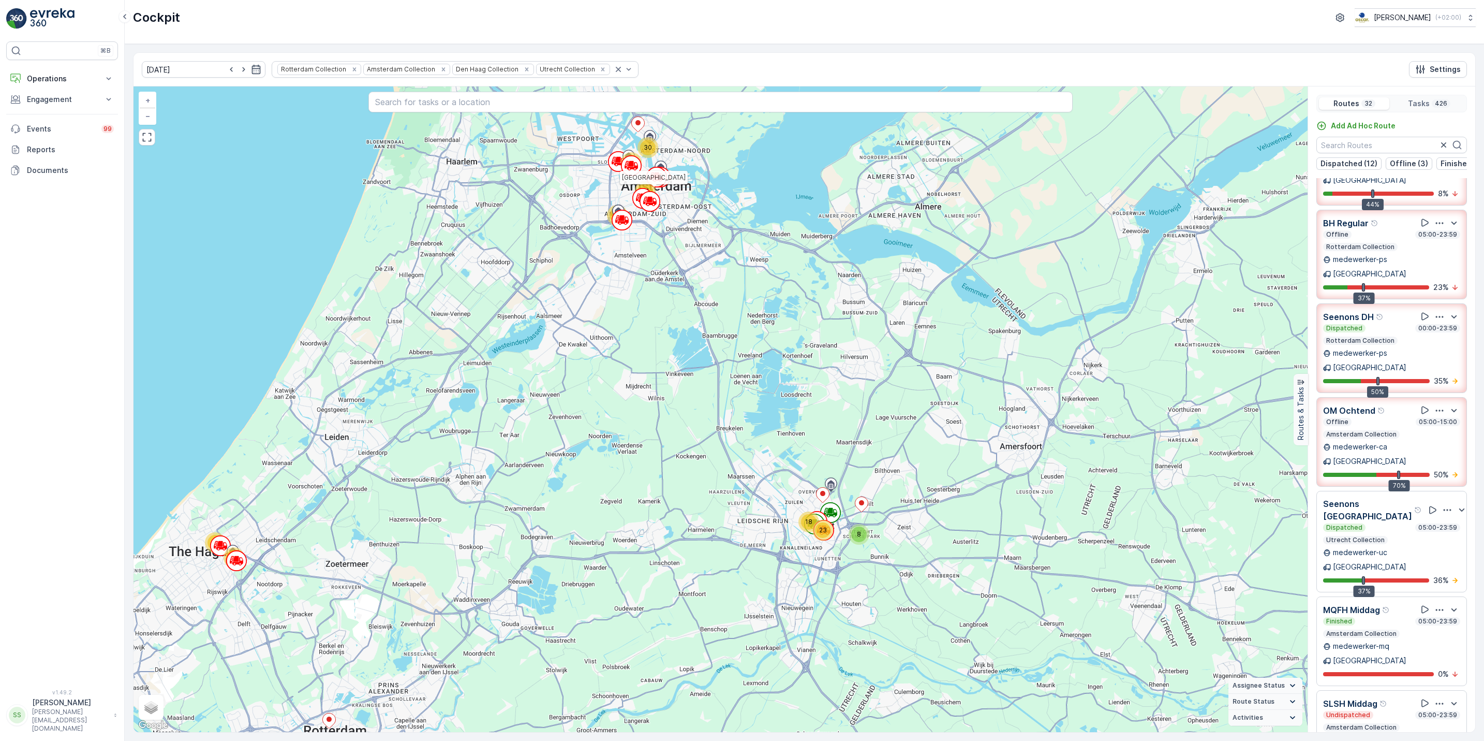
click at [1418, 418] on div "Offline 05:00-15:00 Amsterdam Collection" at bounding box center [1391, 428] width 137 height 21
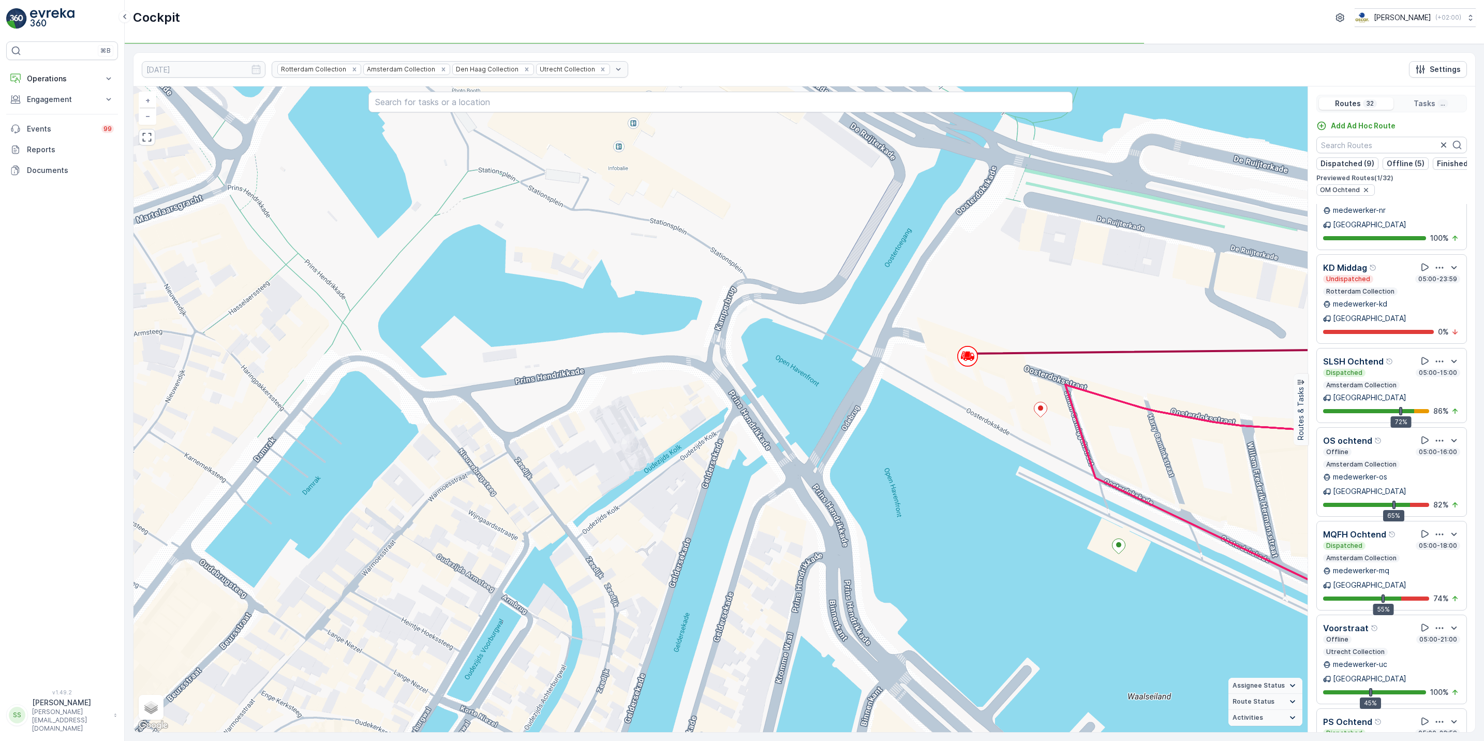
scroll to position [1988, 0]
